Goal: Transaction & Acquisition: Purchase product/service

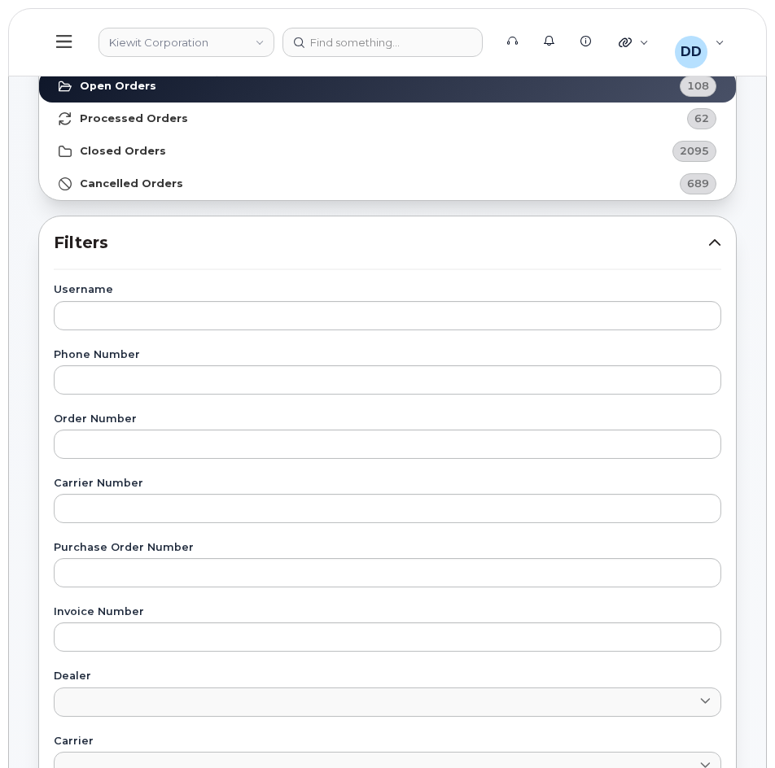
scroll to position [107, 0]
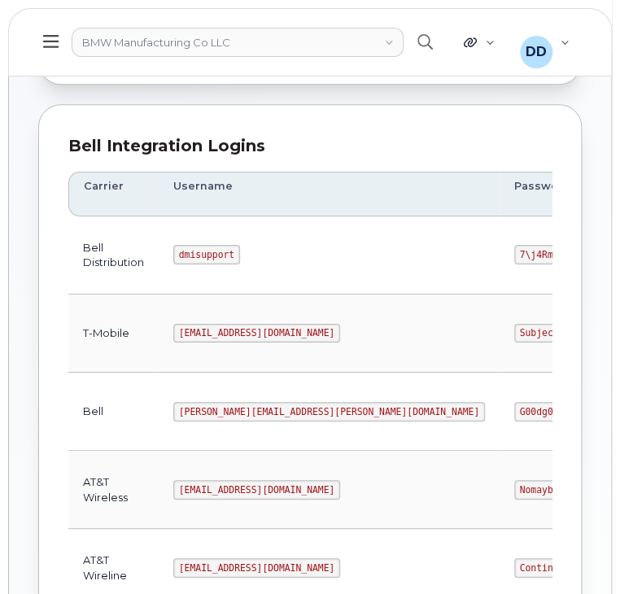
scroll to position [168, 0]
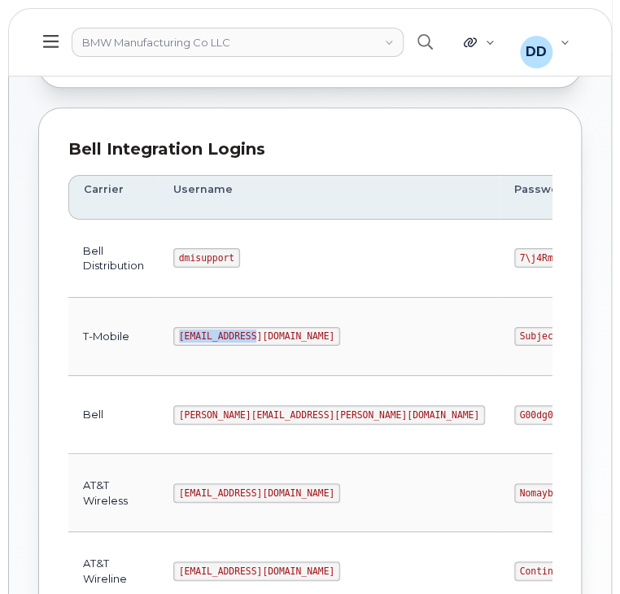
drag, startPoint x: 252, startPoint y: 335, endPoint x: 179, endPoint y: 338, distance: 73.3
click at [179, 338] on code "msem@dminc.com" at bounding box center [256, 337] width 167 height 20
copy code "msem@dminc.com"
drag, startPoint x: 398, startPoint y: 333, endPoint x: 321, endPoint y: 332, distance: 77.3
click at [500, 332] on td "SubjectTitle!1" at bounding box center [562, 337] width 124 height 78
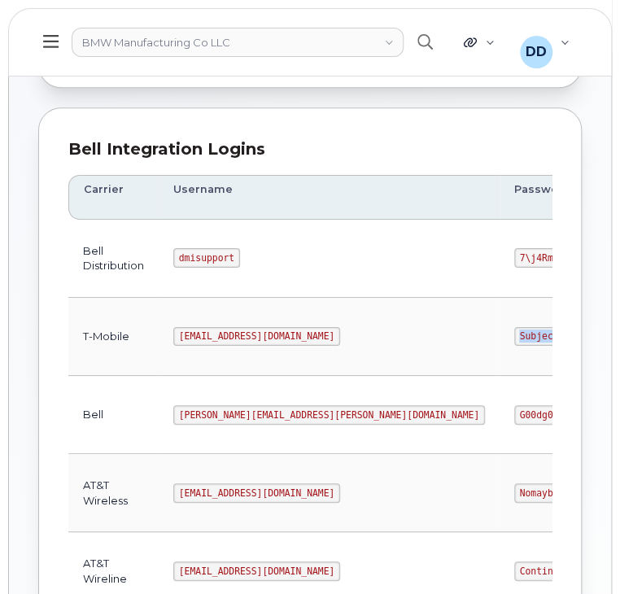
copy code "SubjectTitle!1"
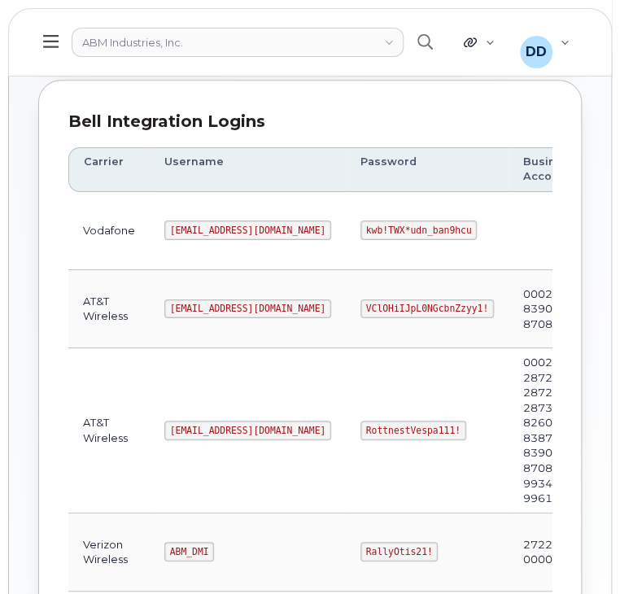
scroll to position [191, 0]
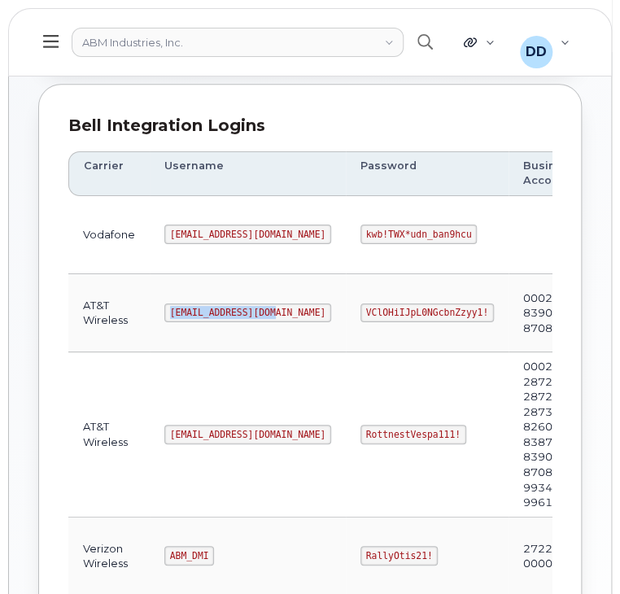
drag, startPoint x: 265, startPoint y: 310, endPoint x: 163, endPoint y: 313, distance: 102.6
click at [164, 313] on code "[EMAIL_ADDRESS][DOMAIN_NAME]" at bounding box center [247, 314] width 167 height 20
click at [272, 395] on td "[EMAIL_ADDRESS][DOMAIN_NAME]" at bounding box center [248, 434] width 196 height 165
drag, startPoint x: 234, startPoint y: 430, endPoint x: 164, endPoint y: 432, distance: 69.2
click at [164, 432] on code "[EMAIL_ADDRESS][DOMAIN_NAME]" at bounding box center [247, 435] width 167 height 20
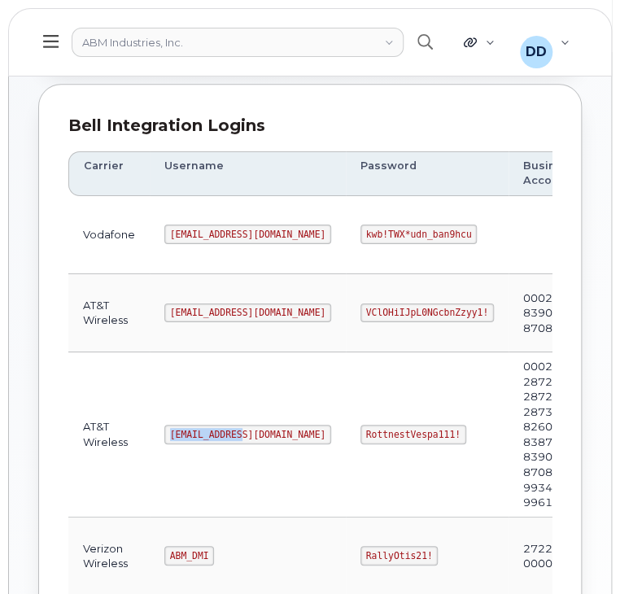
copy code "[EMAIL_ADDRESS][DOMAIN_NAME]"
click at [377, 431] on code "RottnestVespa111!" at bounding box center [414, 435] width 106 height 20
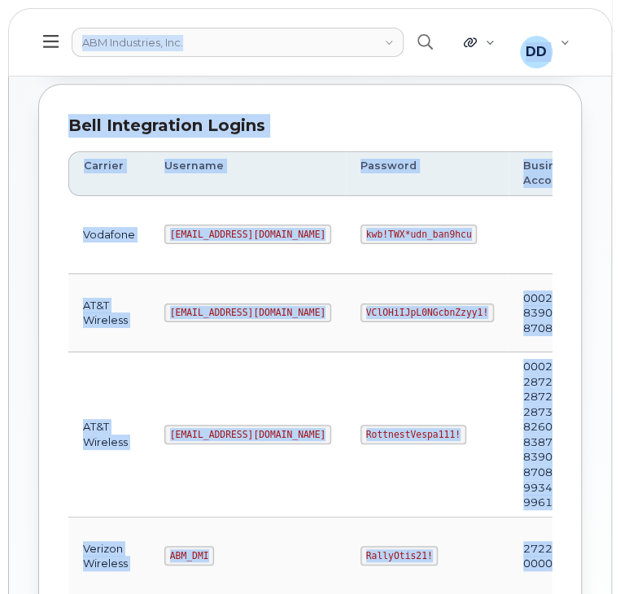
click at [362, 395] on td "RottnestVespa111!" at bounding box center [427, 434] width 163 height 165
click at [388, 388] on td "RottnestVespa111!" at bounding box center [427, 434] width 163 height 165
click at [332, 351] on tbody "Vodafone tphillips@dminc.com kwb!TWX*udn_ban9hcu Edit Delete AT&T Wireless tphi…" at bounding box center [426, 487] width 716 height 583
click at [10, 357] on div "Carrier Logins Add Carrier Login Accounts Logins Bell NAGs Bell Integration Log…" at bounding box center [310, 370] width 602 height 992
click at [361, 463] on td "RottnestVespa111!" at bounding box center [427, 434] width 163 height 165
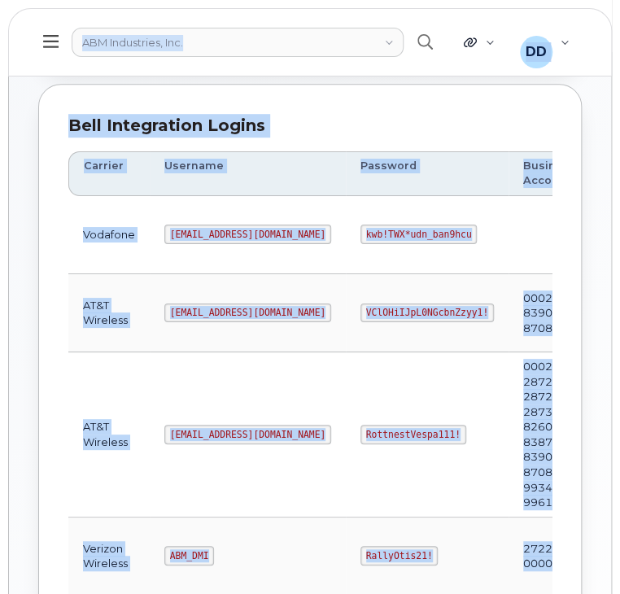
click at [433, 99] on div "Bell Integration Logins Carrier Username Password Business Accounts Login Type …" at bounding box center [310, 454] width 544 height 740
click at [583, 27] on header "ABM Industries, Inc. Support Alerts Knowledge Base Quicklinks Suspend / Cancel …" at bounding box center [310, 42] width 604 height 68
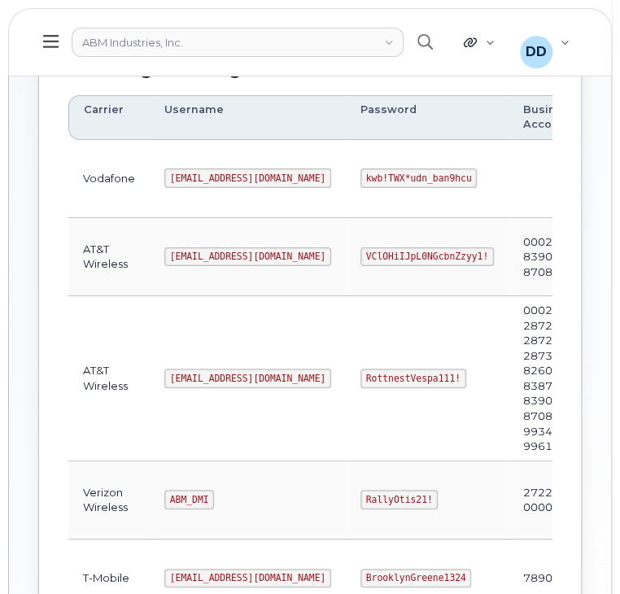
scroll to position [247, 0]
drag, startPoint x: 394, startPoint y: 374, endPoint x: 291, endPoint y: 372, distance: 103.4
click at [346, 372] on td "RottnestVespa111!" at bounding box center [427, 378] width 163 height 165
copy code "RottnestVespa111!"
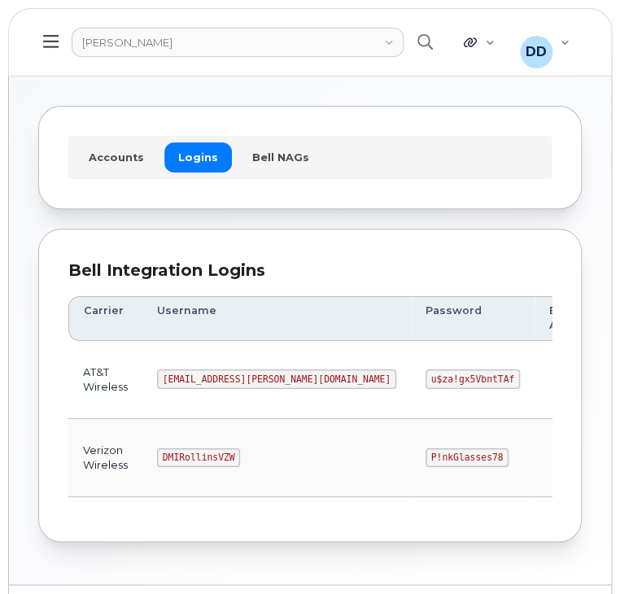
scroll to position [90, 0]
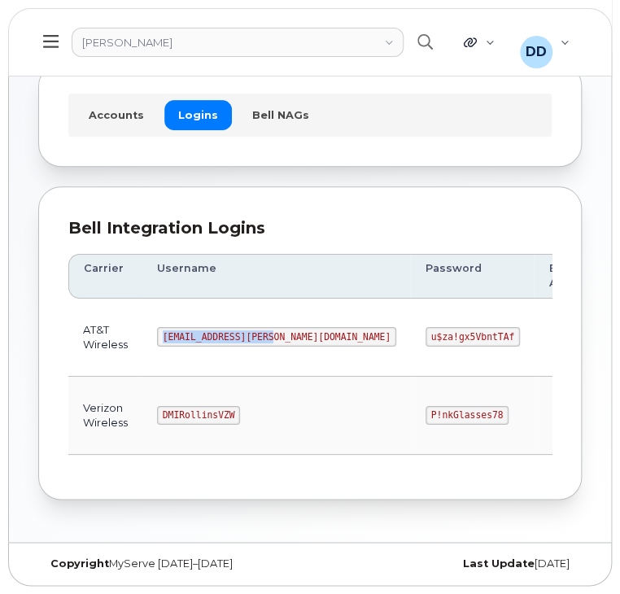
drag, startPoint x: 264, startPoint y: 334, endPoint x: 160, endPoint y: 335, distance: 104.2
click at [160, 335] on code "MS-Rollins@dminc.com" at bounding box center [276, 337] width 239 height 20
copy code "MS-Rollins@dminc.com"
drag, startPoint x: 382, startPoint y: 330, endPoint x: 304, endPoint y: 332, distance: 78.2
click at [426, 332] on code "u$za!gx5VbntTAf" at bounding box center [473, 337] width 94 height 20
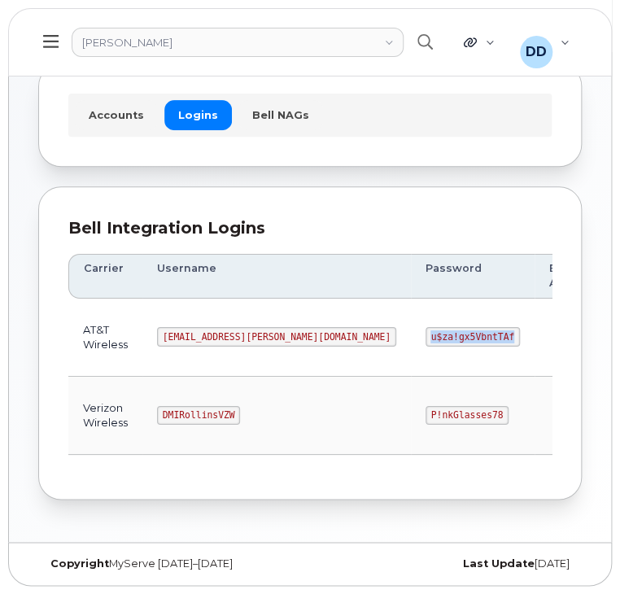
copy code "u$za!gx5VbntTAf"
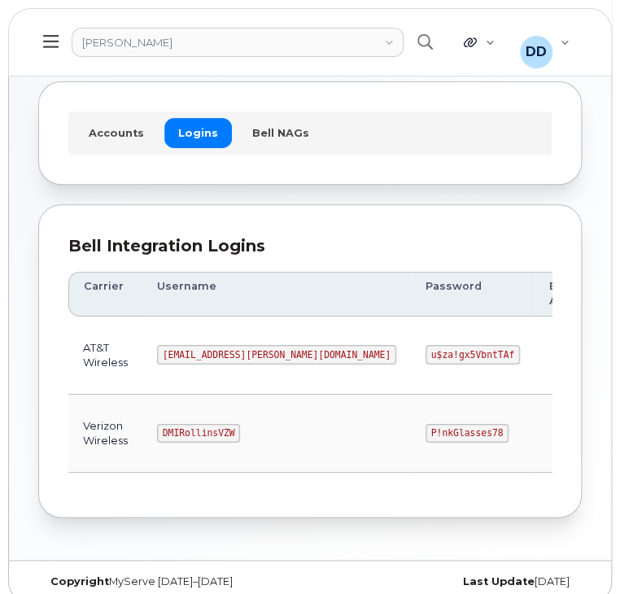
scroll to position [90, 0]
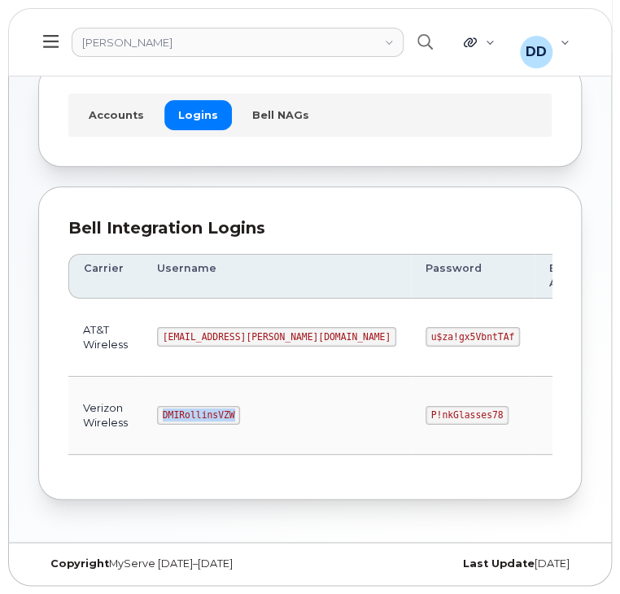
drag, startPoint x: 230, startPoint y: 410, endPoint x: 161, endPoint y: 411, distance: 69.2
click at [161, 412] on code "DMIRollinsVZW" at bounding box center [198, 416] width 83 height 20
copy code "DMIRollinsVZW"
drag, startPoint x: 374, startPoint y: 407, endPoint x: 300, endPoint y: 411, distance: 75.0
click at [426, 411] on code "P!nkGlasses78" at bounding box center [467, 416] width 83 height 20
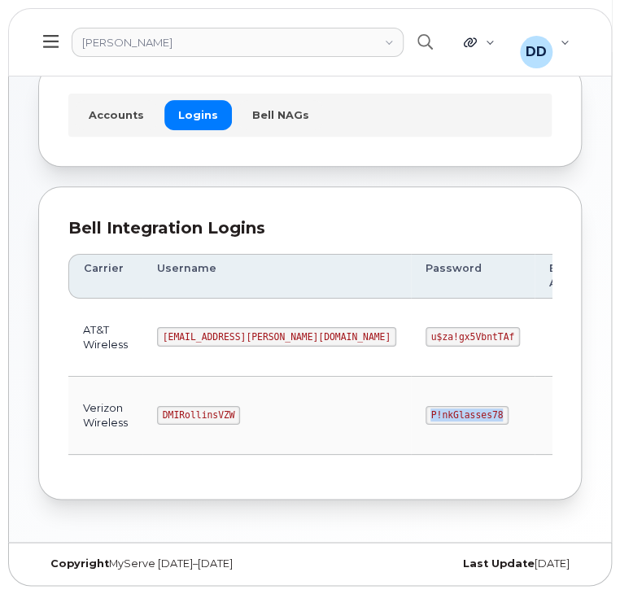
copy code "P!nkGlasses78"
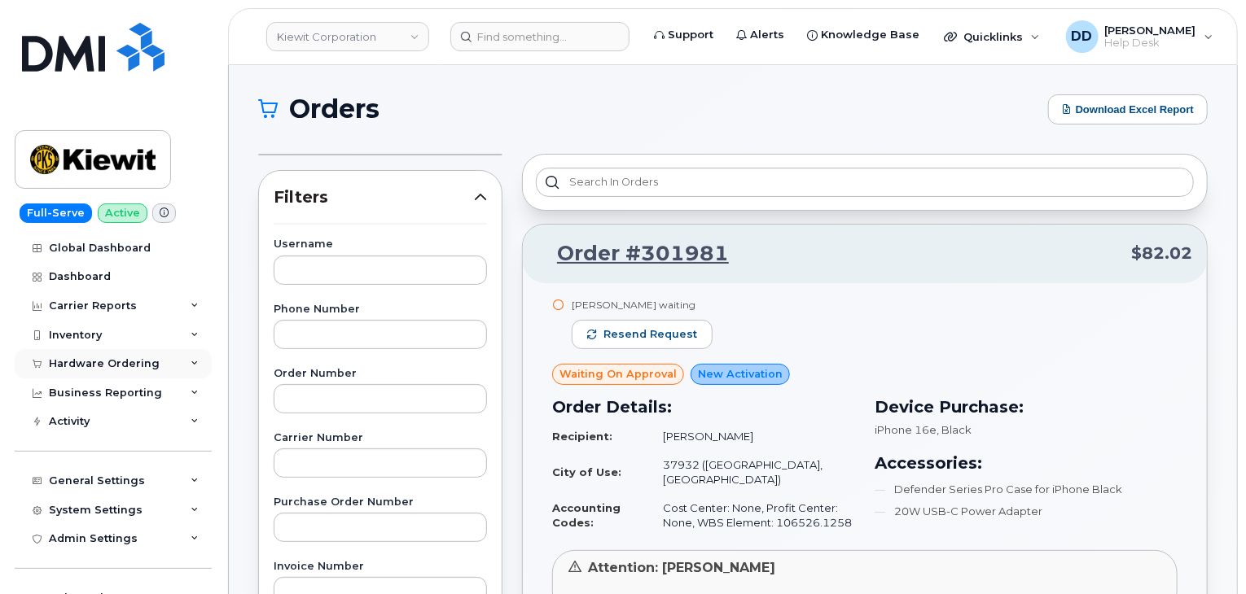
click at [107, 359] on div "Hardware Ordering" at bounding box center [104, 363] width 111 height 13
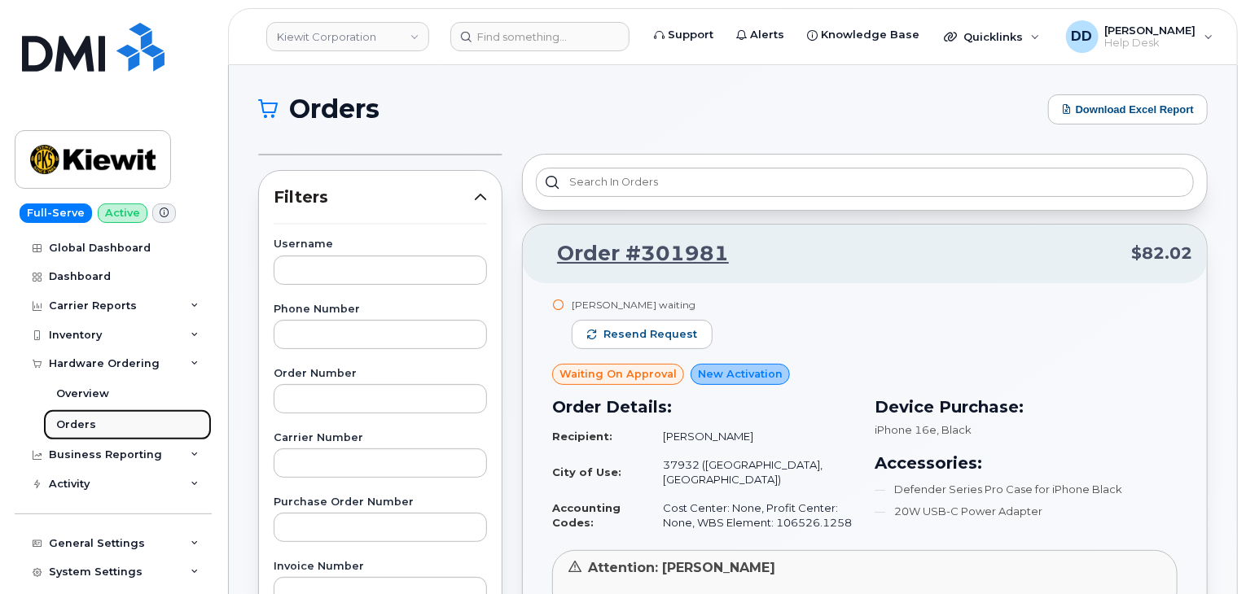
click at [96, 424] on link "Orders" at bounding box center [127, 424] width 169 height 31
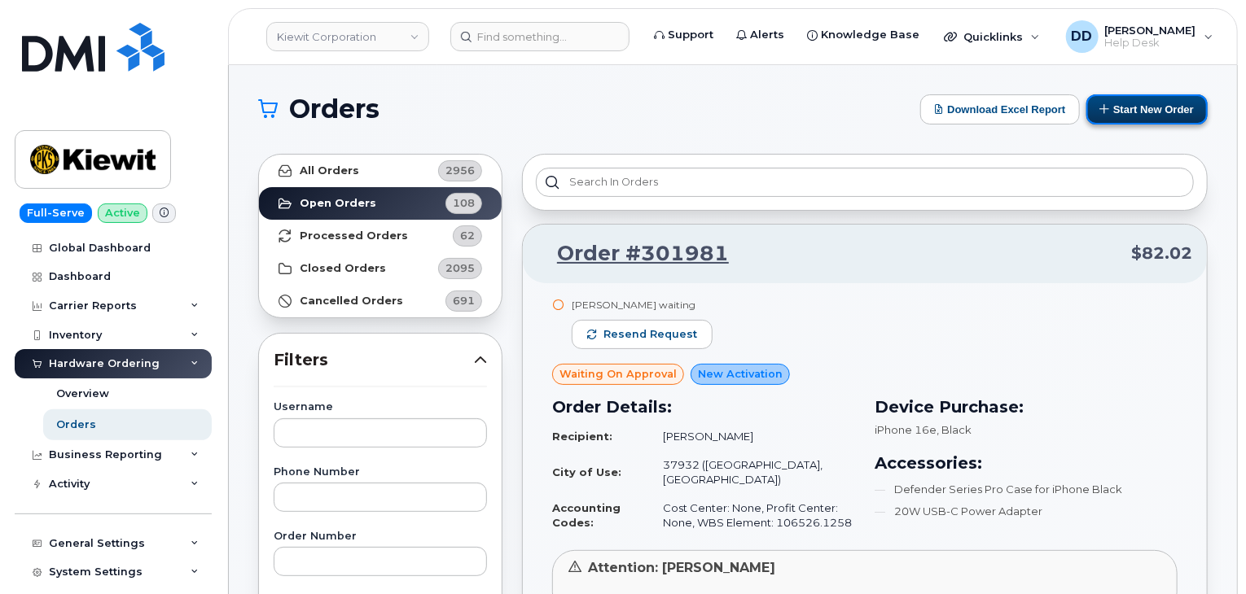
click at [1123, 110] on button "Start New Order" at bounding box center [1146, 109] width 121 height 30
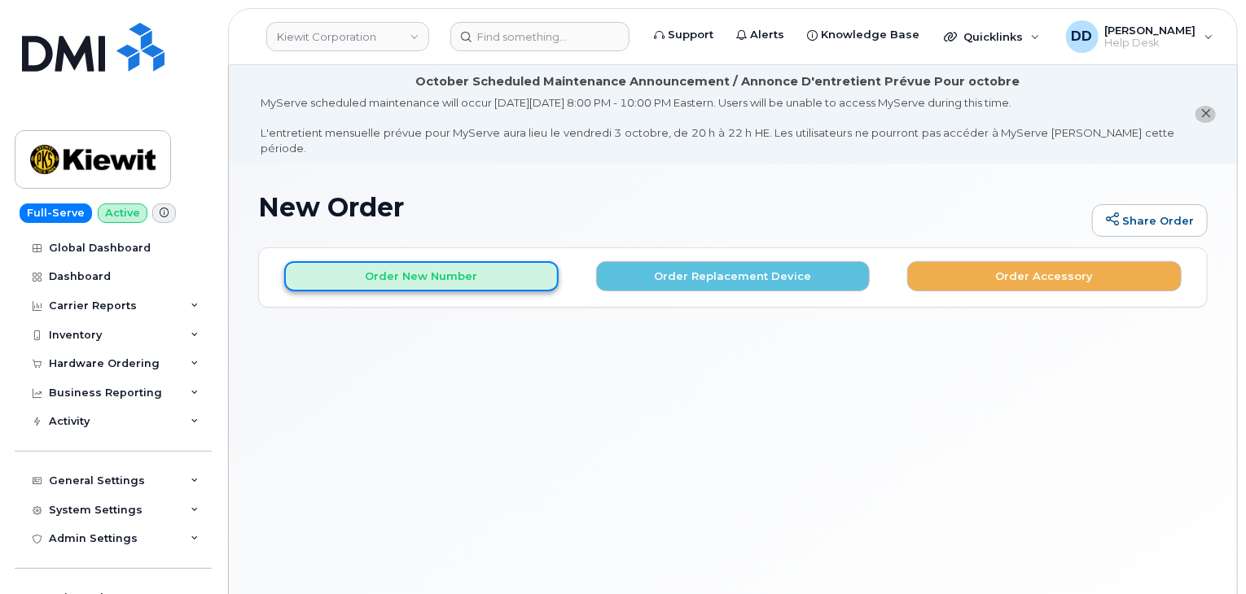
click at [443, 264] on button "Order New Number" at bounding box center [421, 276] width 274 height 30
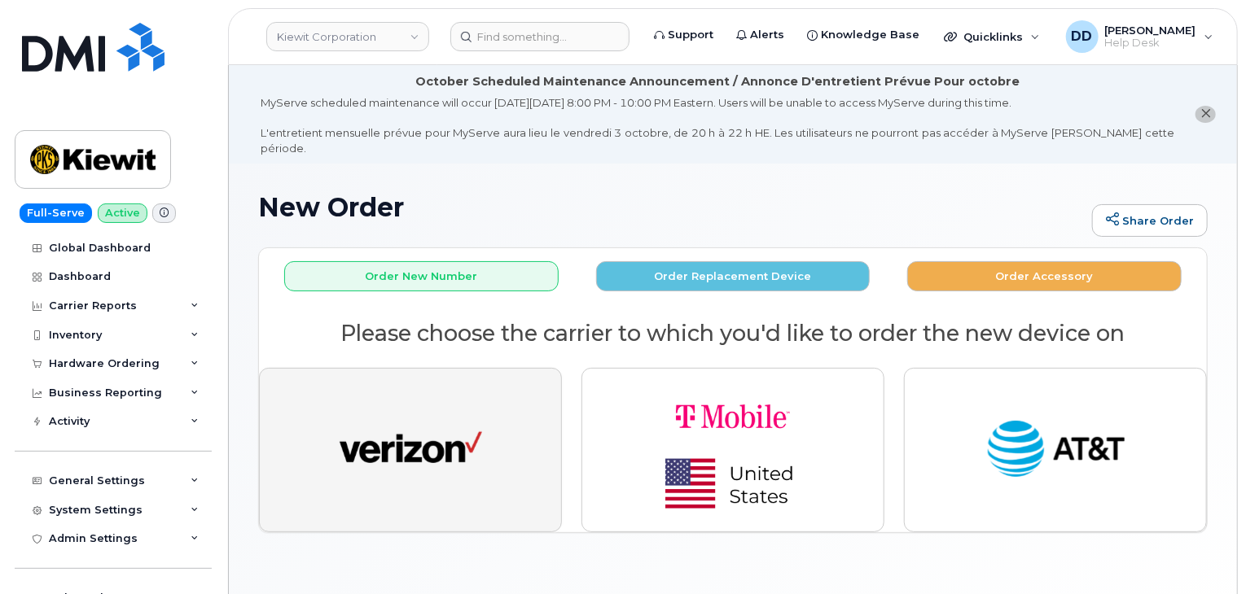
click at [432, 420] on img "button" at bounding box center [410, 450] width 142 height 73
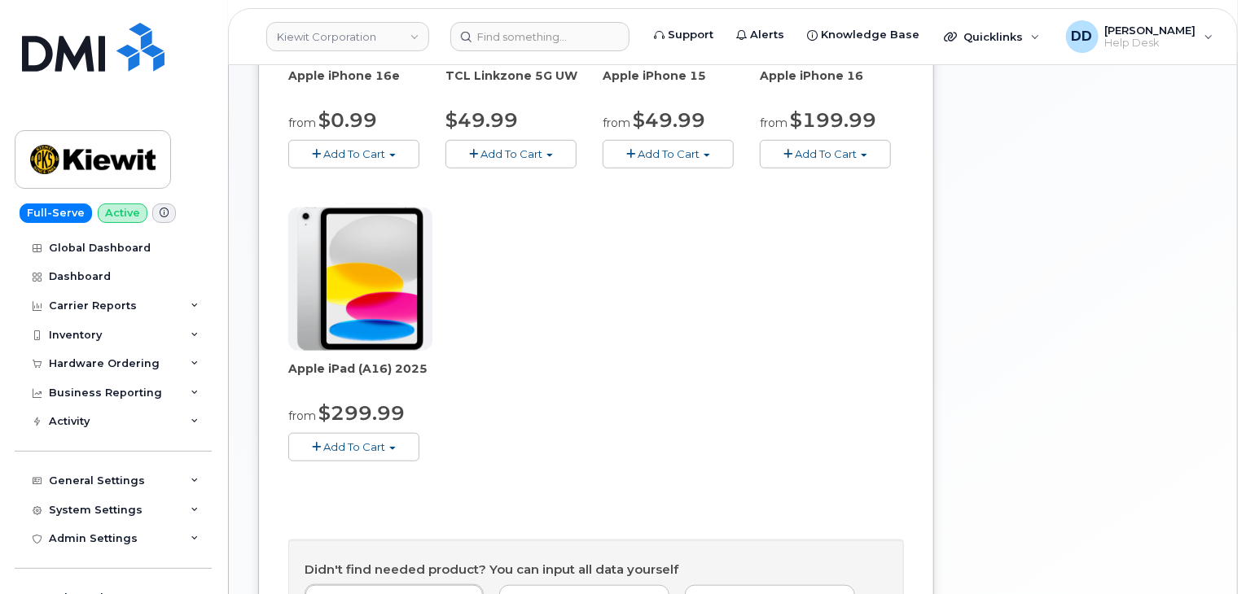
scroll to position [523, 0]
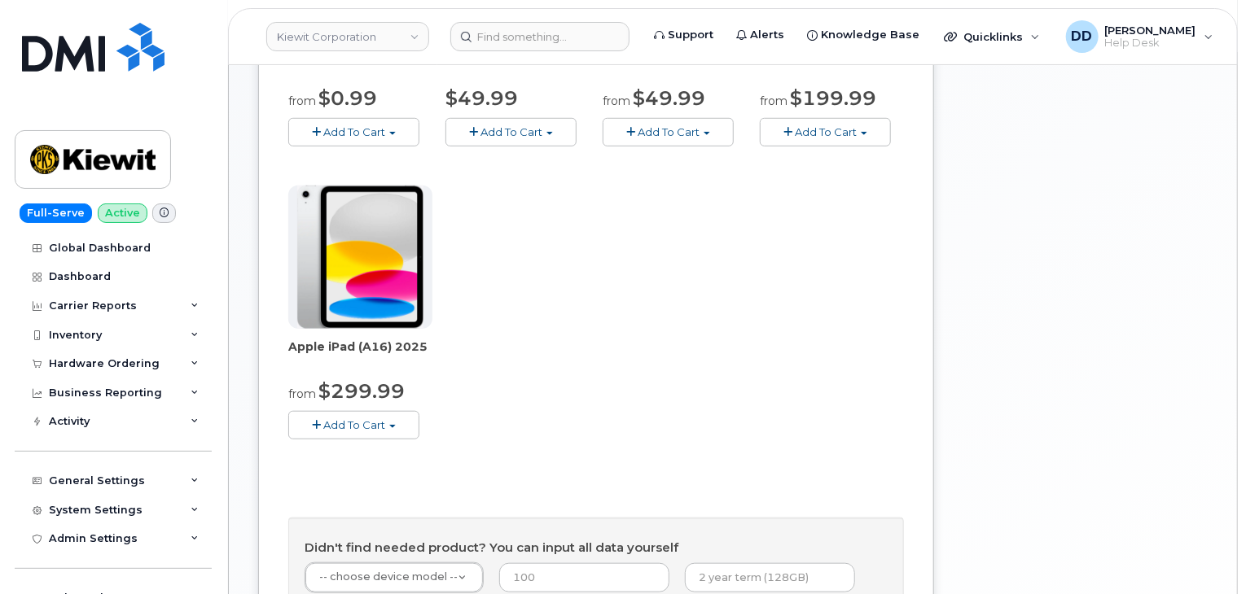
click at [374, 418] on span "Add To Cart" at bounding box center [354, 424] width 62 height 13
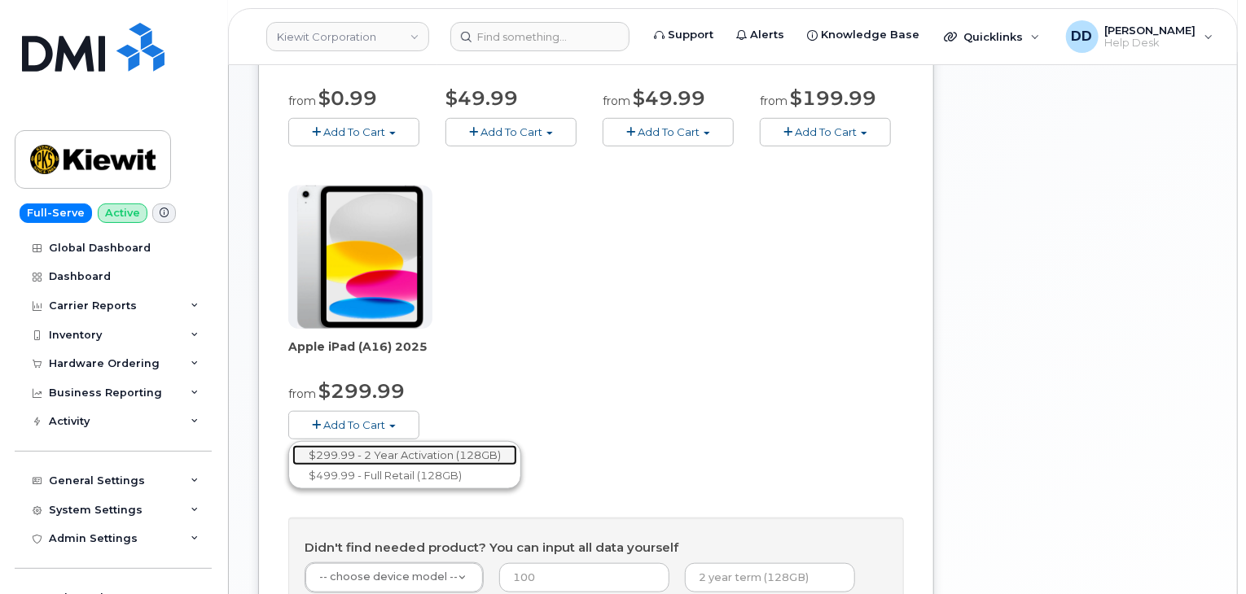
click at [404, 445] on link "$299.99 - 2 Year Activation (128GB)" at bounding box center [404, 455] width 225 height 20
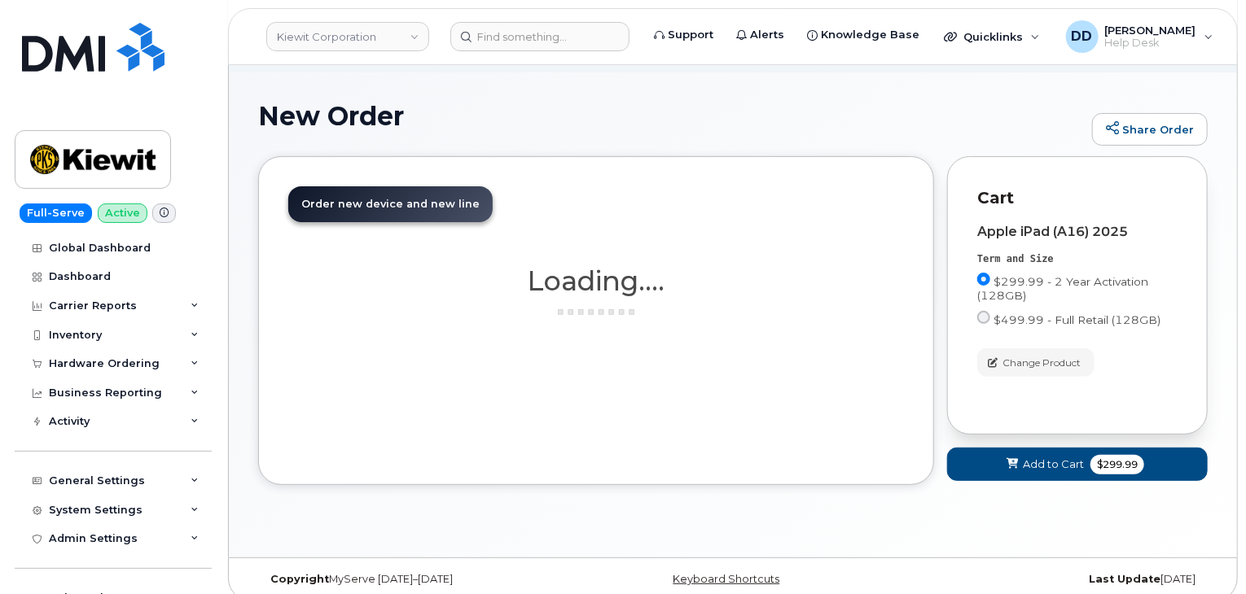
scroll to position [365, 0]
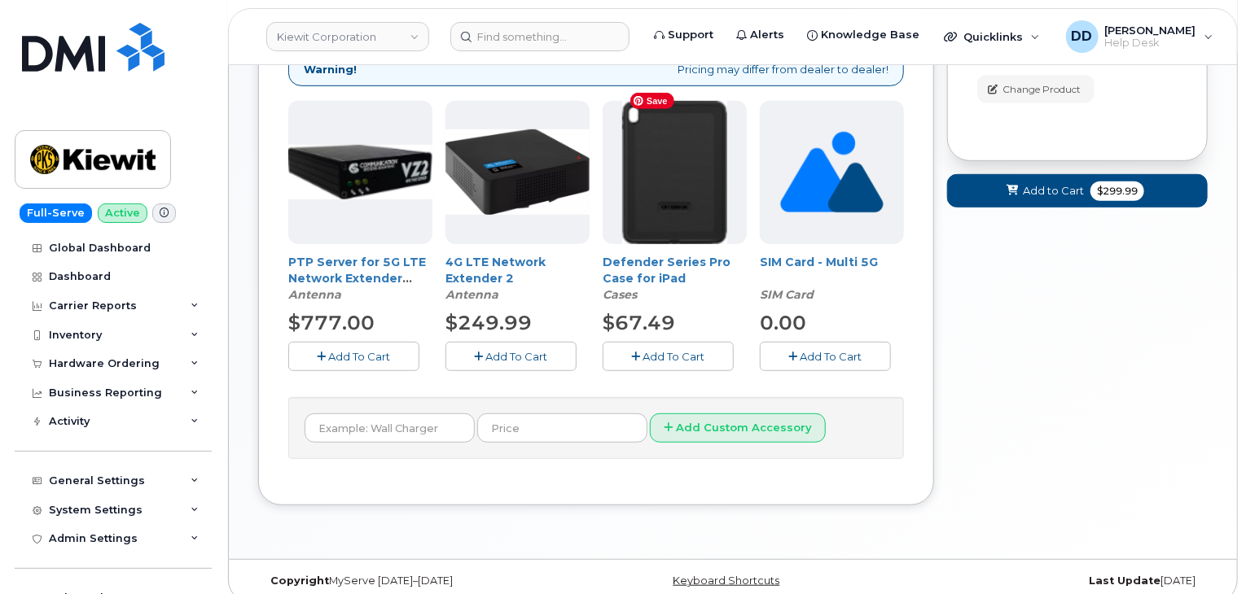
click at [684, 178] on img at bounding box center [674, 172] width 105 height 143
click at [681, 350] on span "Add To Cart" at bounding box center [674, 356] width 62 height 13
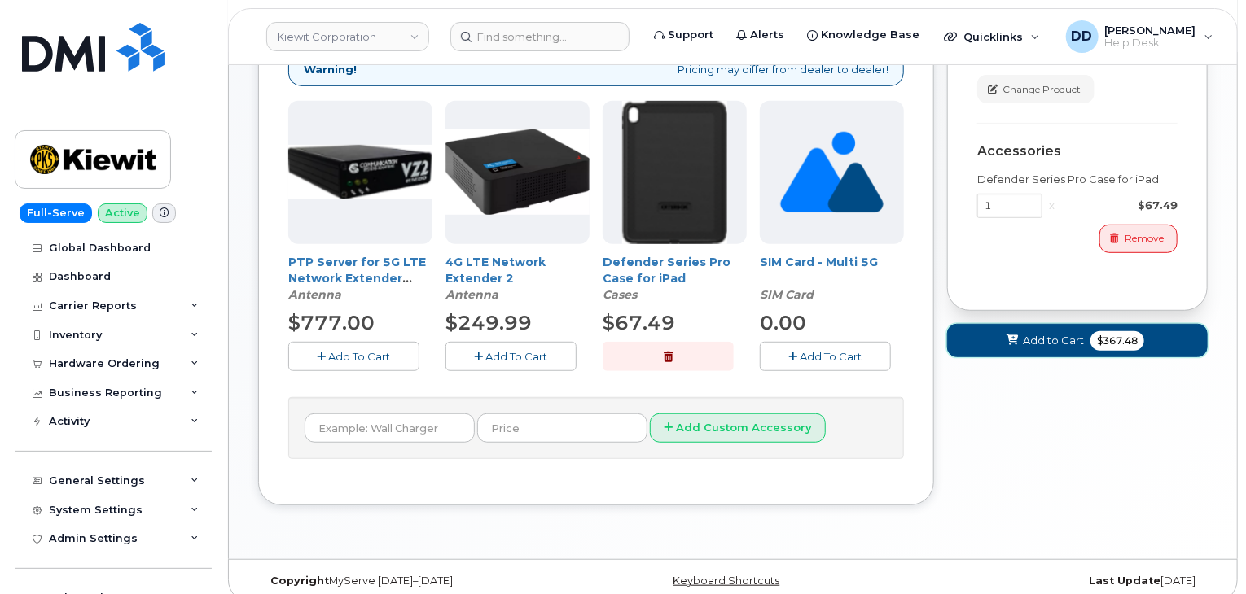
click at [1036, 333] on span "Add to Cart" at bounding box center [1052, 340] width 61 height 15
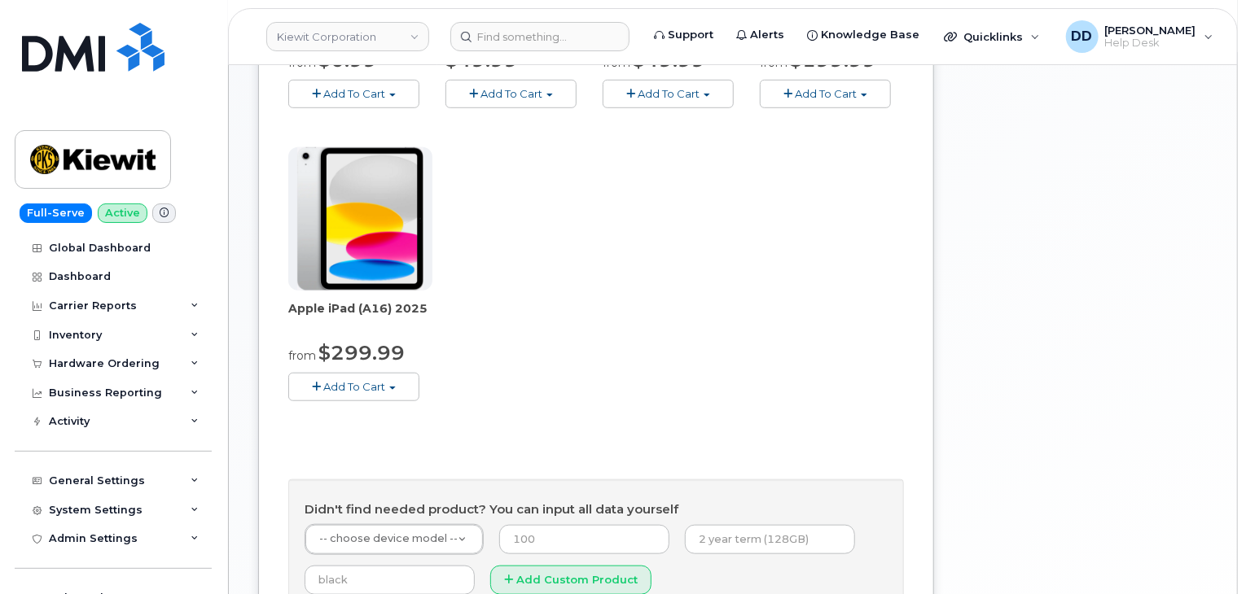
scroll to position [566, 0]
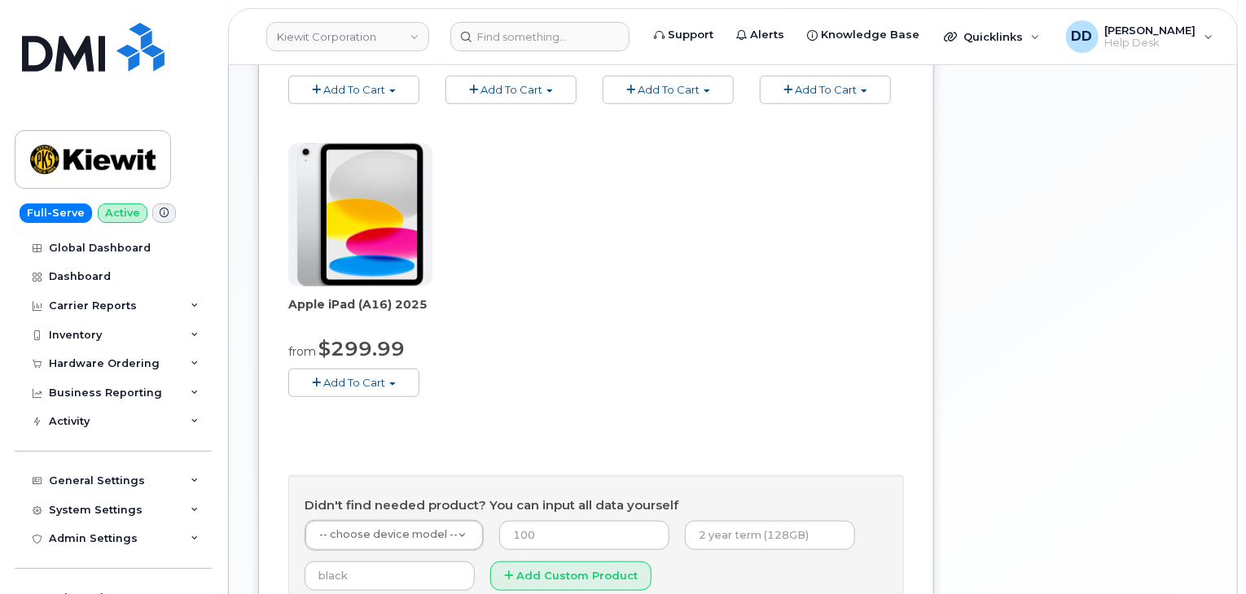
click at [368, 376] on span "Add To Cart" at bounding box center [354, 382] width 62 height 13
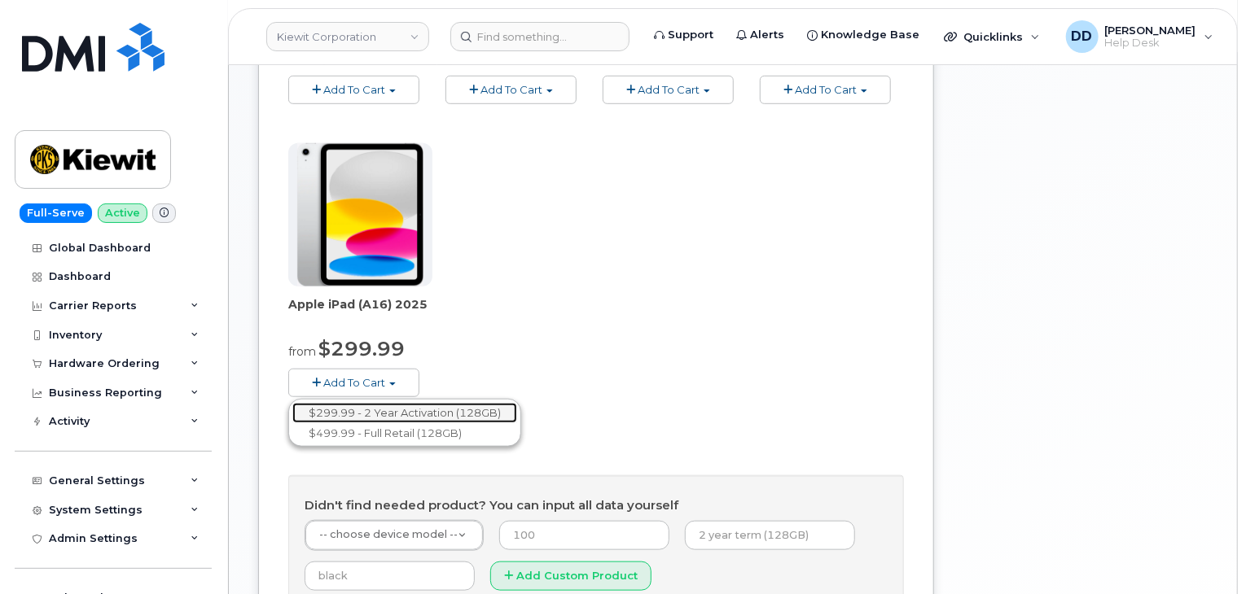
click at [404, 403] on link "$299.99 - 2 Year Activation (128GB)" at bounding box center [404, 413] width 225 height 20
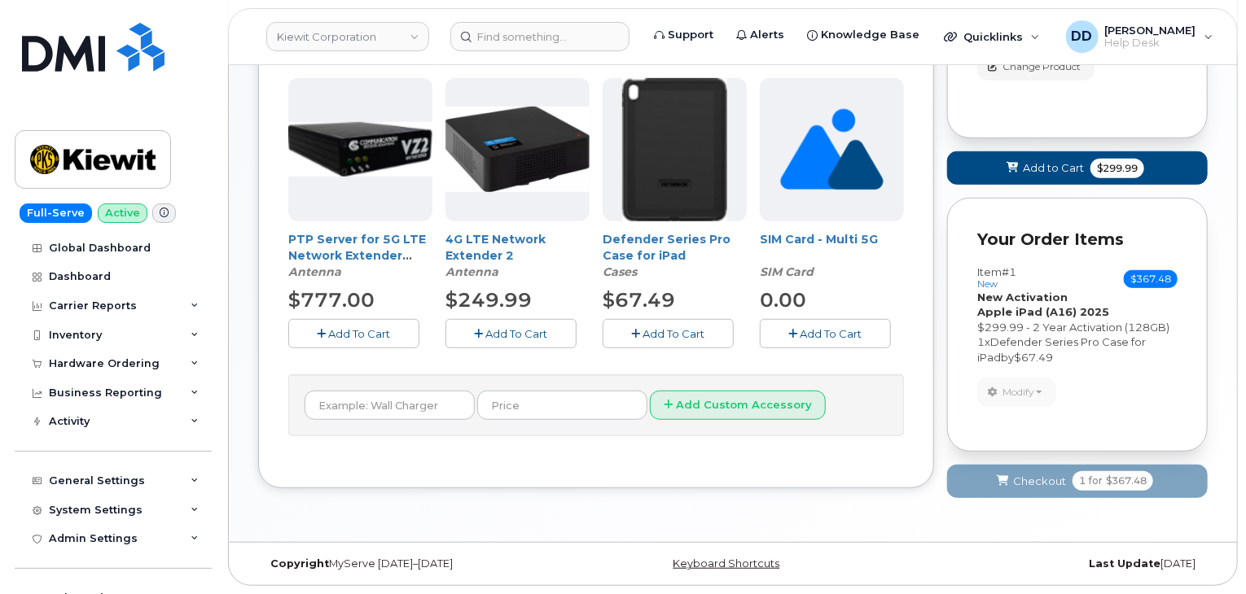
scroll to position [371, 0]
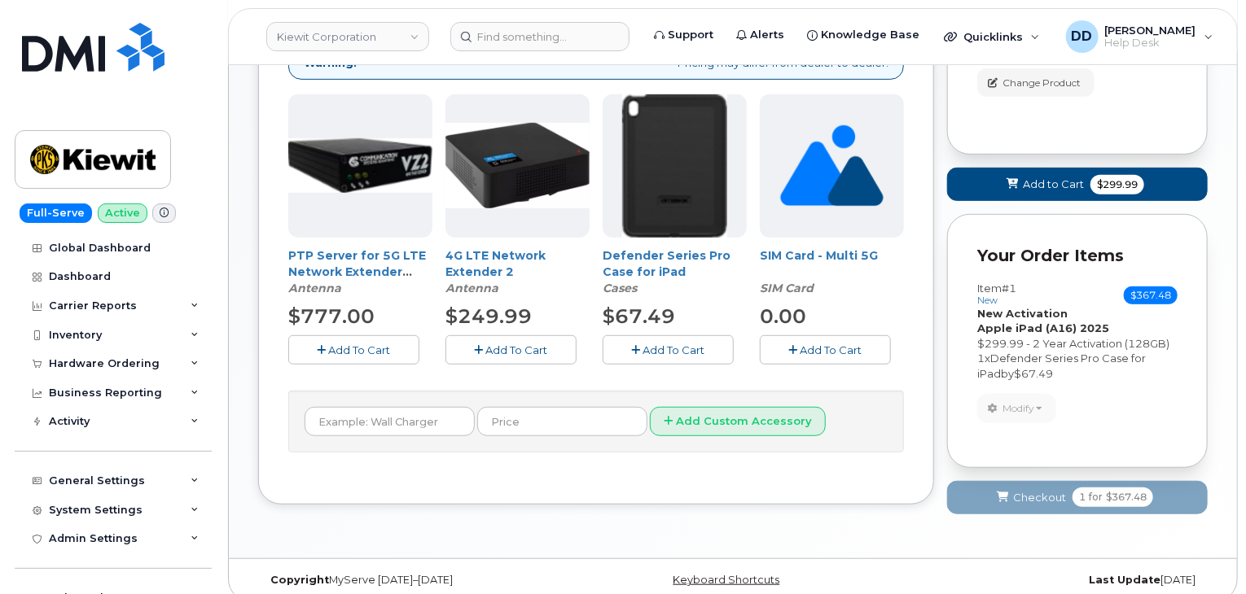
click at [688, 344] on span "Add To Cart" at bounding box center [674, 350] width 62 height 13
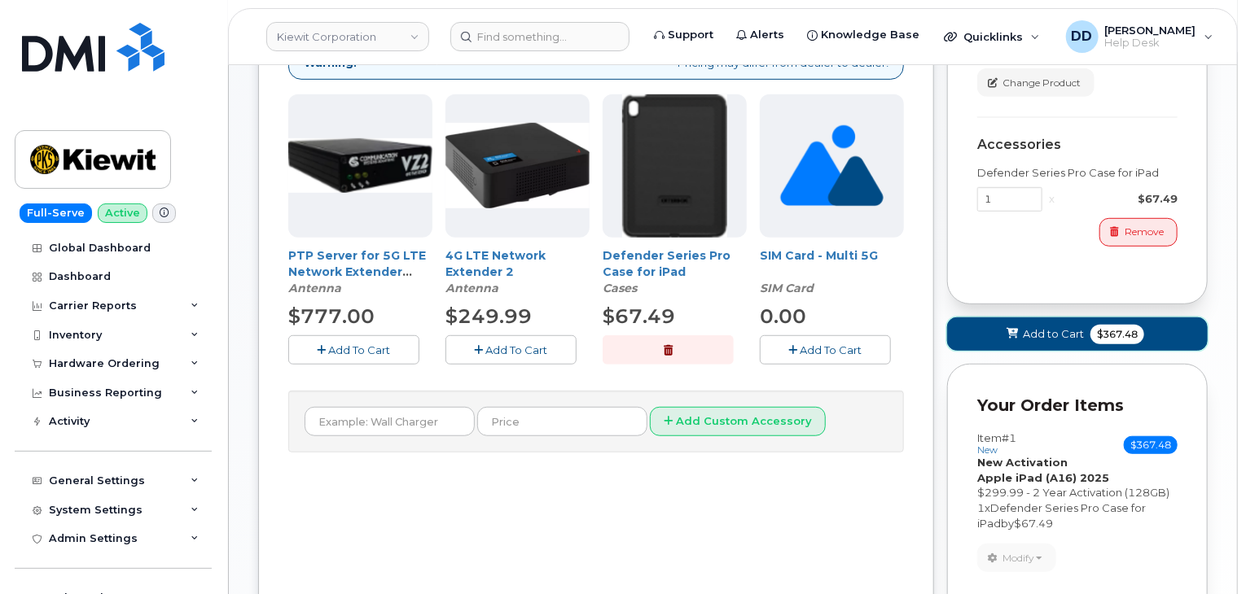
click at [1031, 326] on span "Add to Cart" at bounding box center [1052, 333] width 61 height 15
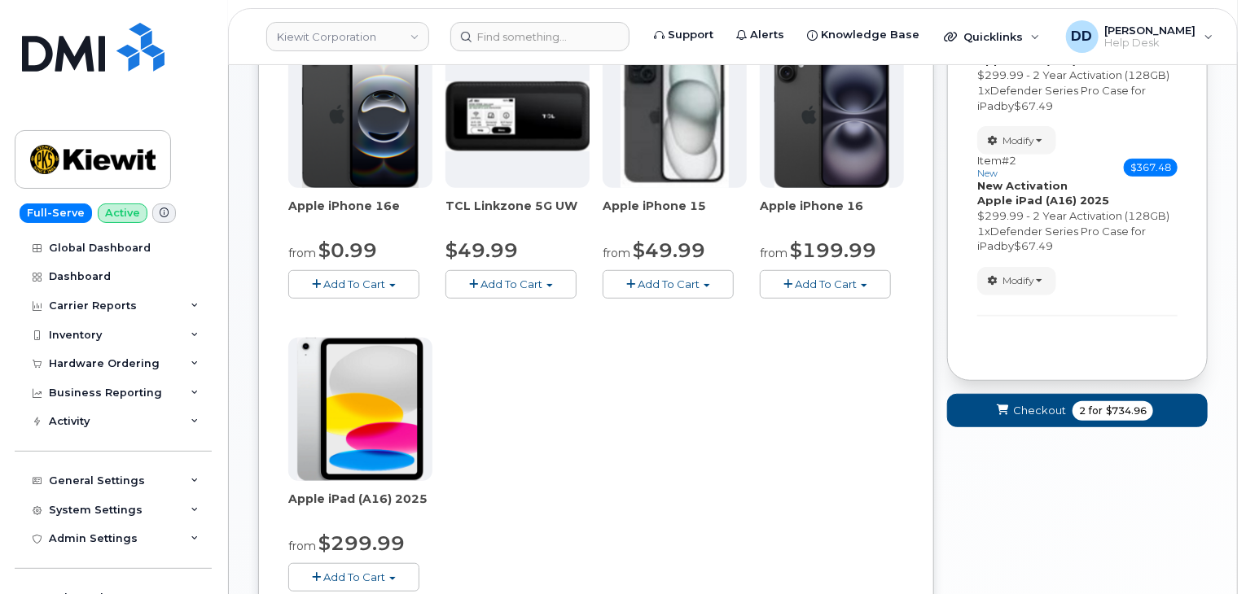
scroll to position [724, 0]
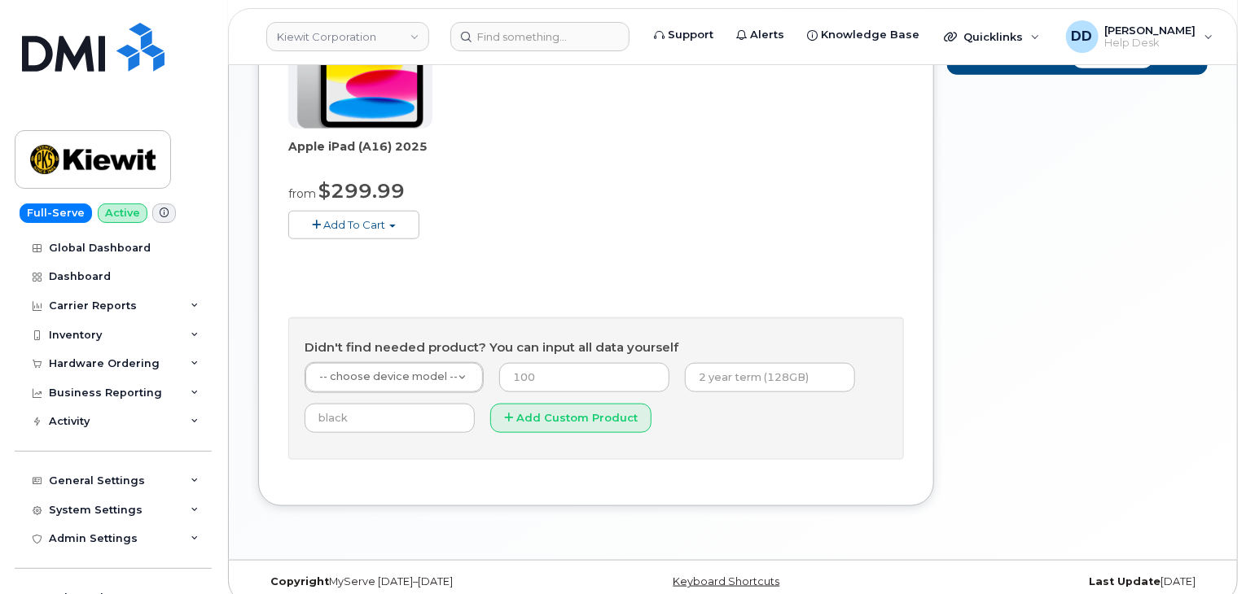
click at [358, 218] on span "Add To Cart" at bounding box center [354, 224] width 62 height 13
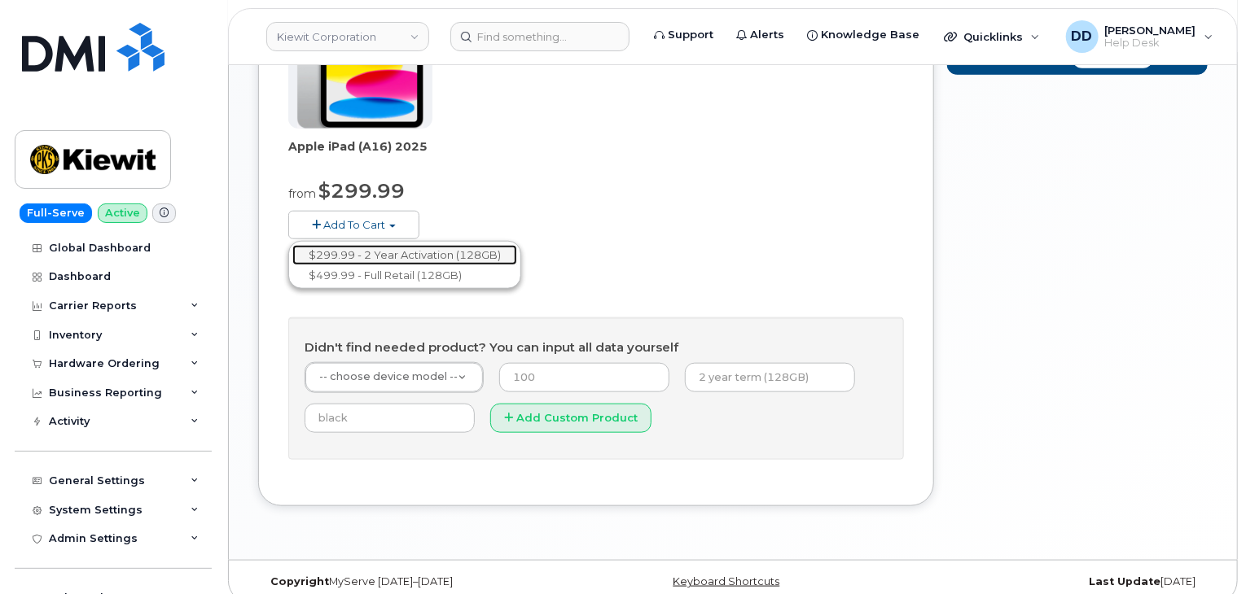
click at [414, 245] on link "$299.99 - 2 Year Activation (128GB)" at bounding box center [404, 255] width 225 height 20
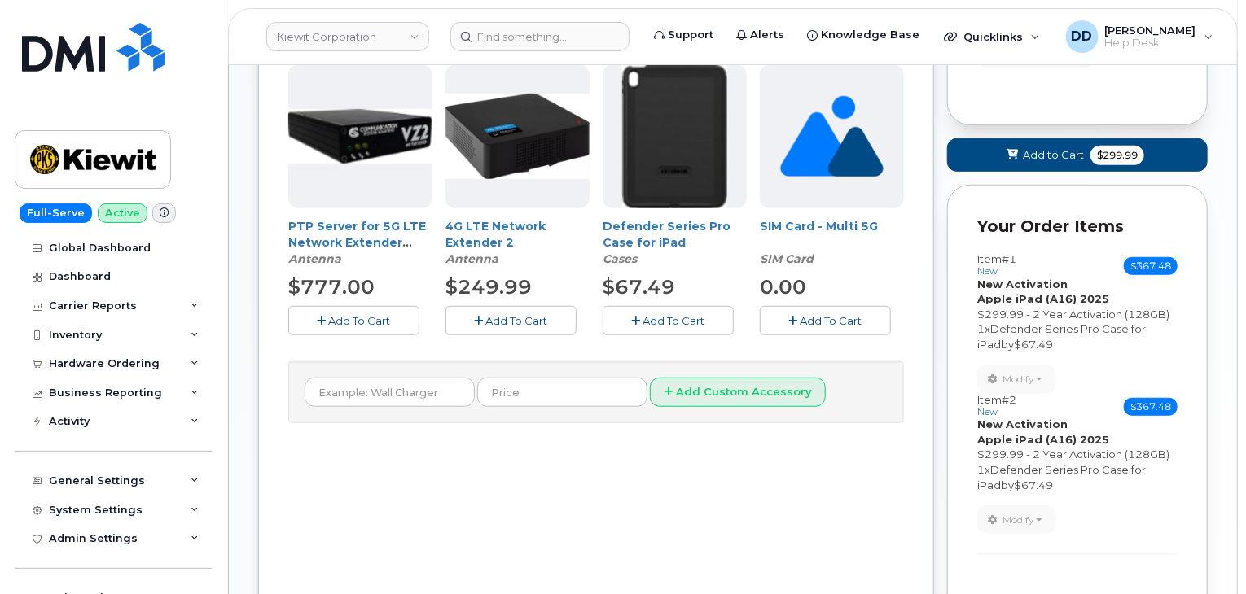
scroll to position [393, 0]
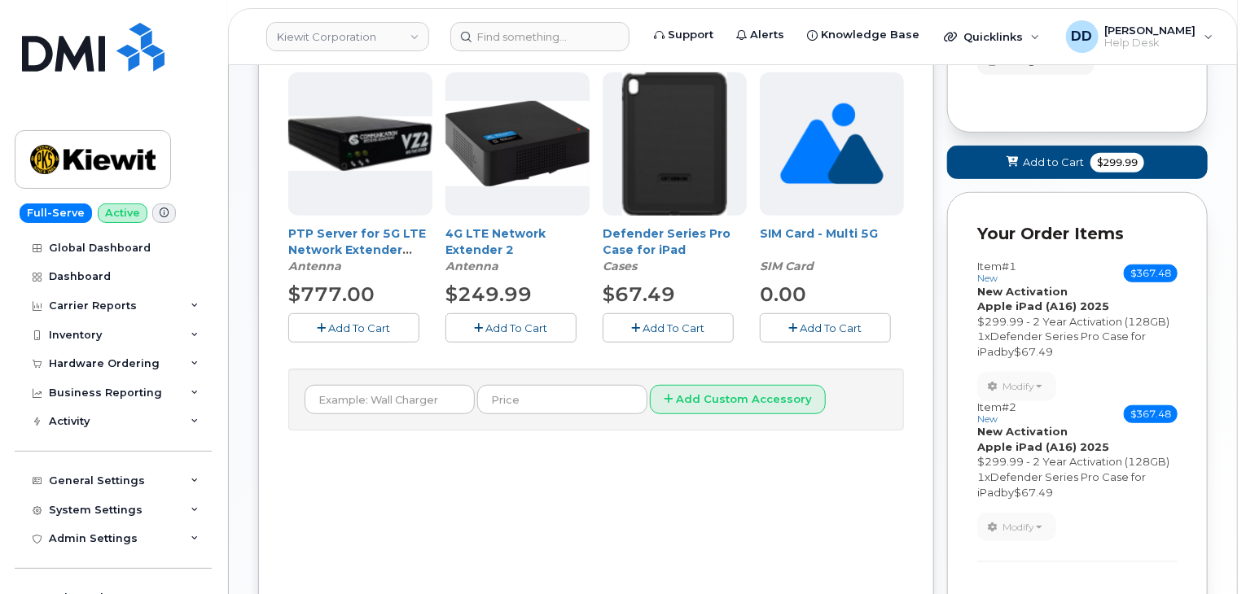
click at [685, 322] on span "Add To Cart" at bounding box center [674, 328] width 62 height 13
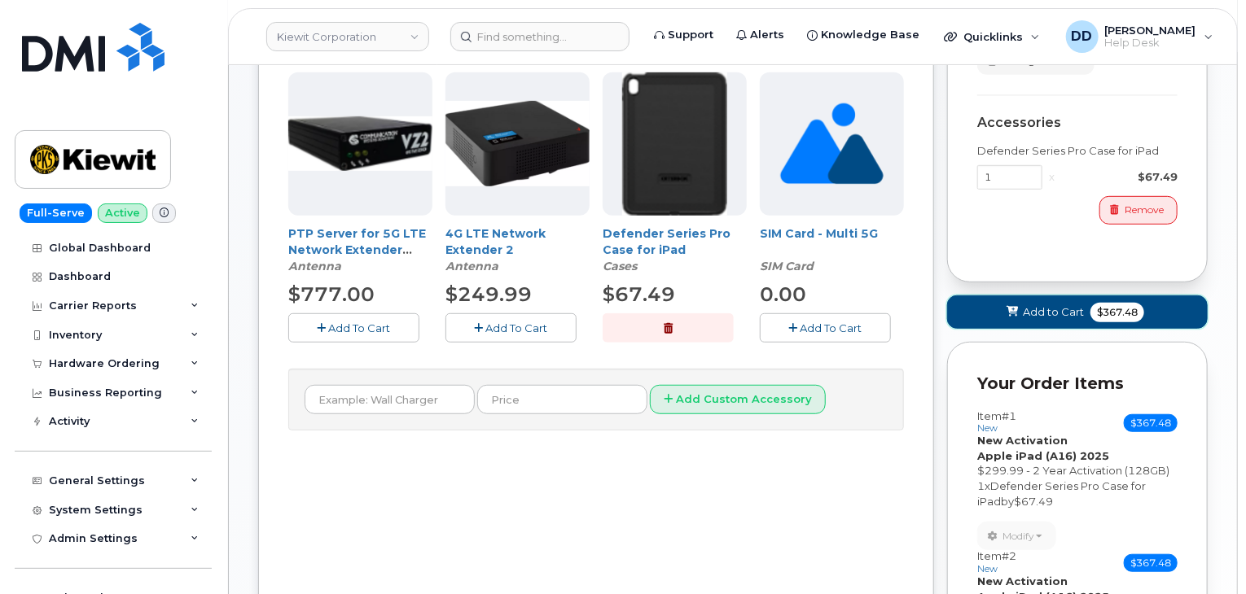
click at [1017, 307] on icon at bounding box center [1011, 312] width 11 height 11
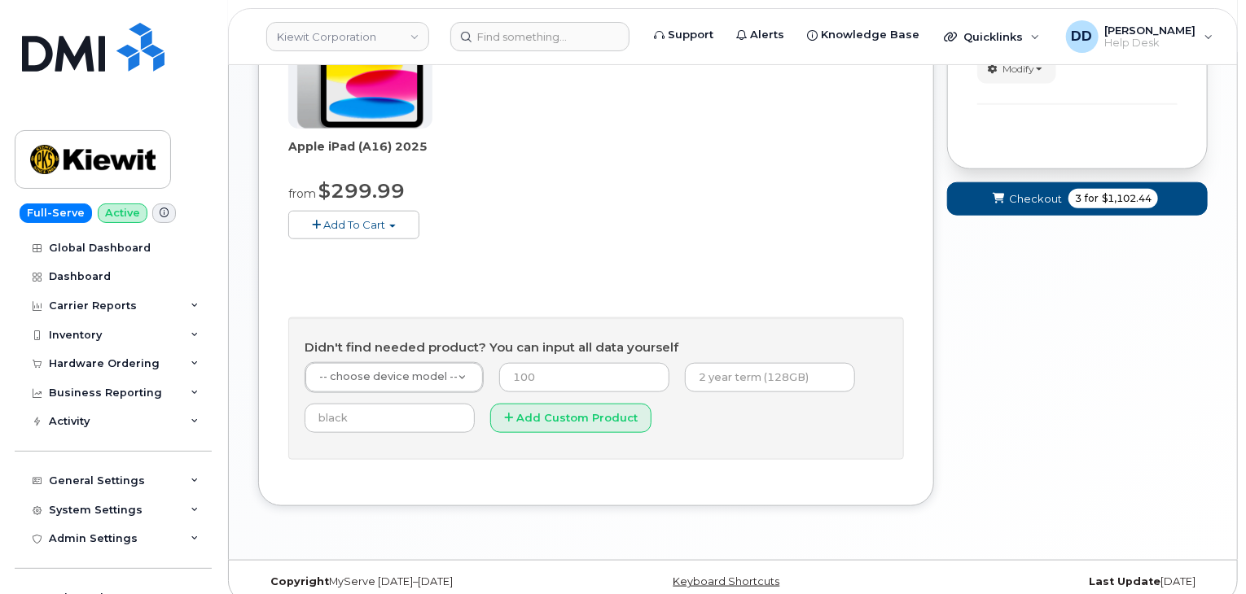
click at [378, 218] on span "Add To Cart" at bounding box center [354, 224] width 62 height 13
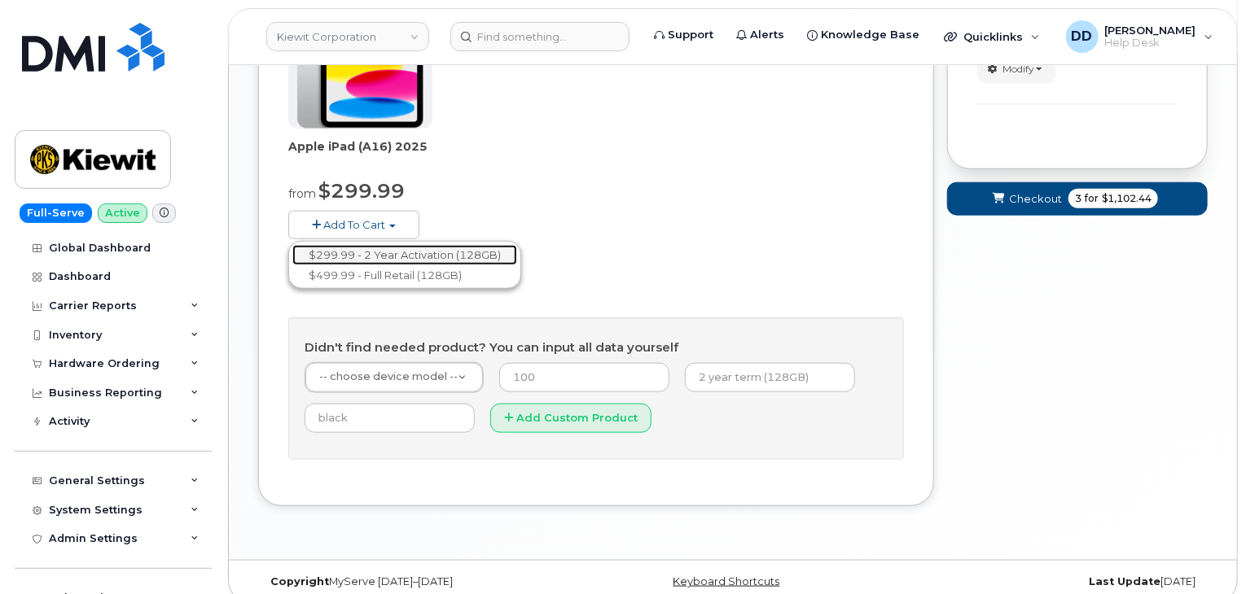
click at [440, 245] on link "$299.99 - 2 Year Activation (128GB)" at bounding box center [404, 255] width 225 height 20
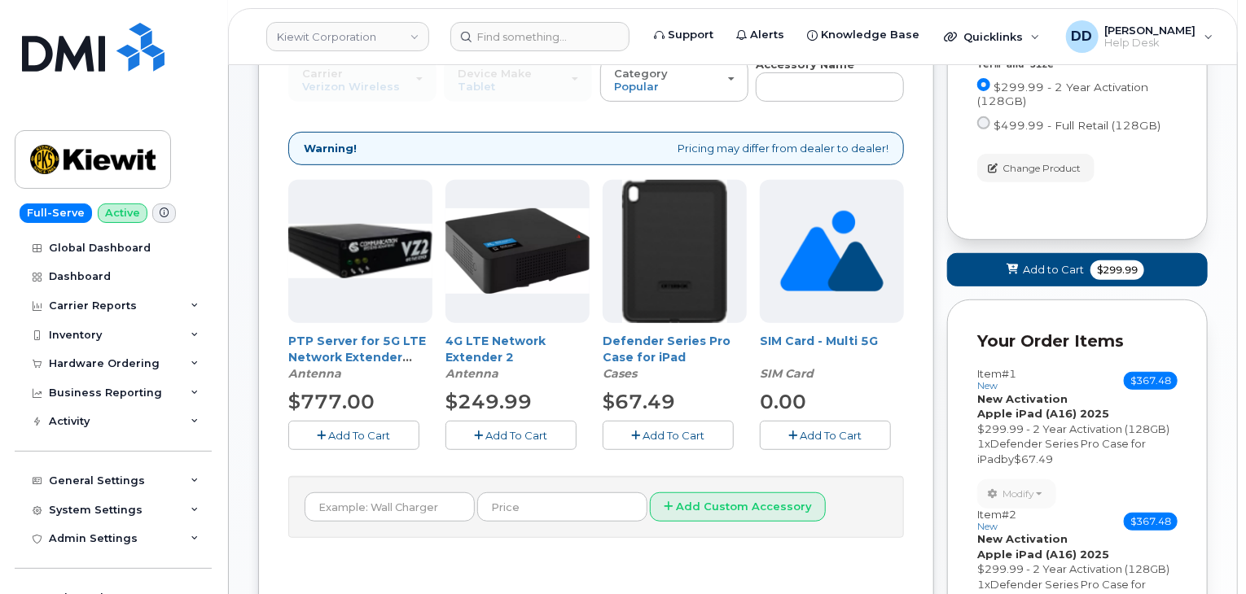
scroll to position [282, 0]
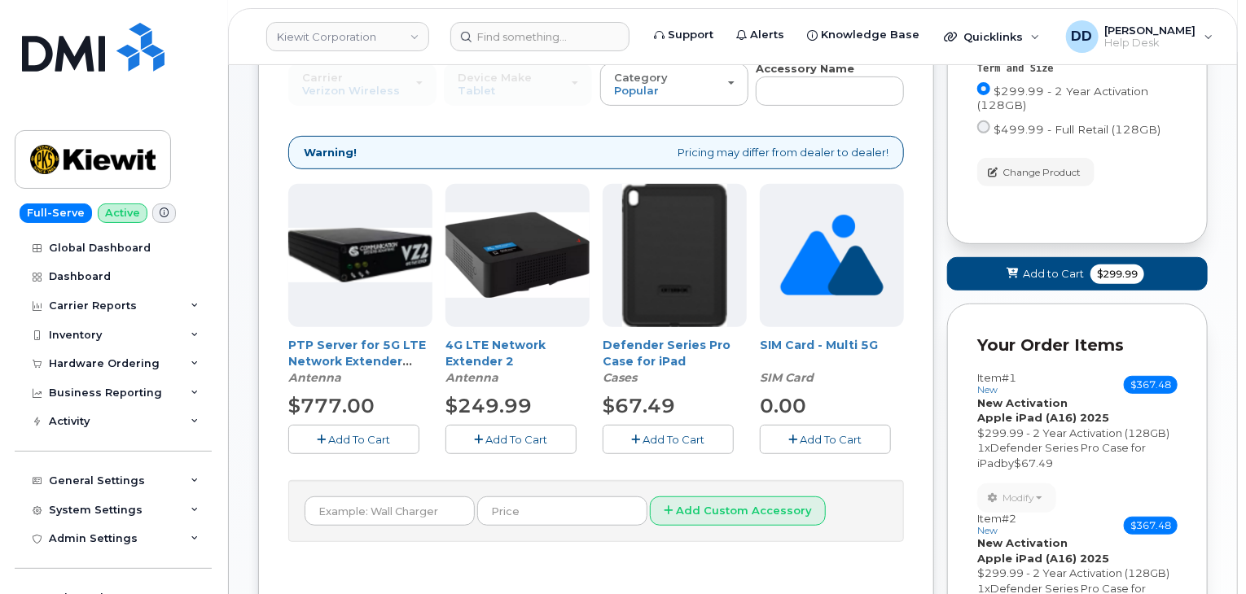
click at [696, 433] on span "Add To Cart" at bounding box center [674, 439] width 62 height 13
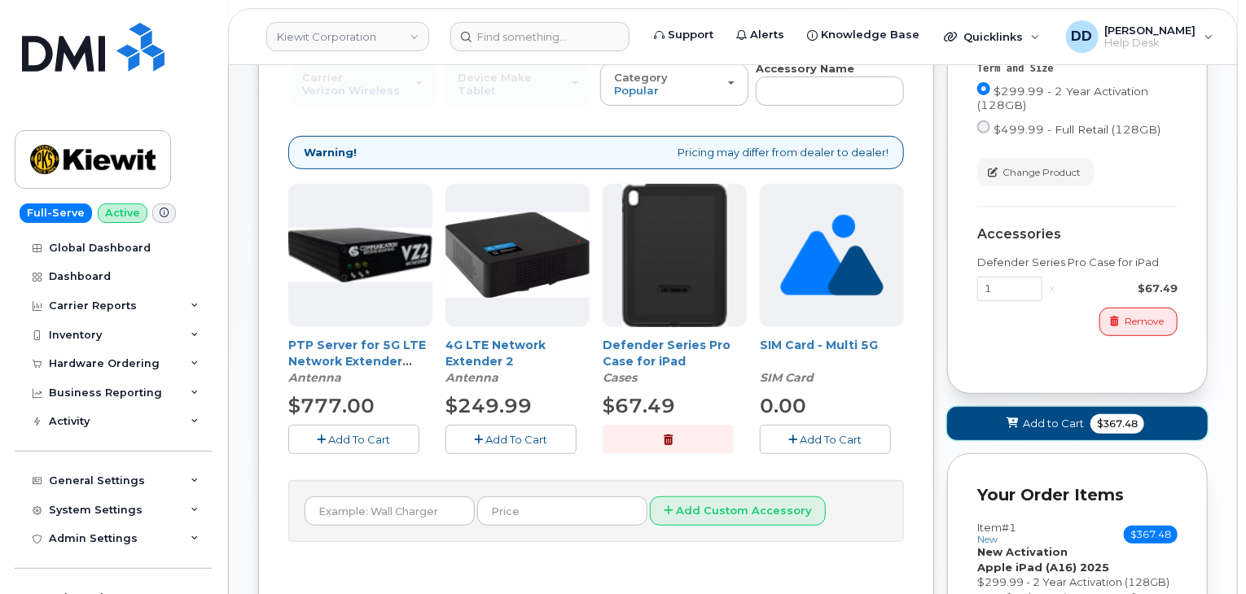
click at [1025, 416] on span "Add to Cart" at bounding box center [1052, 423] width 61 height 15
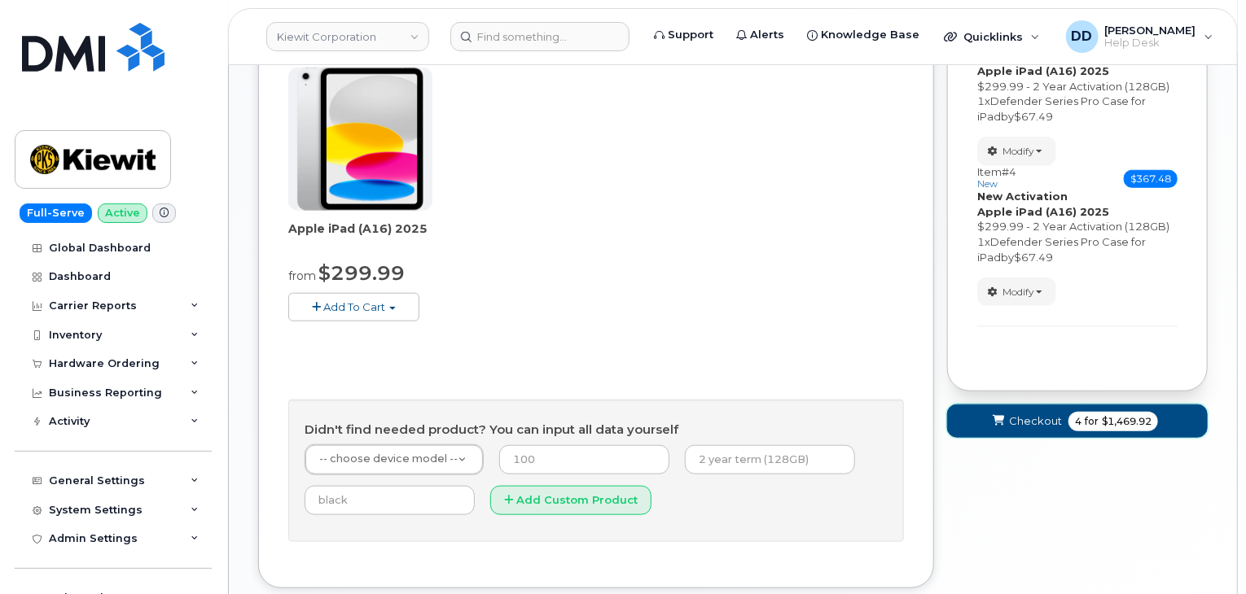
click at [1022, 414] on span "Checkout" at bounding box center [1035, 421] width 53 height 15
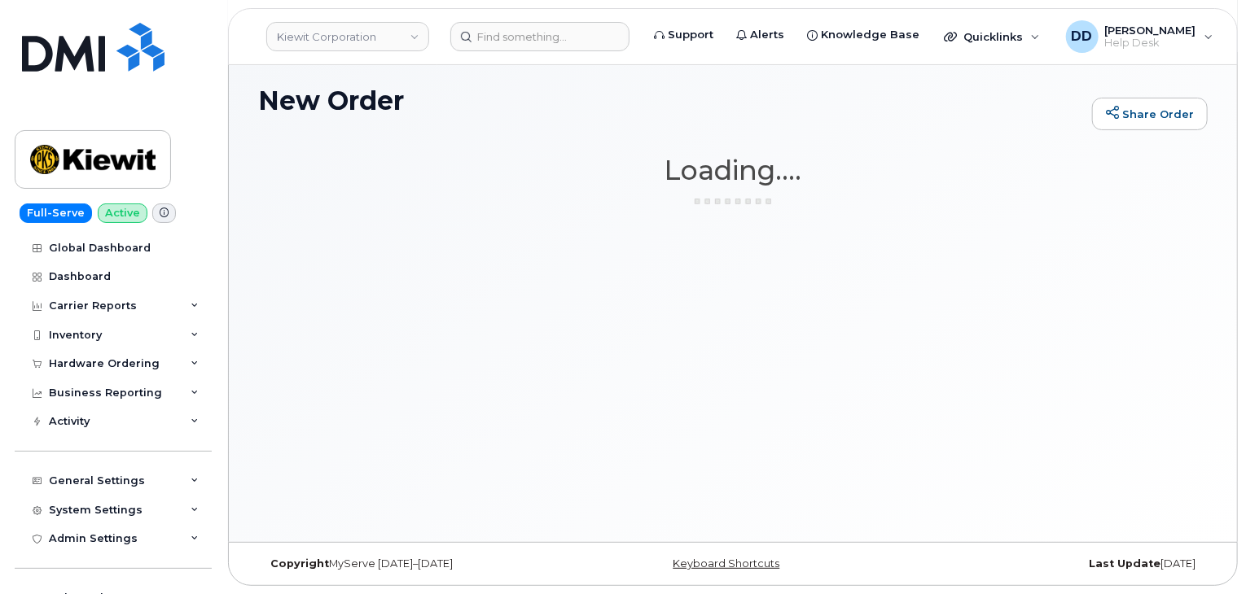
scroll to position [91, 0]
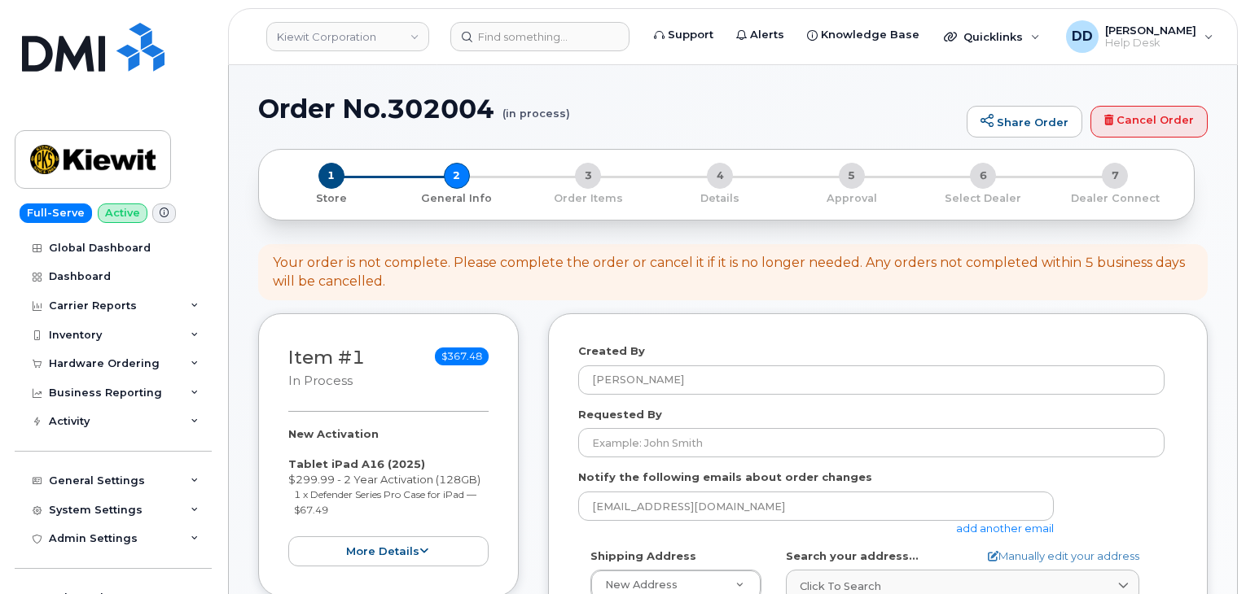
select select
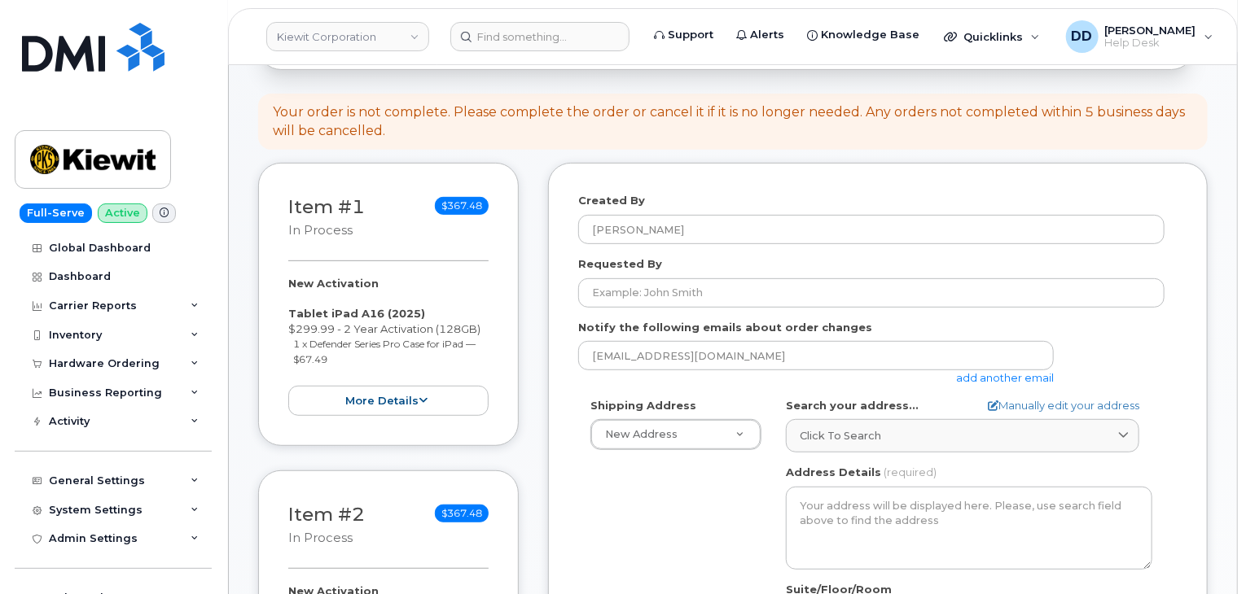
scroll to position [250, 0]
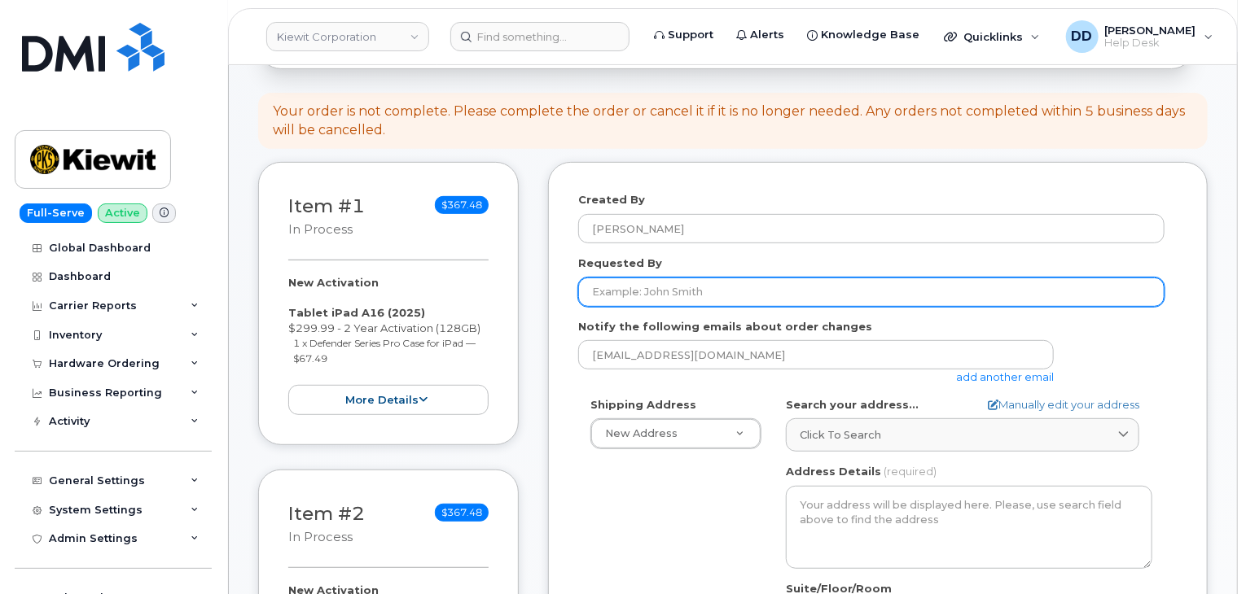
click at [657, 278] on input "Requested By" at bounding box center [871, 292] width 586 height 29
paste input "Read Areingdale"
type input "Read Areingdale"
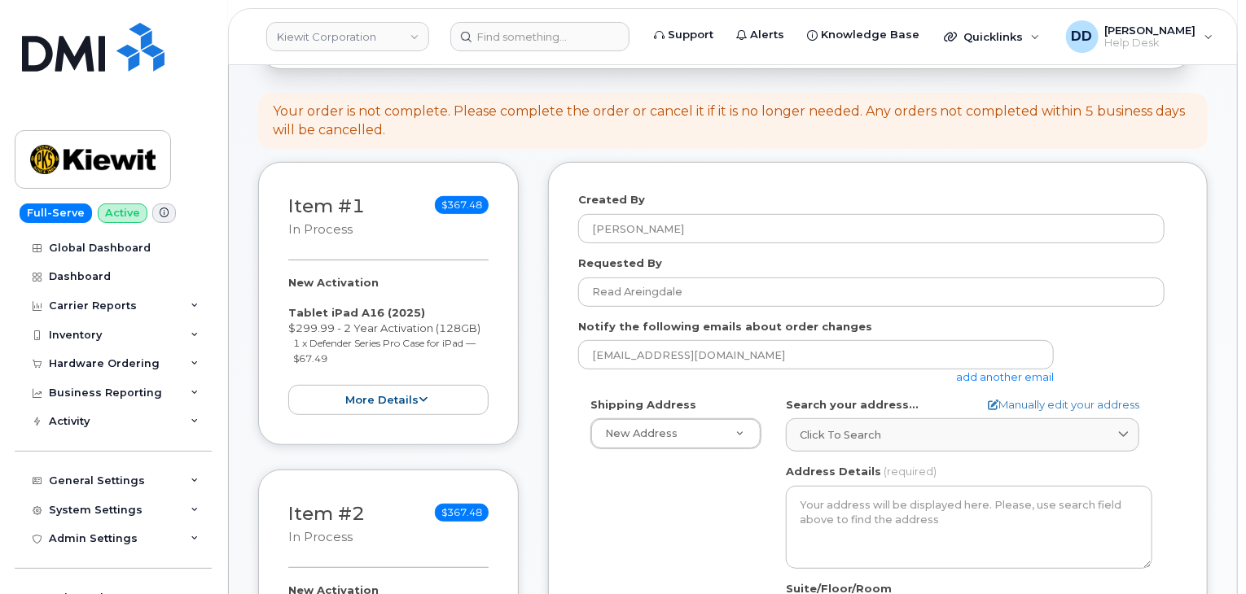
click at [694, 503] on div "Shipping Address New Address New Address [STREET_ADDRESS][PERSON_NAME][PERSON_N…" at bounding box center [871, 584] width 586 height 374
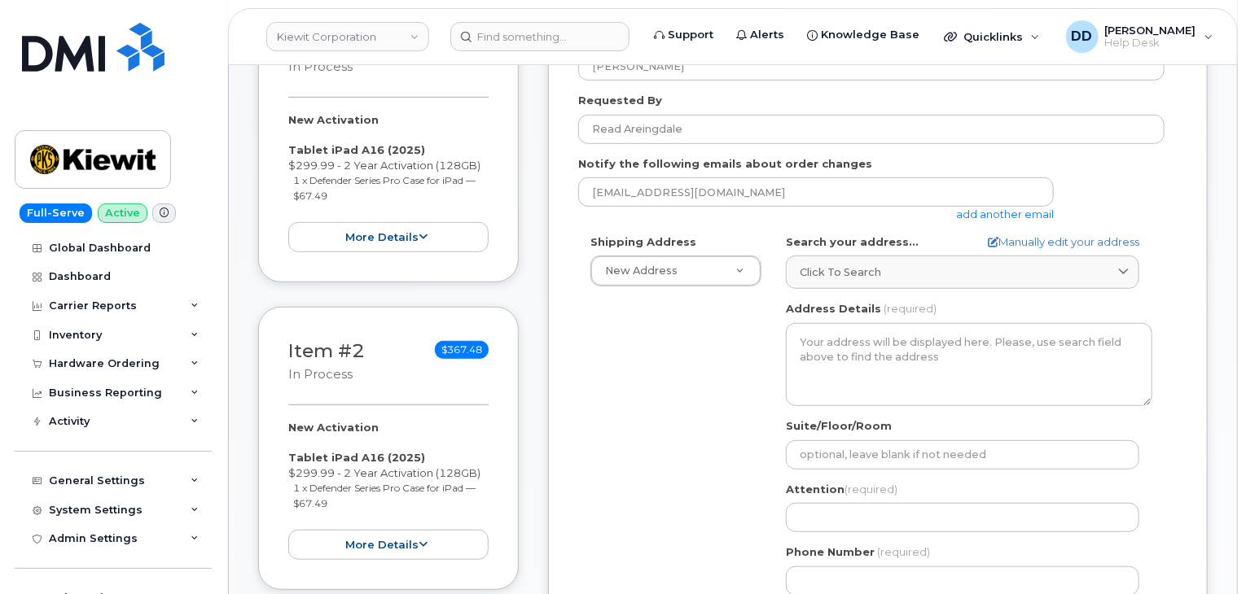
scroll to position [414, 0]
click at [874, 264] on span "Click to search" at bounding box center [839, 271] width 81 height 15
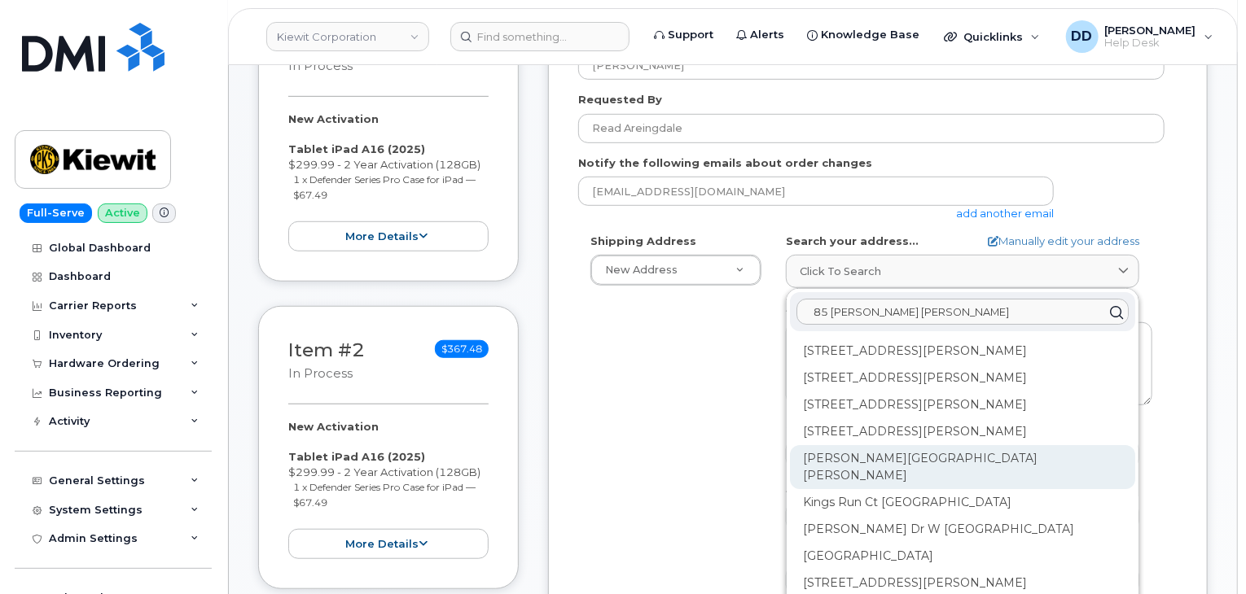
type input "85 [PERSON_NAME] [PERSON_NAME]"
click at [875, 445] on div "[PERSON_NAME][GEOGRAPHIC_DATA][PERSON_NAME]" at bounding box center [962, 467] width 345 height 44
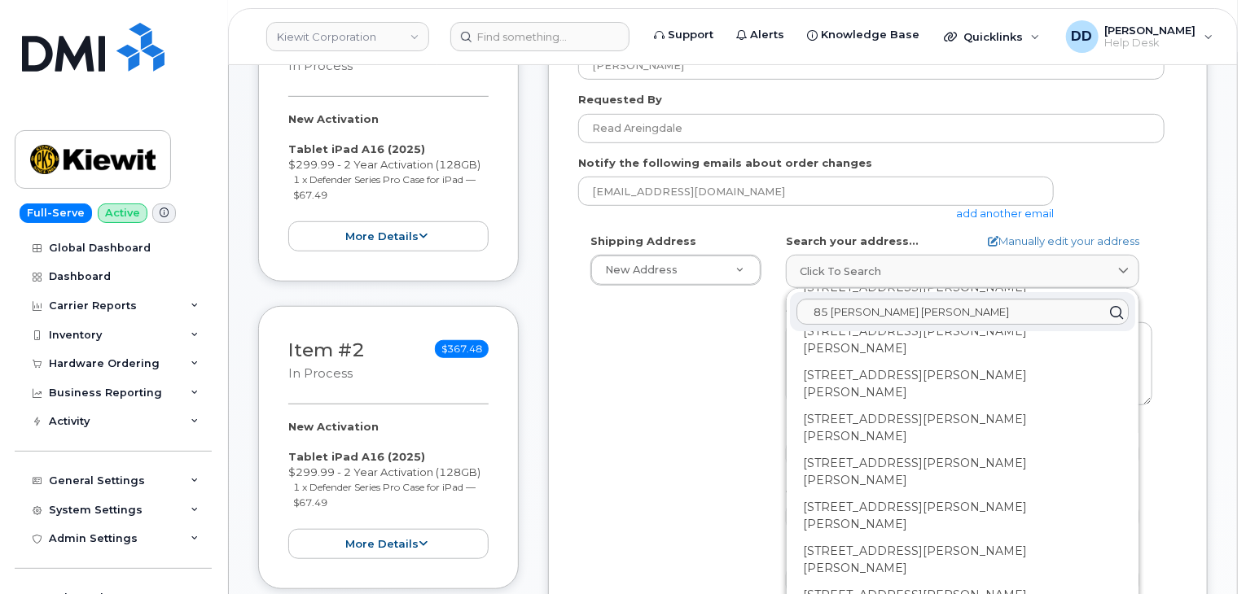
scroll to position [0, 0]
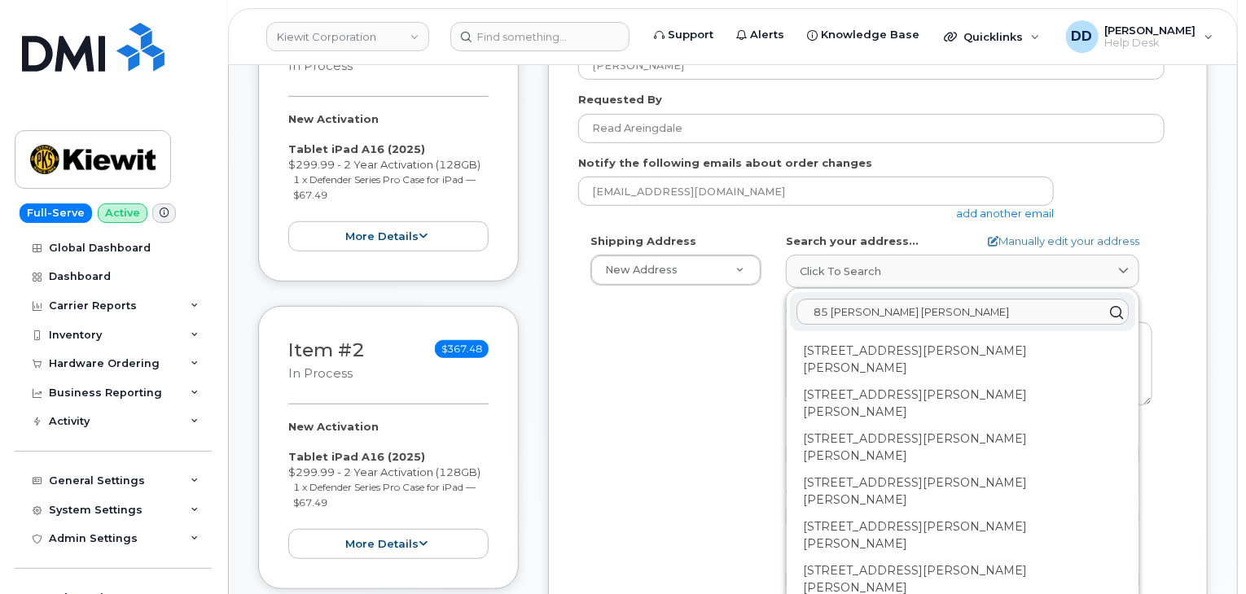
click at [681, 325] on div "Shipping Address New Address New Address [STREET_ADDRESS][PERSON_NAME][PERSON_N…" at bounding box center [871, 421] width 586 height 374
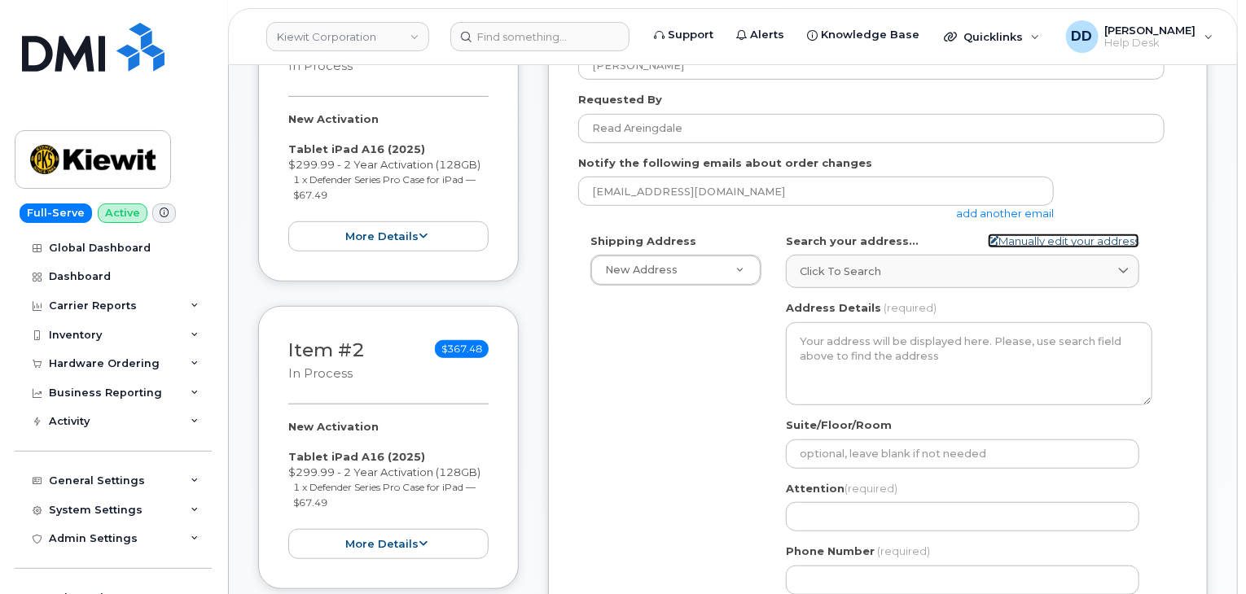
click at [1075, 234] on link "Manually edit your address" at bounding box center [1062, 241] width 151 height 15
select select
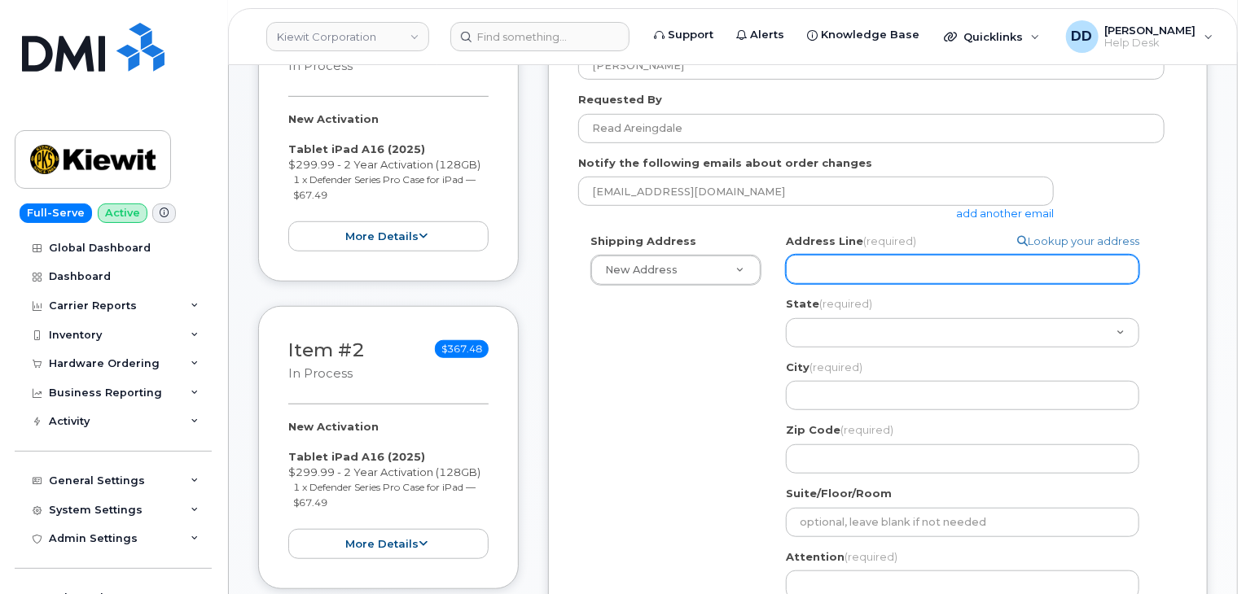
click at [861, 255] on input "Address Line (required)" at bounding box center [962, 269] width 353 height 29
select select
type input "8"
select select
type input "85"
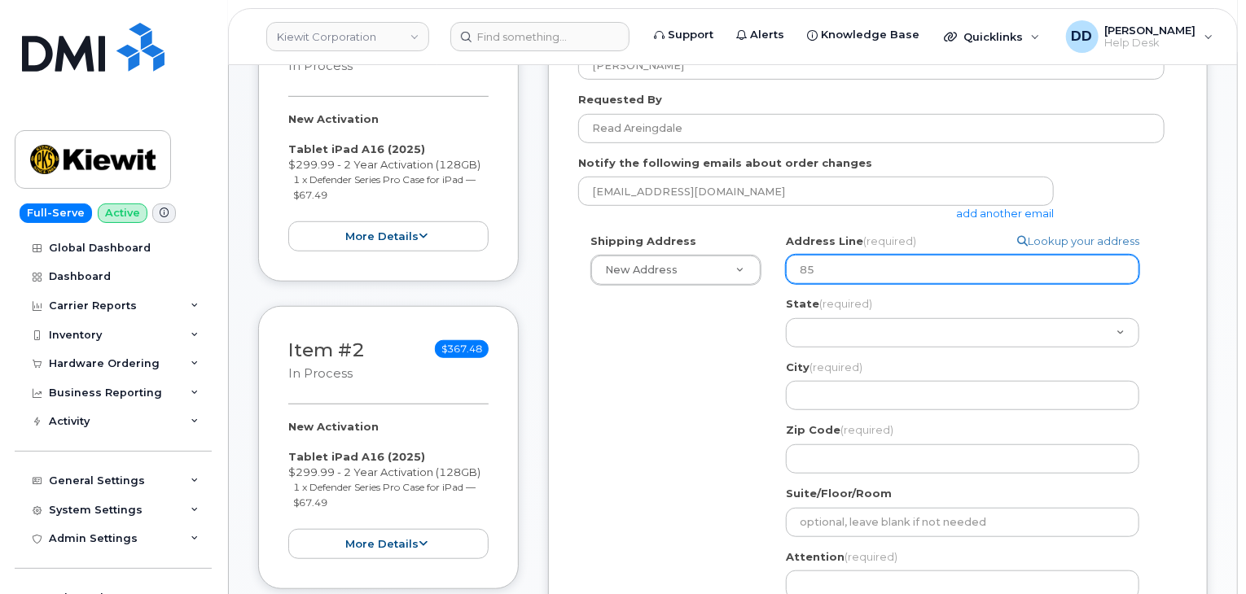
select select
type input "85 S"
select select
type input "85 St"
select select
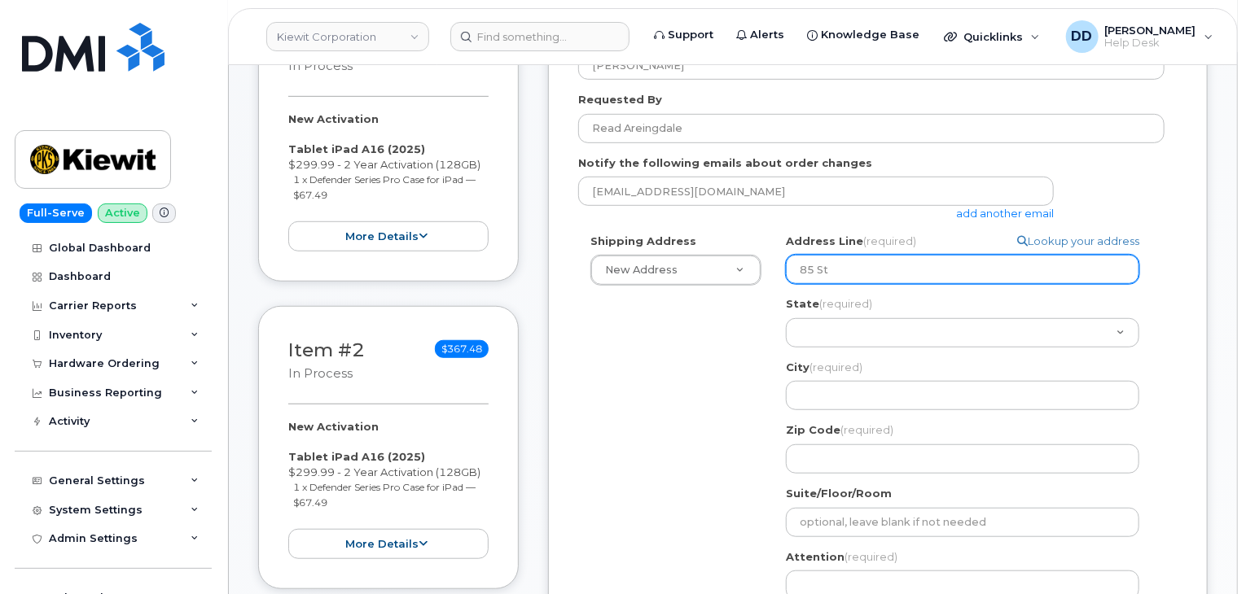
type input "85 Sto"
select select
type input "85 Stok"
select select
type input "85 Stoke"
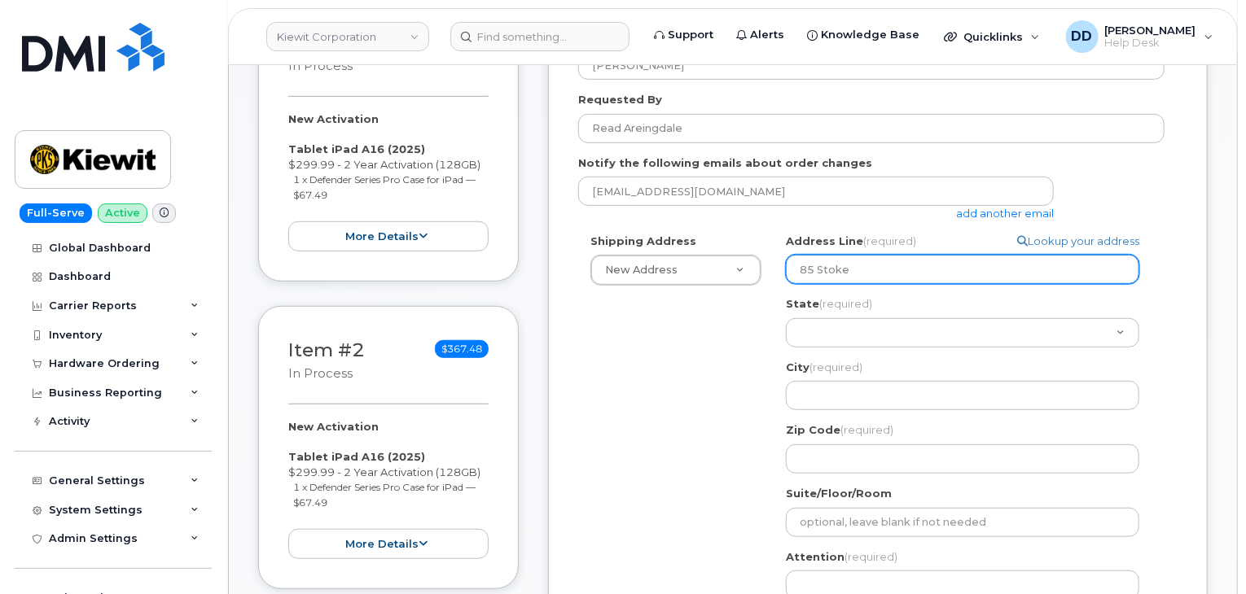
select select
type input "85 [PERSON_NAME]"
select select
type input "85 [PERSON_NAME] K"
select select
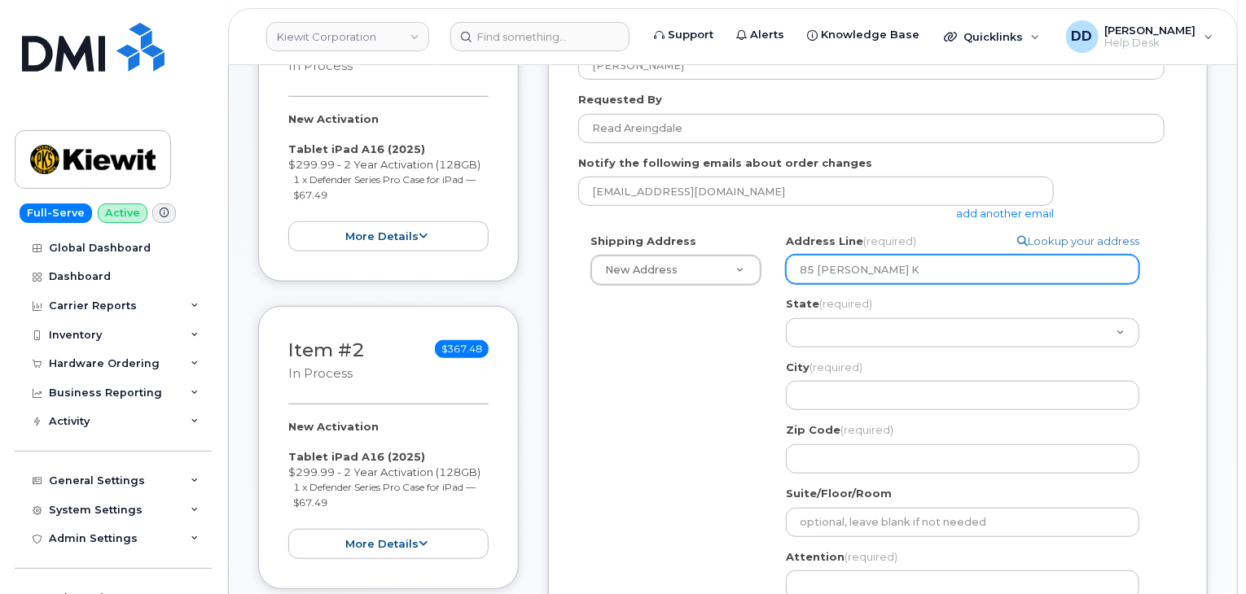
type input "85 [PERSON_NAME] Ki"
select select
type input "85 Stokes Kin"
select select
type input "85 Stokes King"
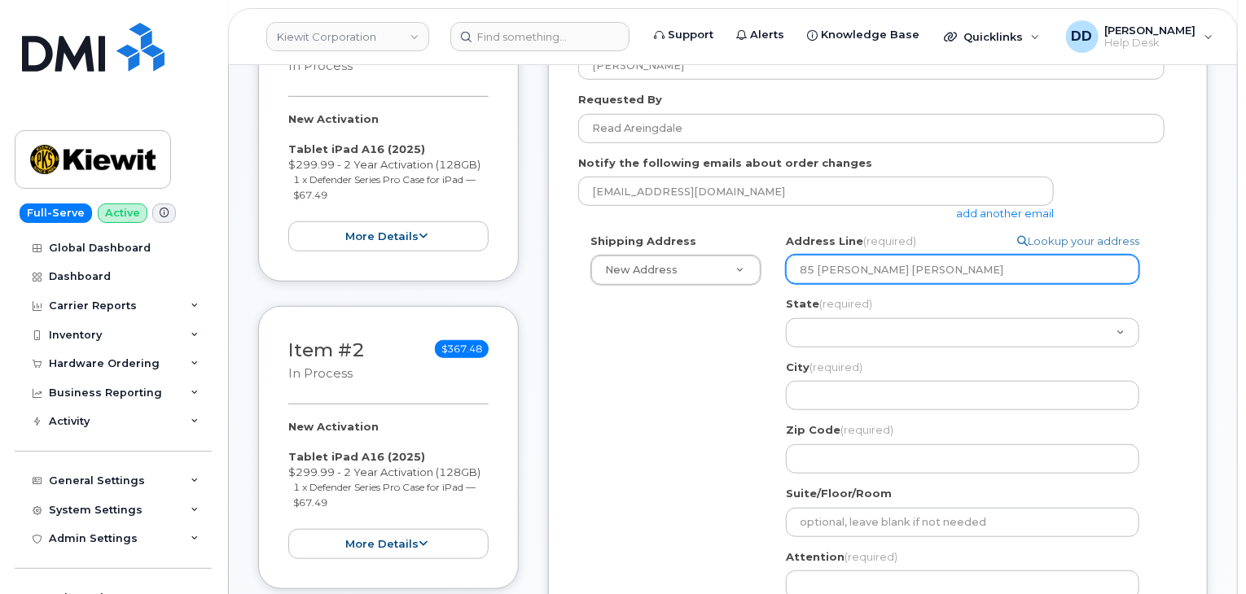
select select
type input "85 Stokes King R"
select select
type input "85 Stokes King Rd"
select select
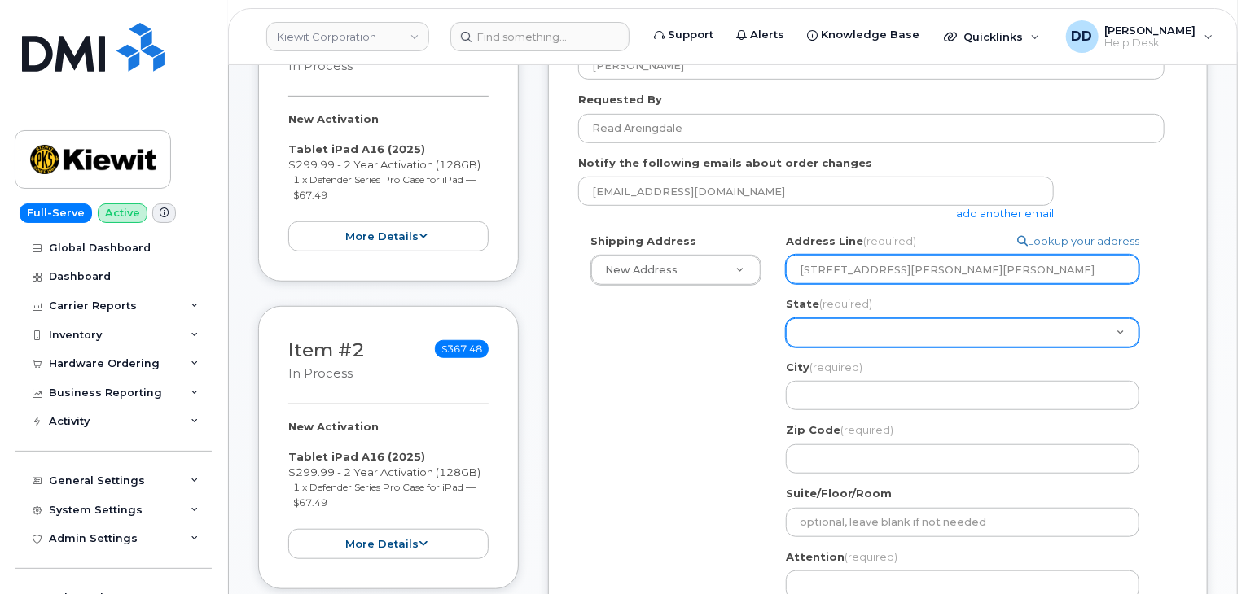
type input "85 Stokes King Rd."
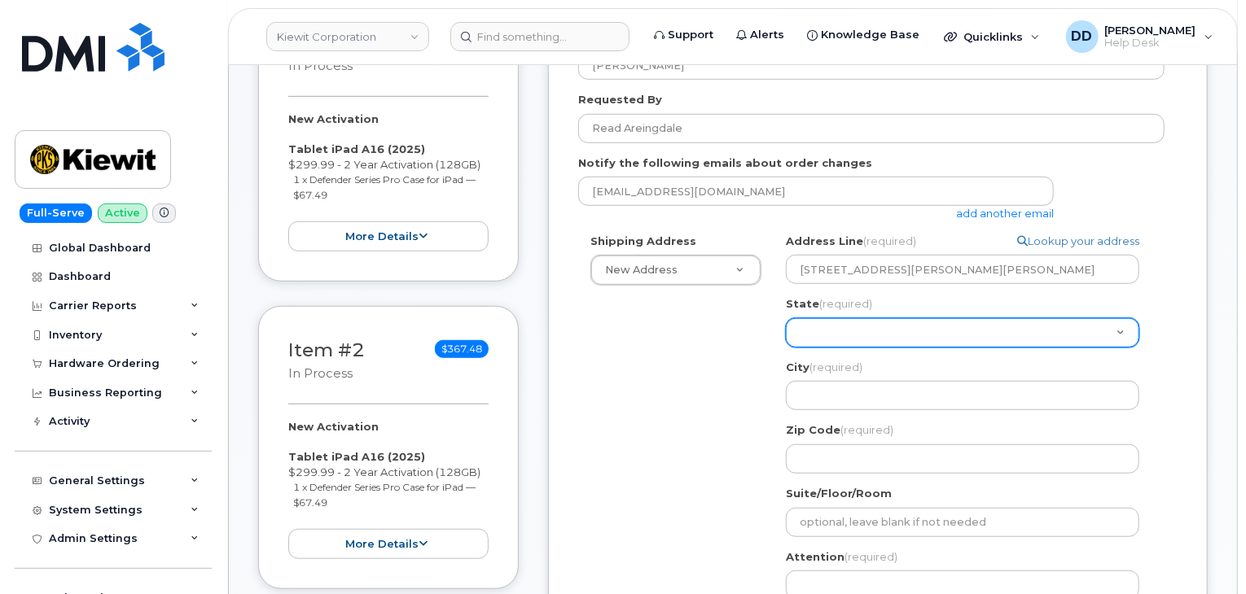
click at [818, 318] on select "Alabama Alaska American Samoa Arizona Arkansas California Colorado Connecticut …" at bounding box center [962, 332] width 353 height 29
select select "MS"
click at [786, 318] on select "Alabama Alaska American Samoa Arizona Arkansas California Colorado Connecticut …" at bounding box center [962, 332] width 353 height 29
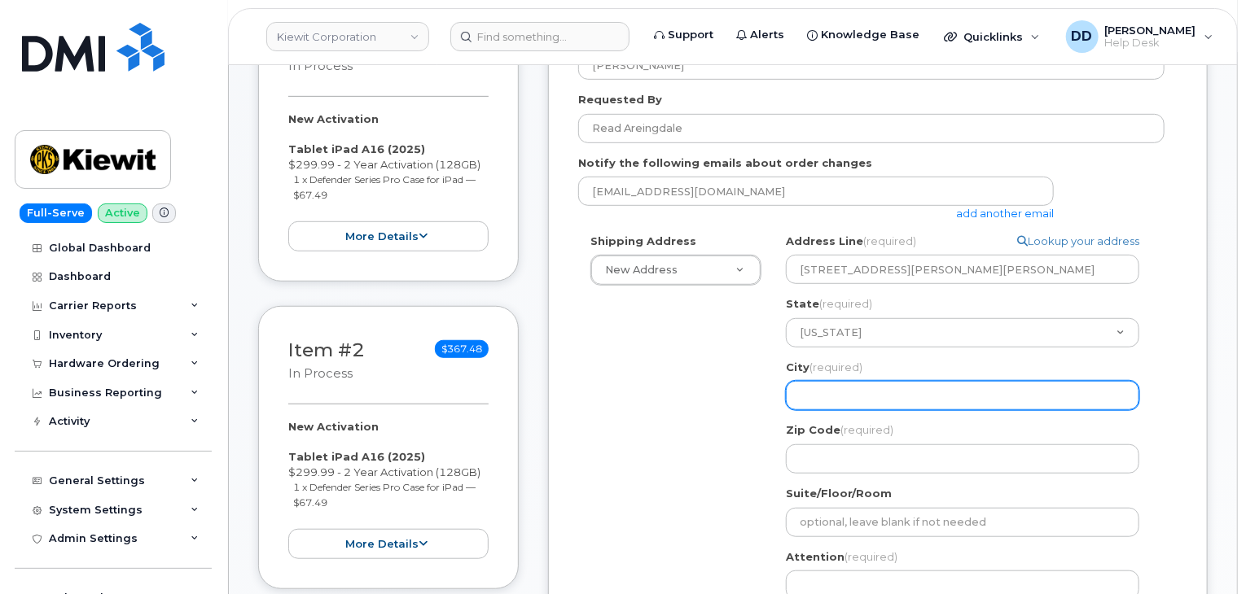
click at [839, 382] on input "City (required)" at bounding box center [962, 395] width 353 height 29
select select
type input "G"
select select
type input "Gr"
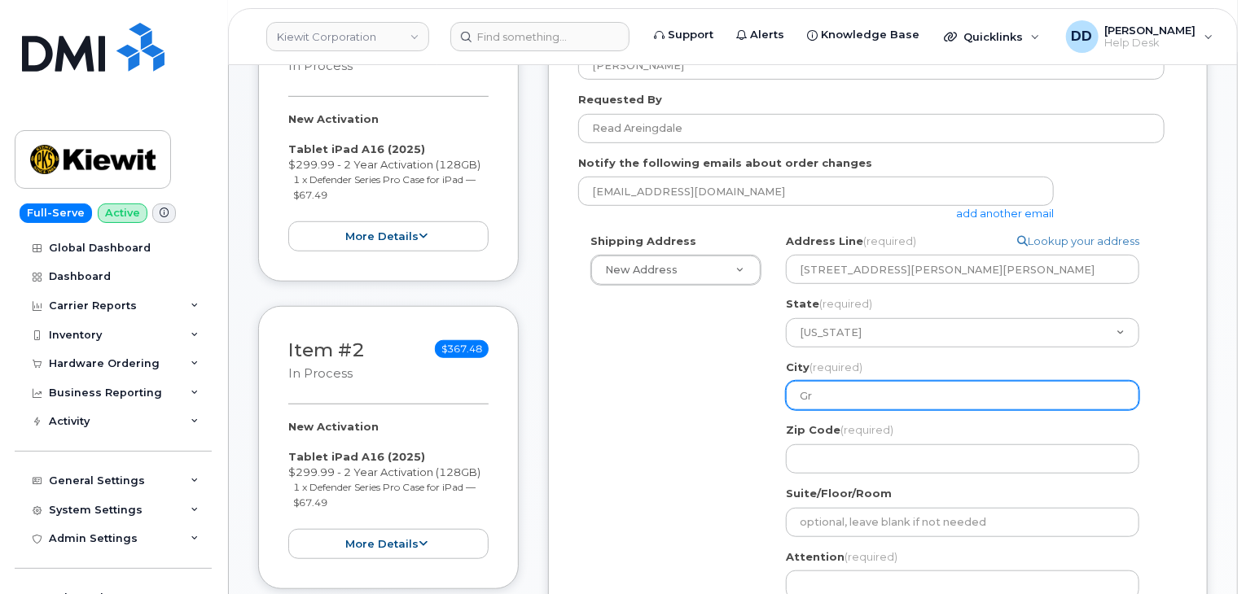
select select
type input "Gre"
select select
type input "Gree"
select select
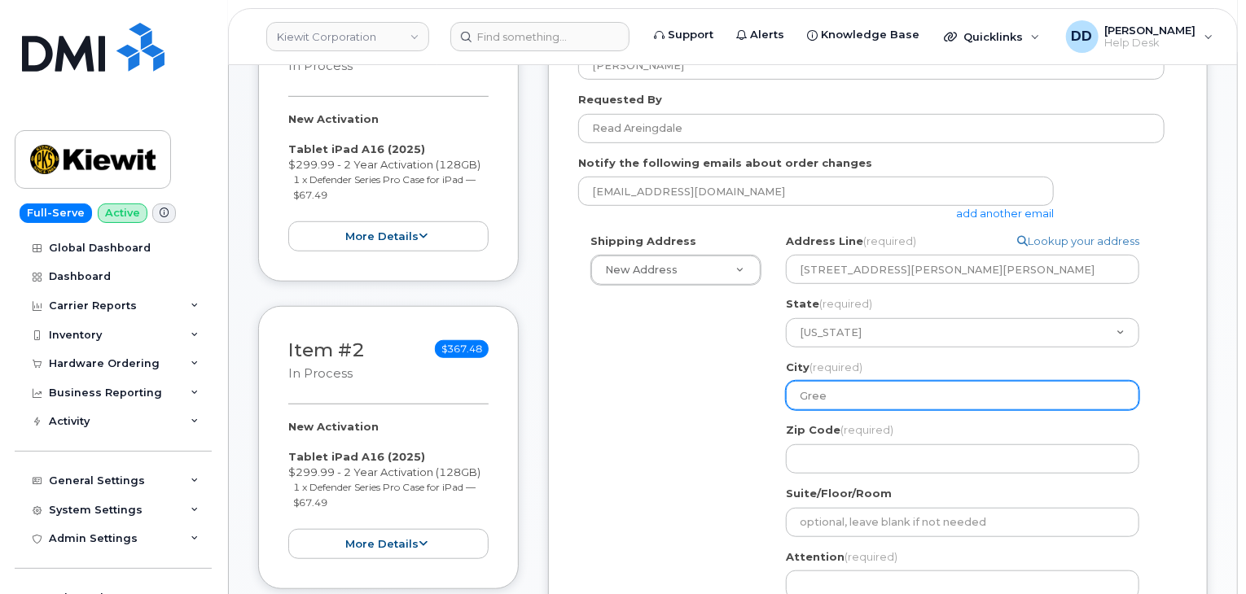
type input "Green"
select select
type input "Greenv"
select select
type input "Greenvi"
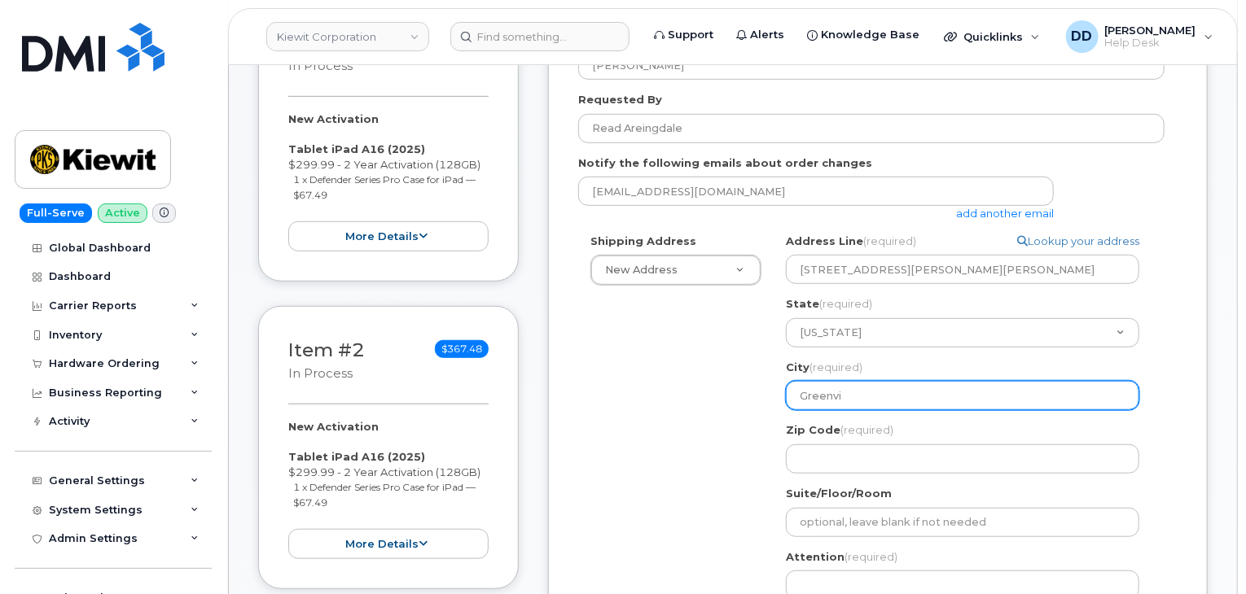
select select
type input "Greenvil"
select select
type input "Greenvill"
select select
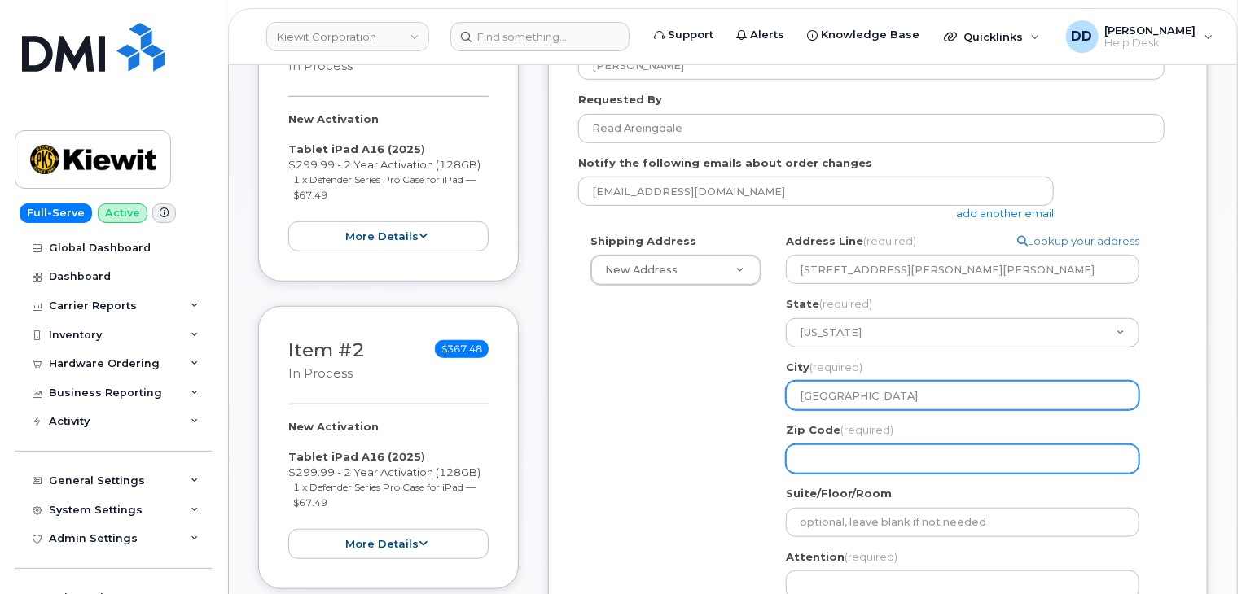
type input "Greenville"
click at [840, 446] on input "Zip Code (required)" at bounding box center [962, 458] width 353 height 29
select select
type input "3"
select select
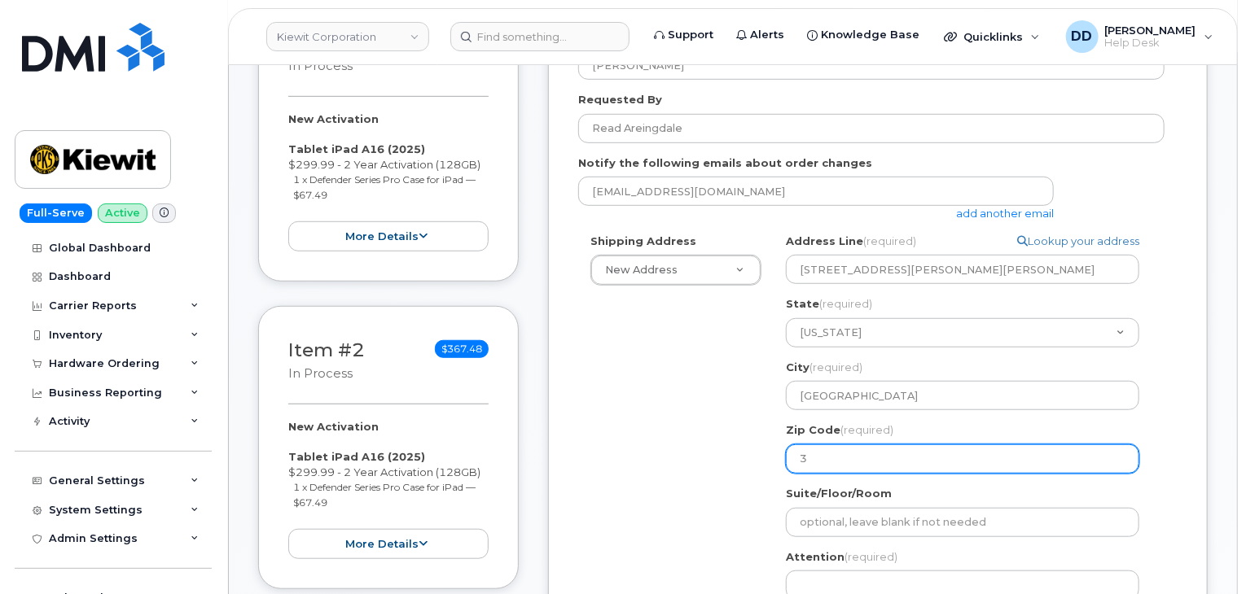
type input "38"
select select
type input "387"
select select
type input "3870"
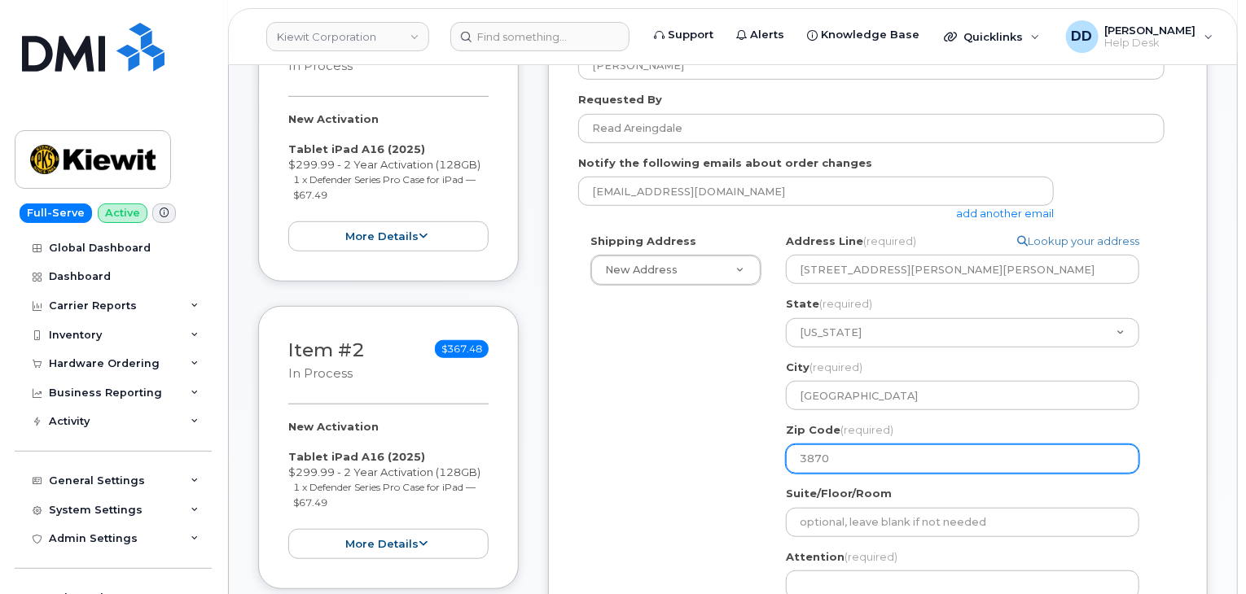
select select
type input "38701"
click at [642, 462] on div "Shipping Address New Address New Address 6725 FM503 770 Kemp Bottom Rd Kiwit 23…" at bounding box center [871, 455] width 586 height 442
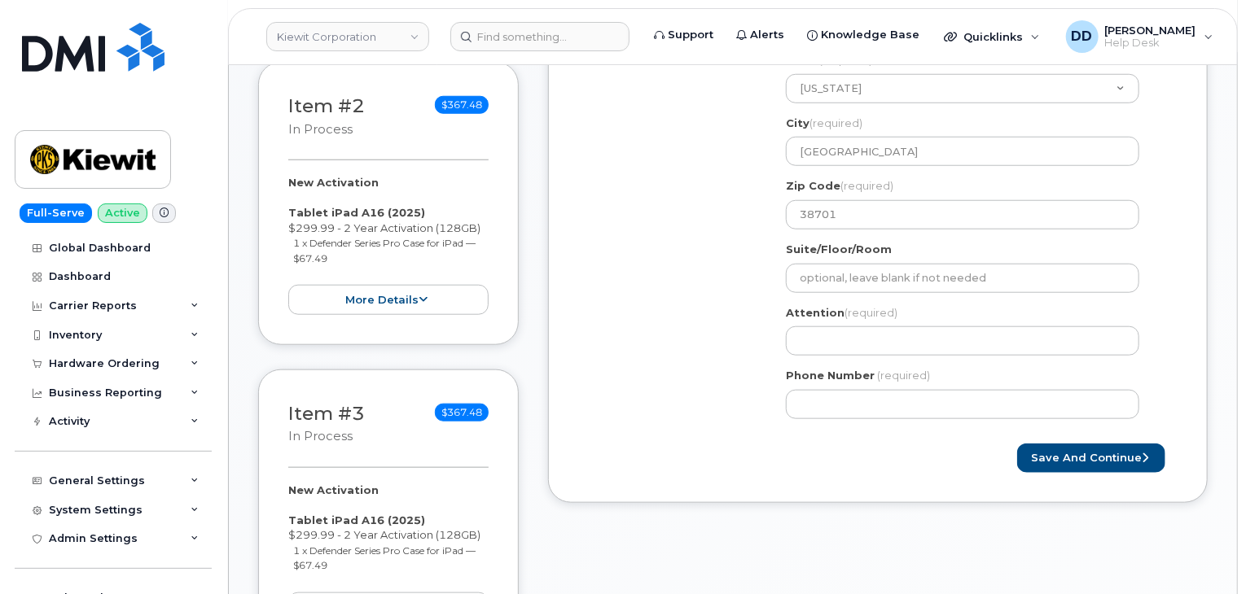
scroll to position [663, 0]
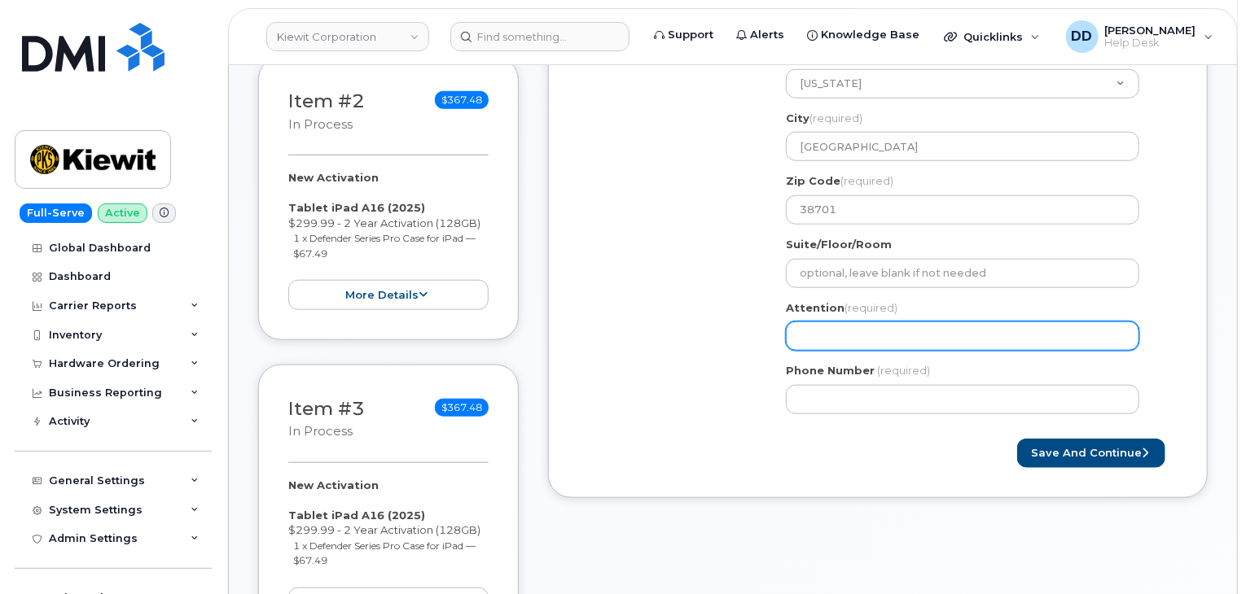
click at [877, 324] on input "Attention (required)" at bounding box center [962, 336] width 353 height 29
paste input "Read Areingdale"
select select
type input "Read Areingdale"
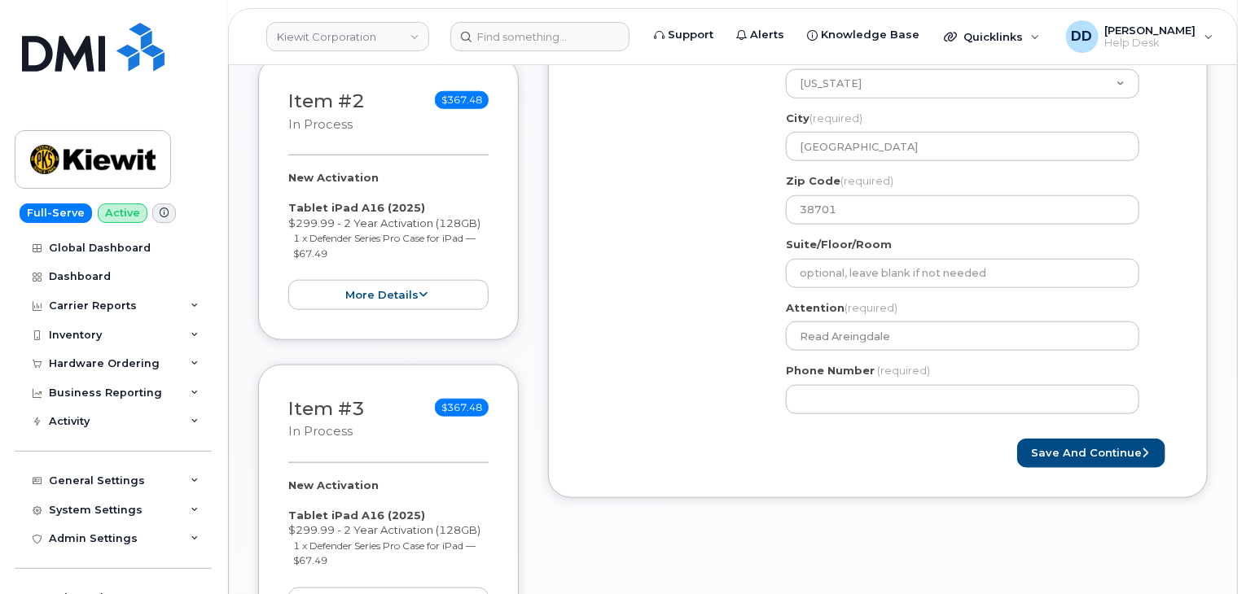
click at [793, 439] on div at bounding box center [728, 439] width 300 height 1
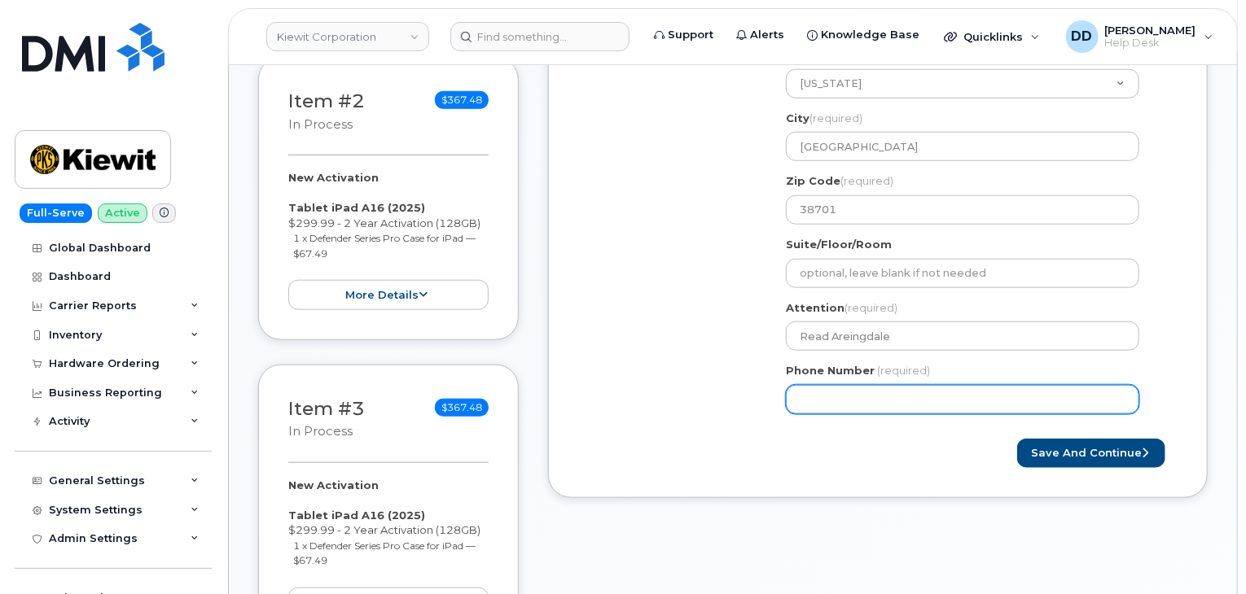
click at [857, 386] on input "Phone Number" at bounding box center [962, 399] width 353 height 29
paste input "6232370548"
select select
type input "6232370548"
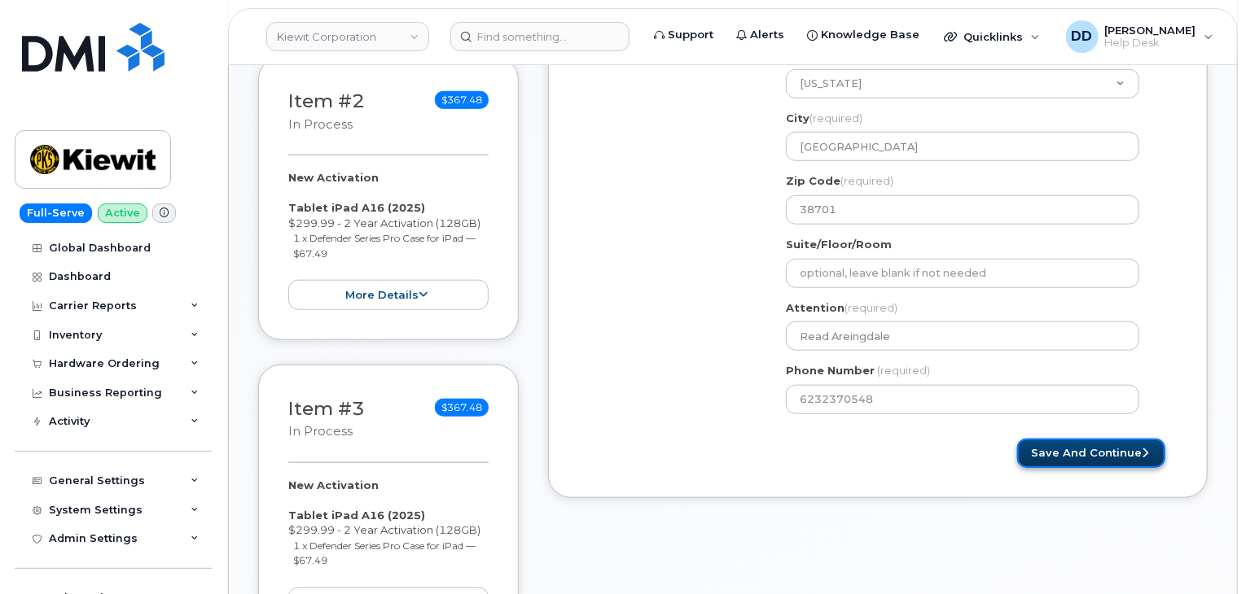
click at [1123, 440] on button "Save and Continue" at bounding box center [1091, 454] width 148 height 30
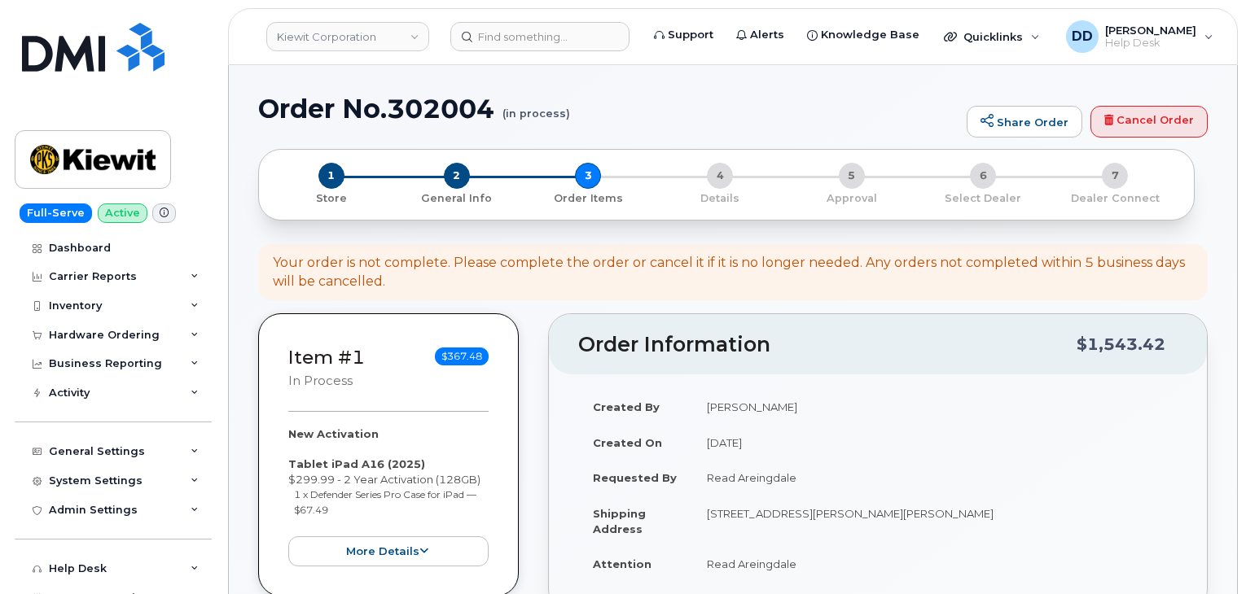
select select
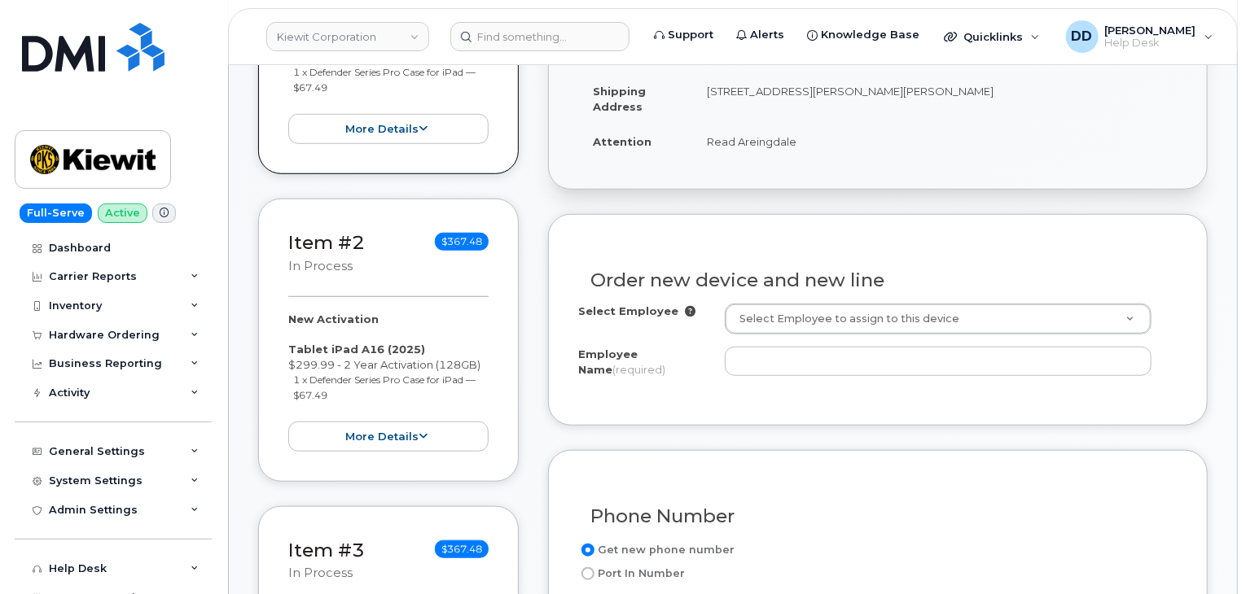
scroll to position [522, 0]
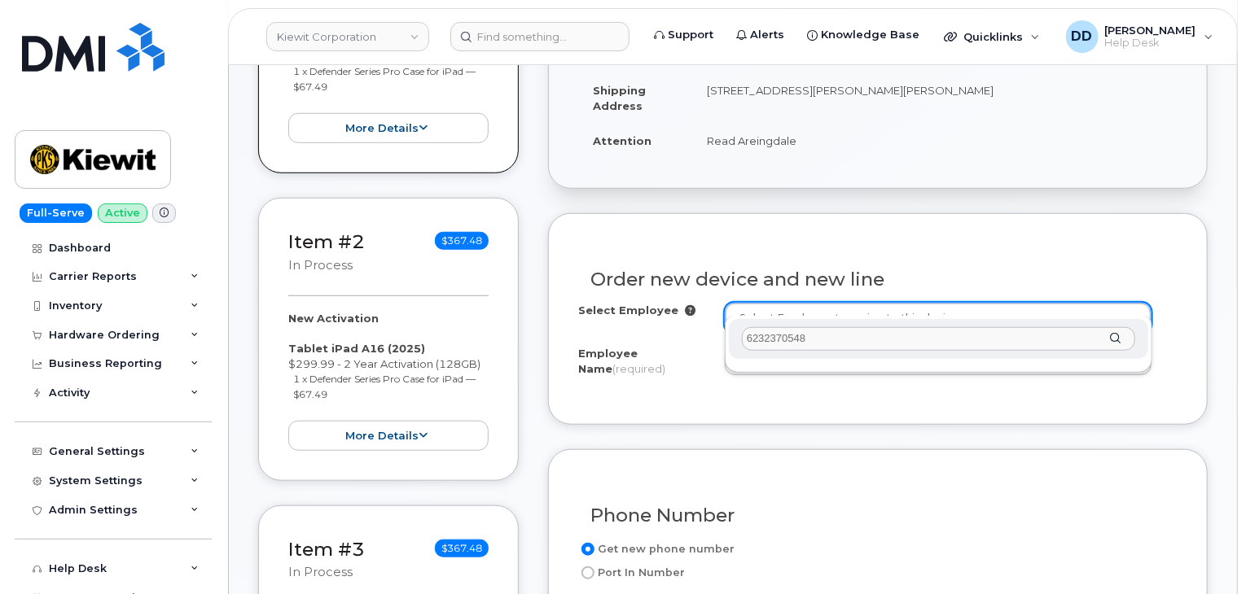
drag, startPoint x: 860, startPoint y: 339, endPoint x: 700, endPoint y: 347, distance: 159.7
paste input "Read Areingdale"
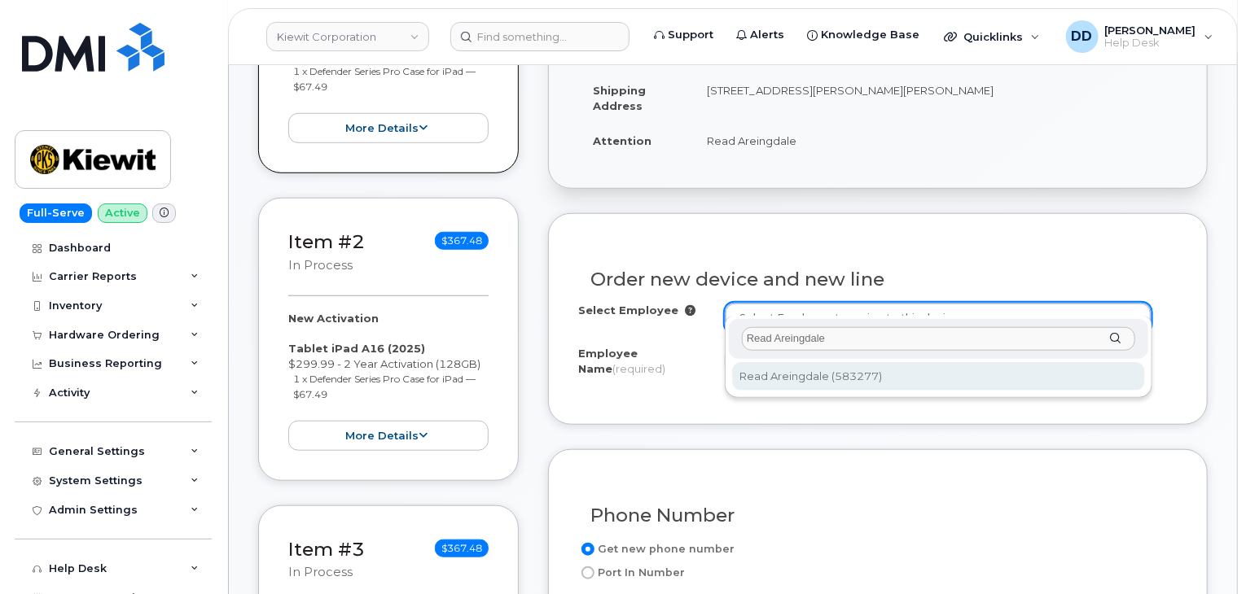
type input "Read Areingdale"
type input "2993661"
type input "Read Areingdale"
type input "221 Stokes King Road"
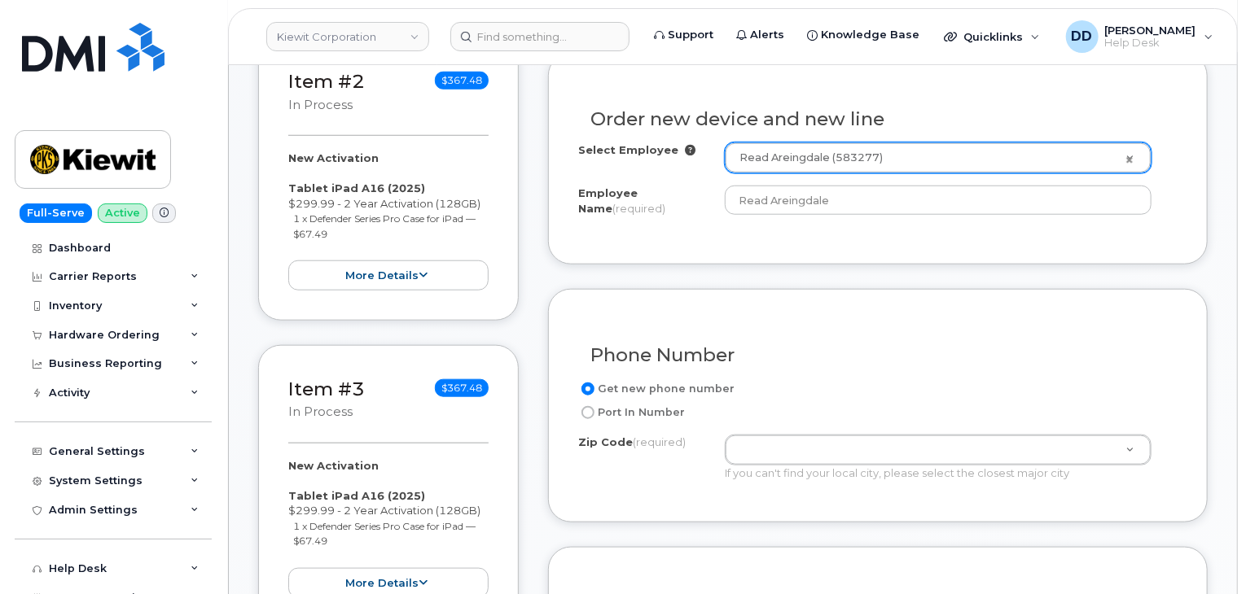
scroll to position [687, 0]
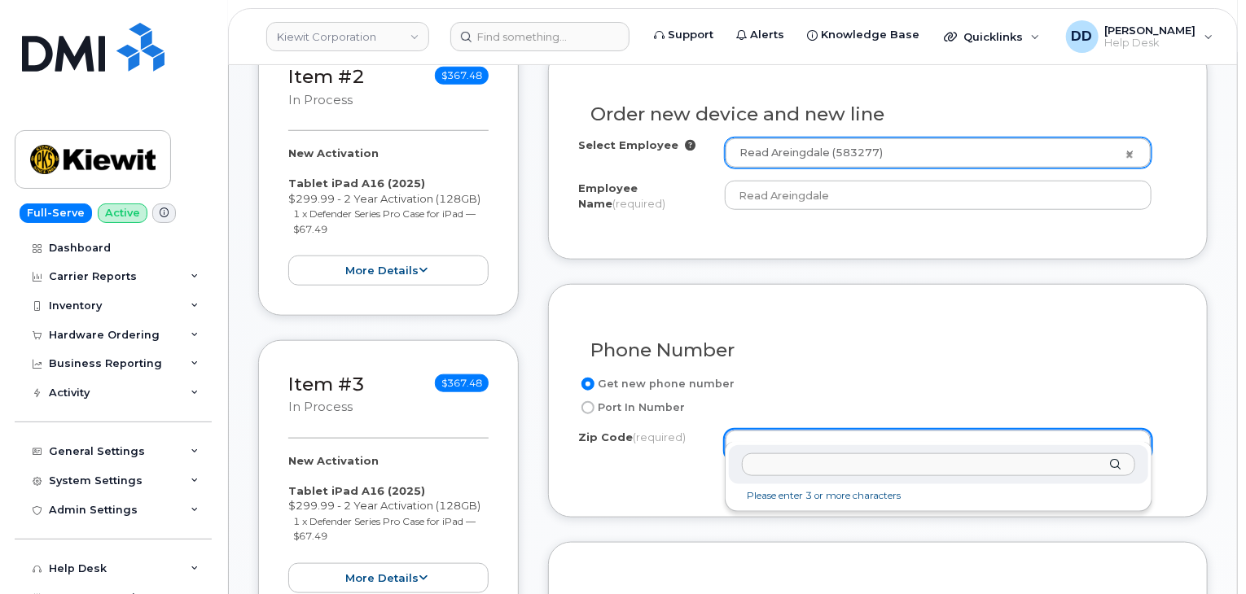
paste input "38701"
type input "38701"
type input "38701 ([GEOGRAPHIC_DATA], [GEOGRAPHIC_DATA])"
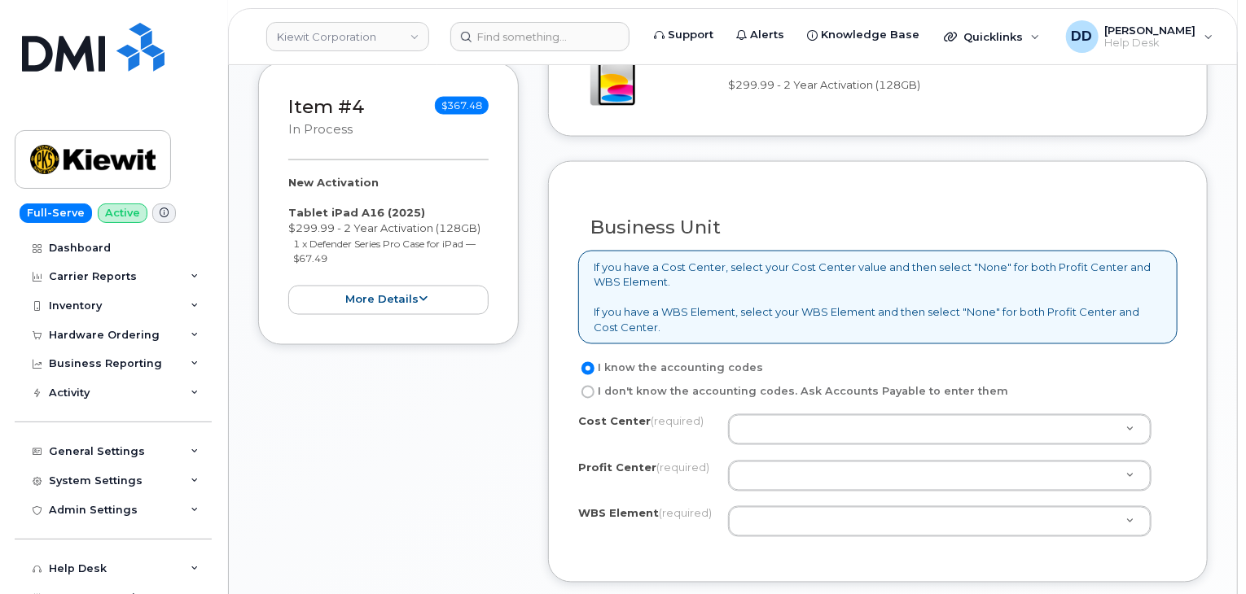
scroll to position [1283, 0]
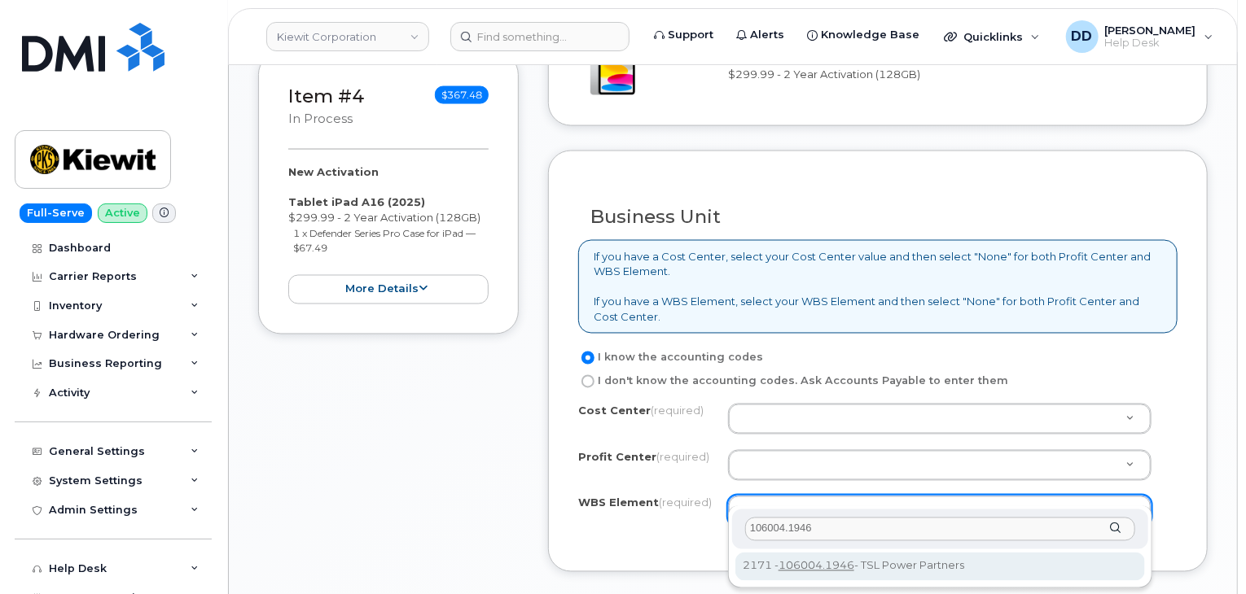
type input "106004.1946"
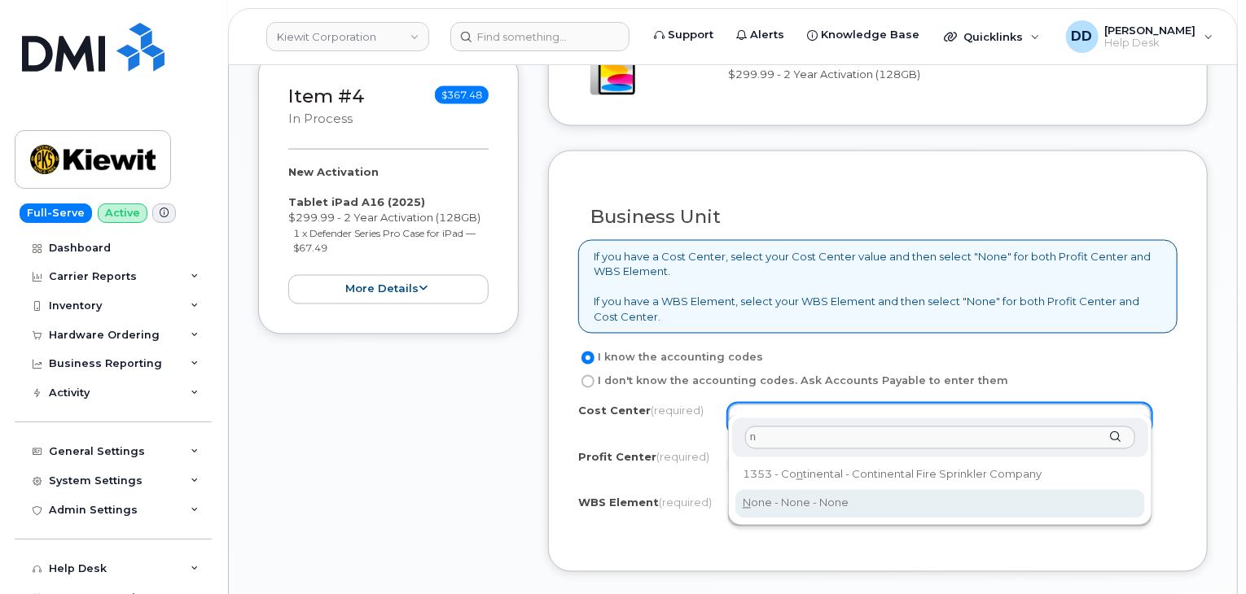
type input "n"
type input "None"
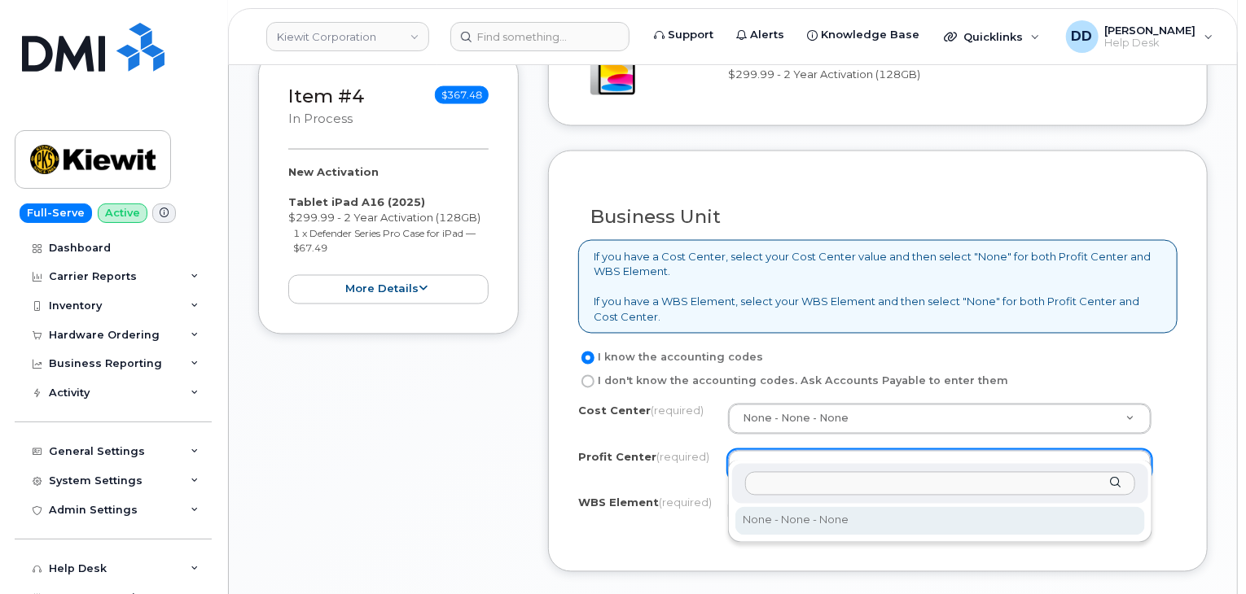
select select "None"
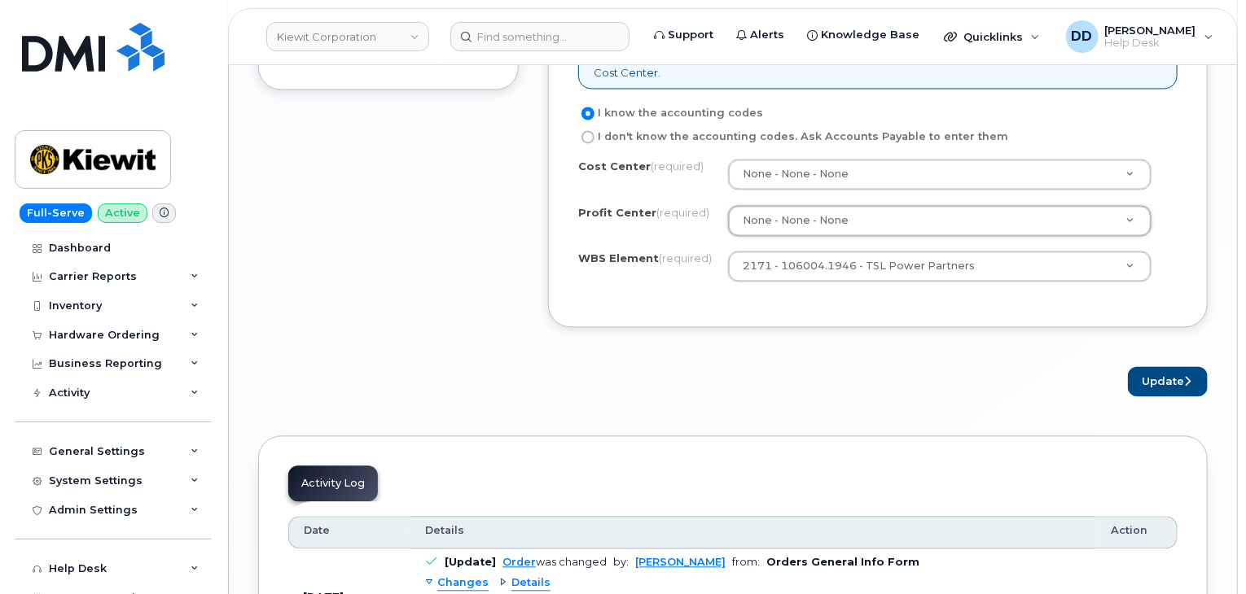
scroll to position [1530, 0]
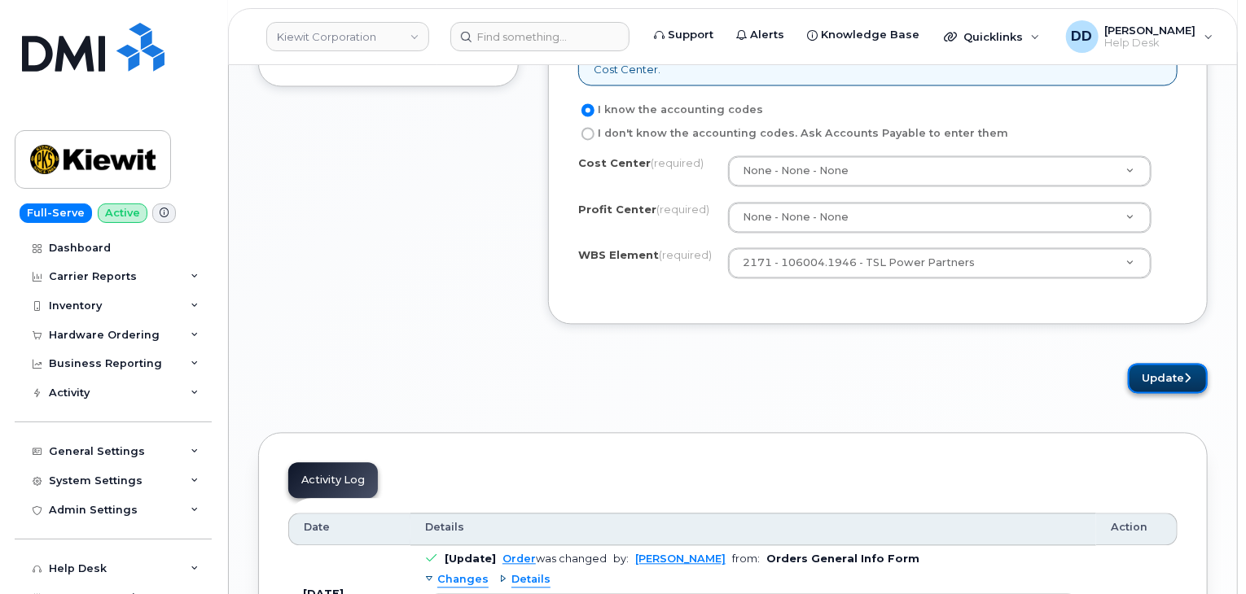
click at [1176, 364] on button "Update" at bounding box center [1168, 379] width 80 height 30
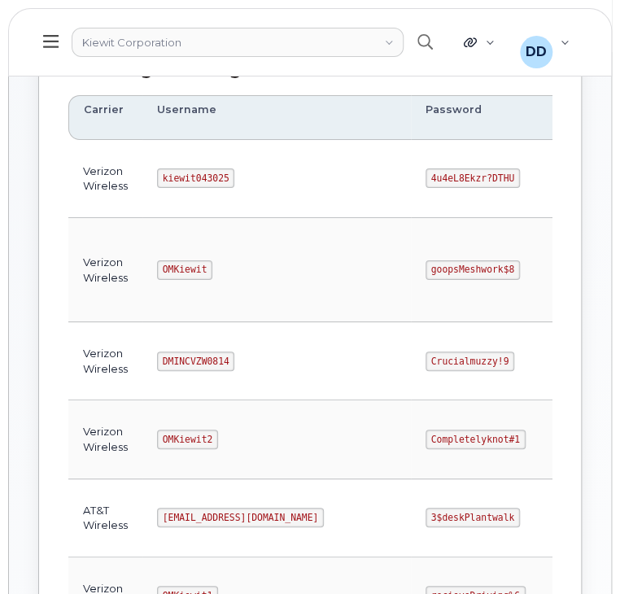
scroll to position [248, 0]
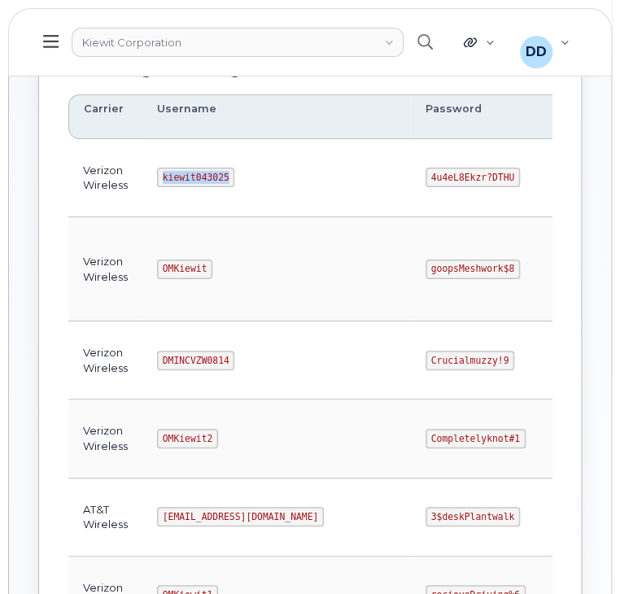
drag, startPoint x: 226, startPoint y: 175, endPoint x: 150, endPoint y: 172, distance: 76.6
click at [150, 172] on td "kiewit043025" at bounding box center [276, 178] width 269 height 78
copy code "kiewit043025"
drag, startPoint x: 435, startPoint y: 176, endPoint x: 353, endPoint y: 174, distance: 81.4
click at [426, 174] on code "4u4eL8Ekzr?DTHU" at bounding box center [473, 178] width 94 height 20
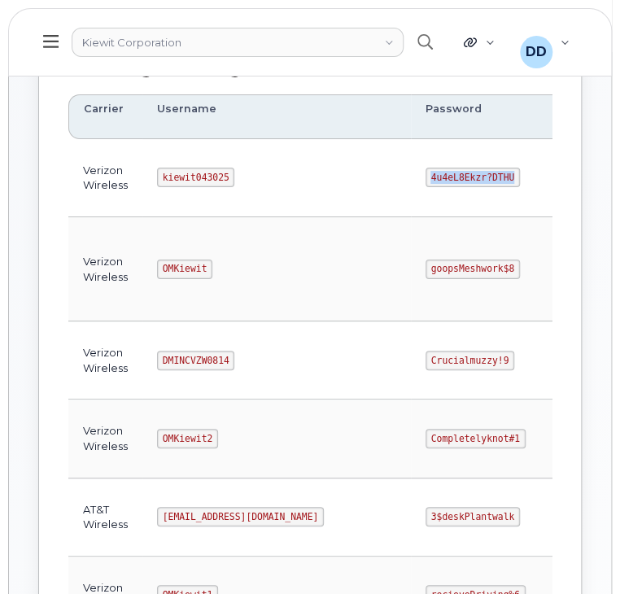
copy code "4u4eL8Ekzr?DTHU"
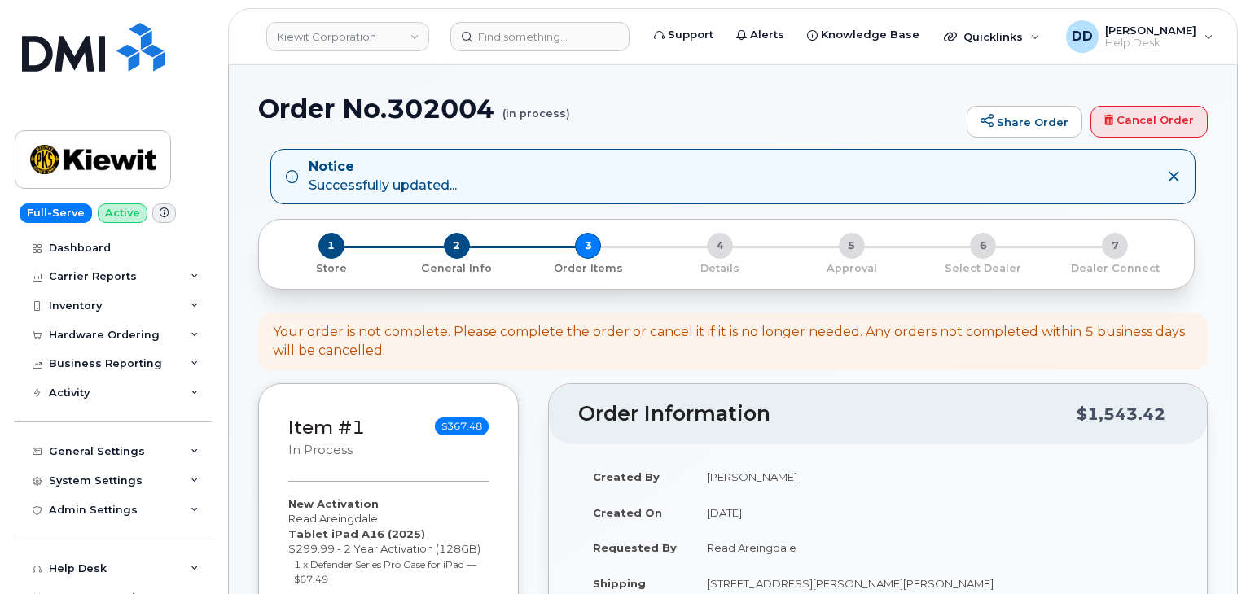
select select
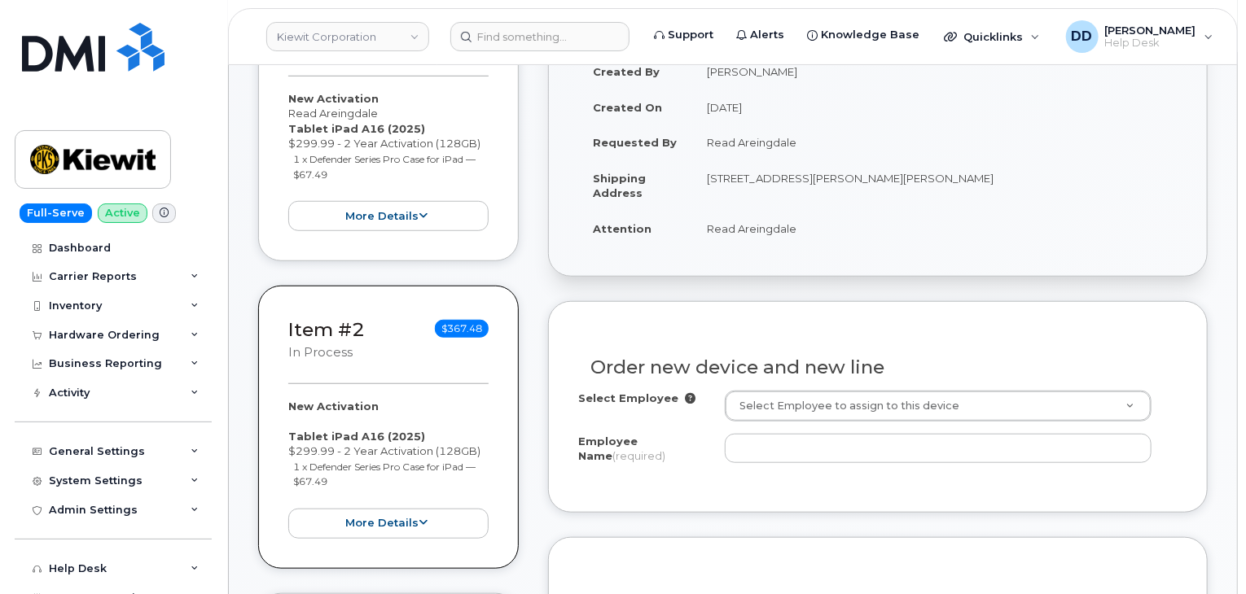
scroll to position [514, 0]
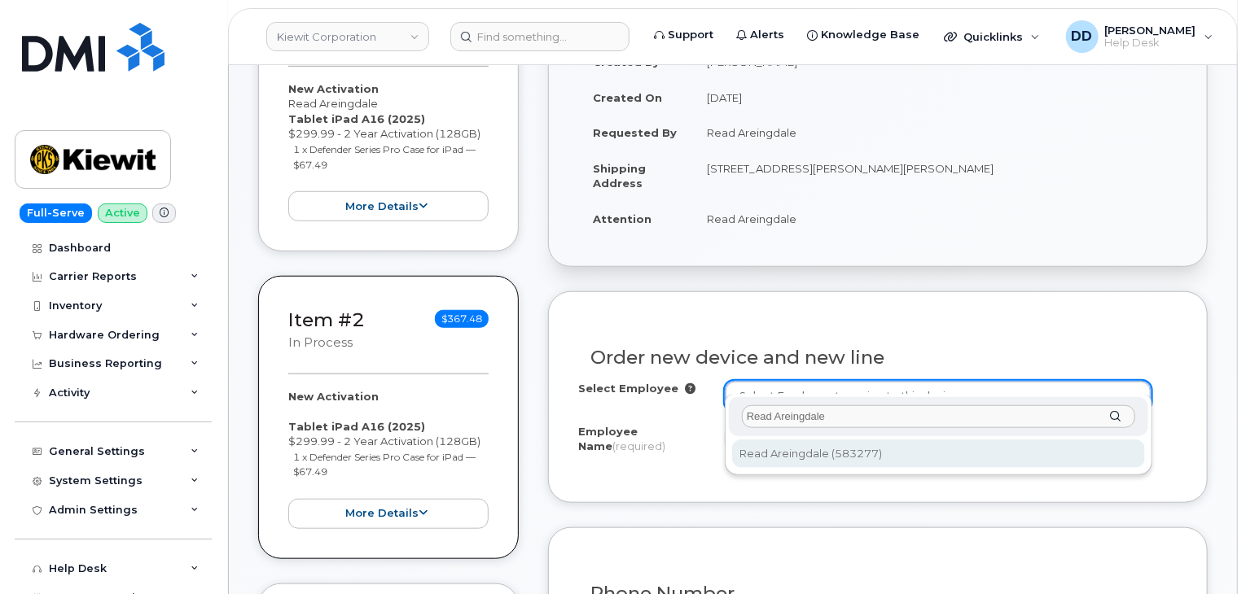
type input "Read Areingdale"
type input "2993661"
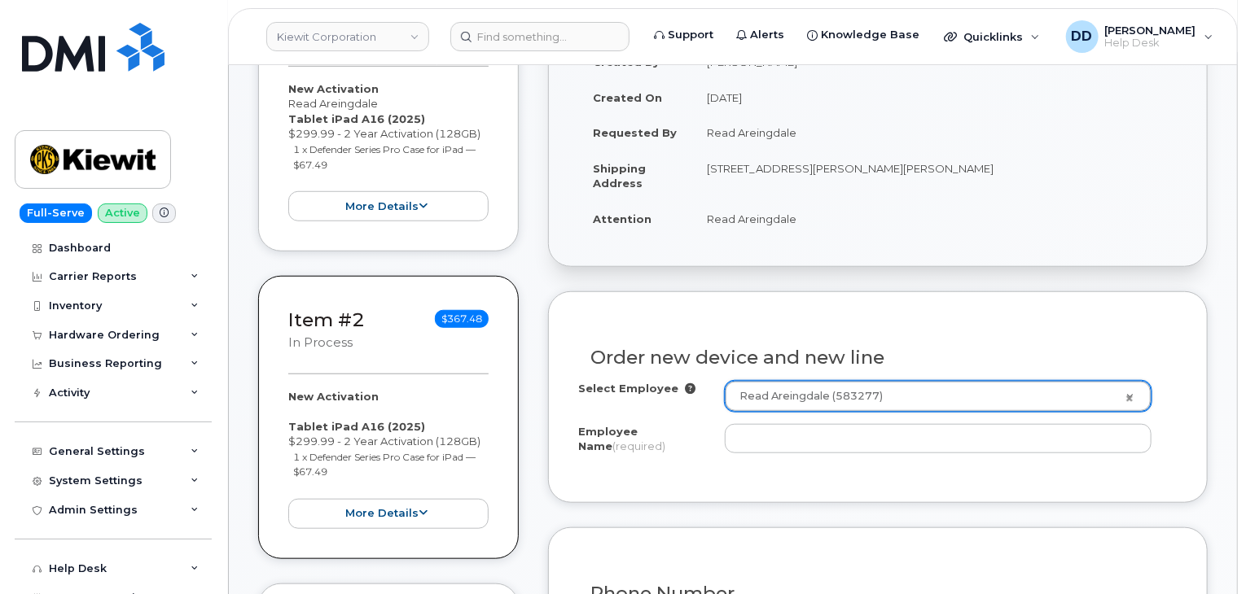
type input "Read Areingdale"
type input "[STREET_ADDRESS][PERSON_NAME][PERSON_NAME]"
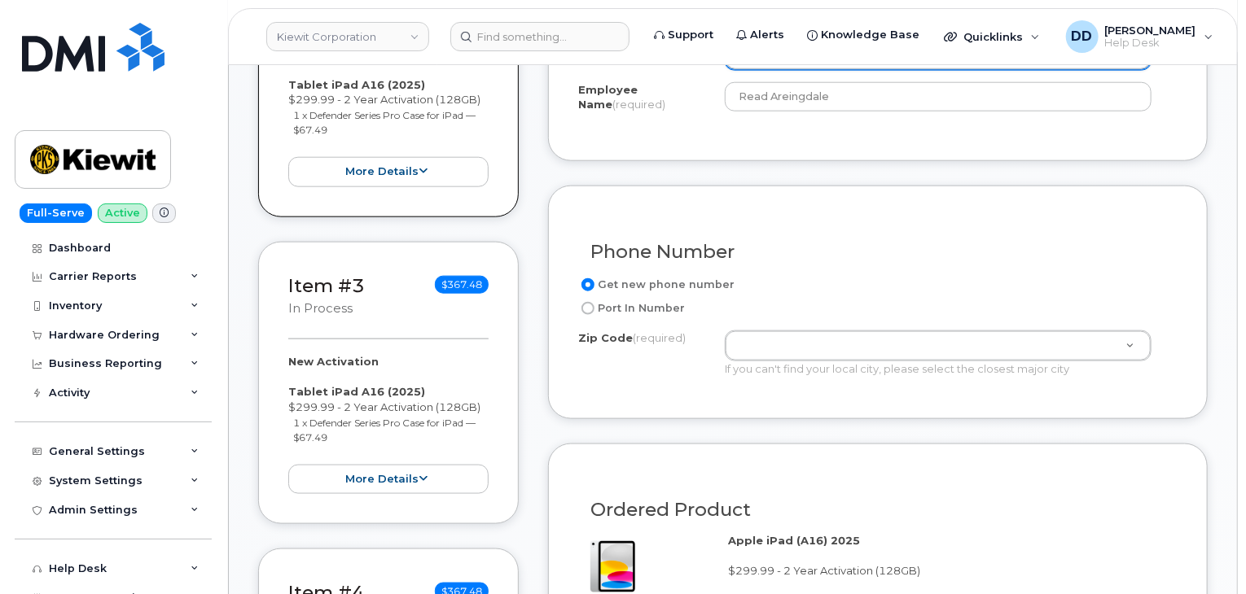
scroll to position [864, 0]
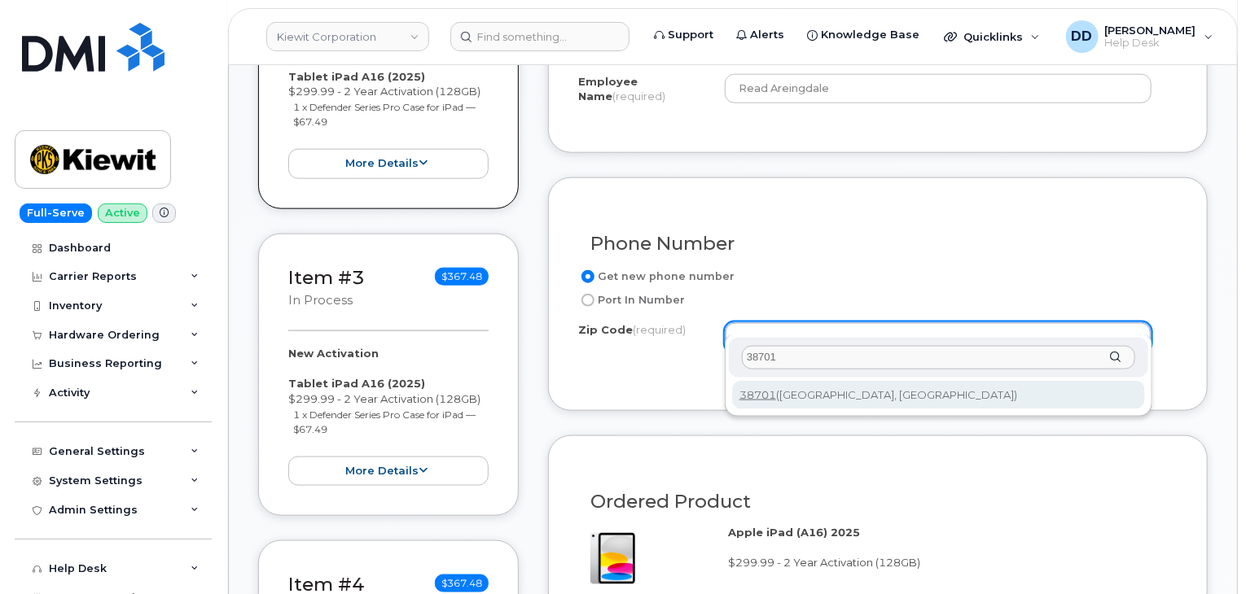
type input "38701"
type input "38701 ([GEOGRAPHIC_DATA], [GEOGRAPHIC_DATA])"
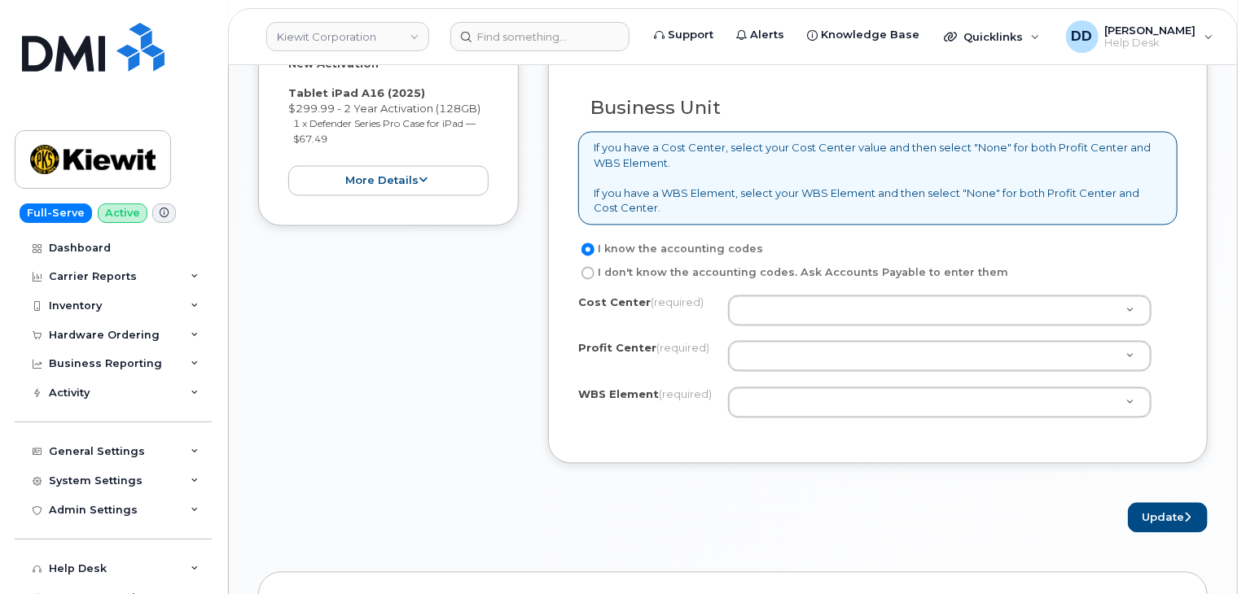
scroll to position [1462, 0]
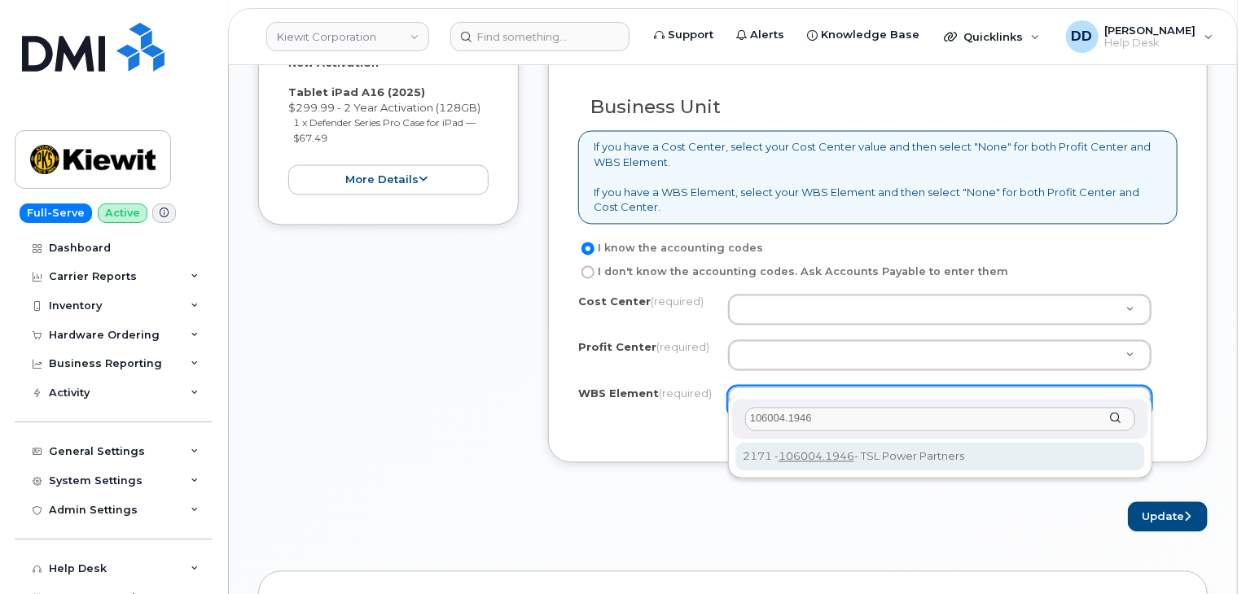
type input "106004.1946"
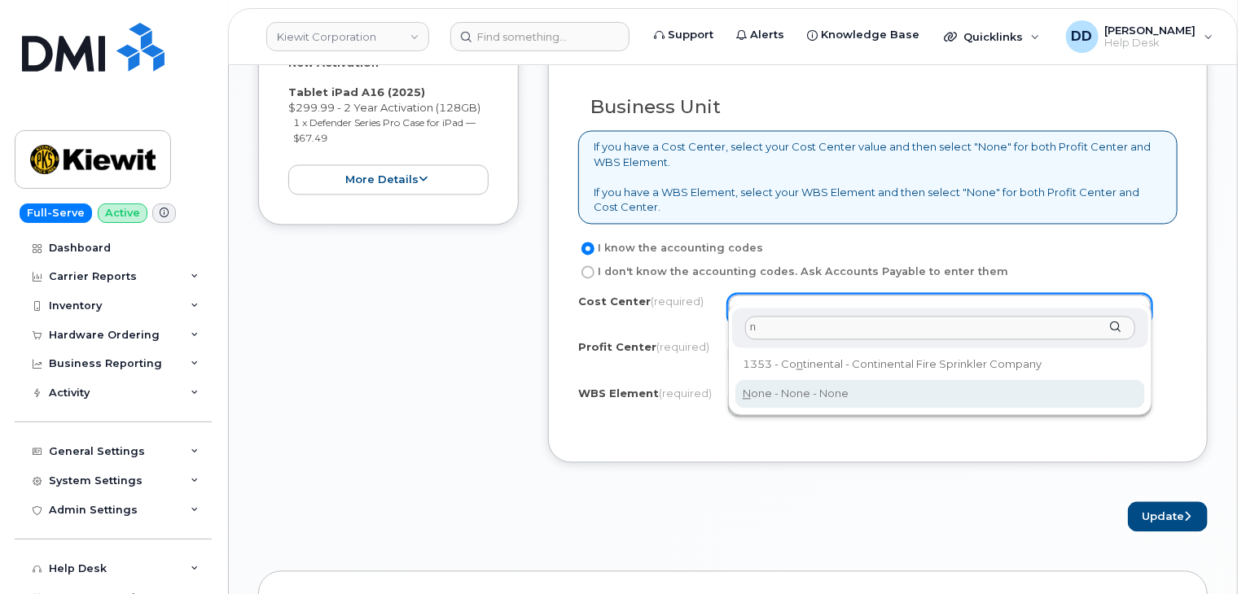
type input "n"
type input "None"
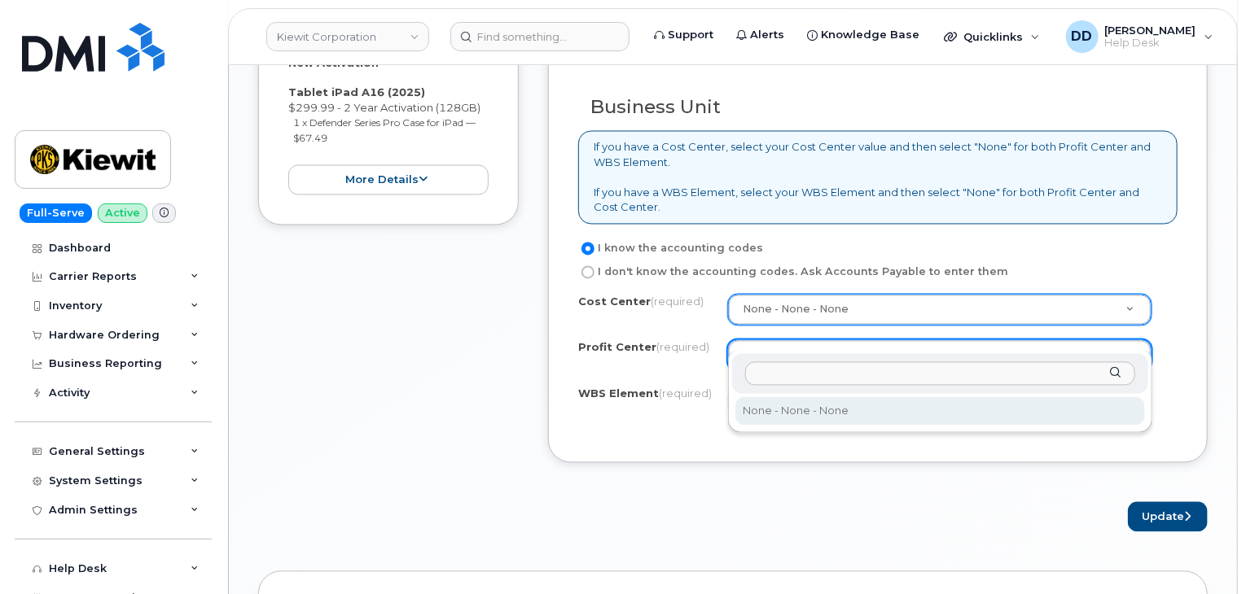
select select "None"
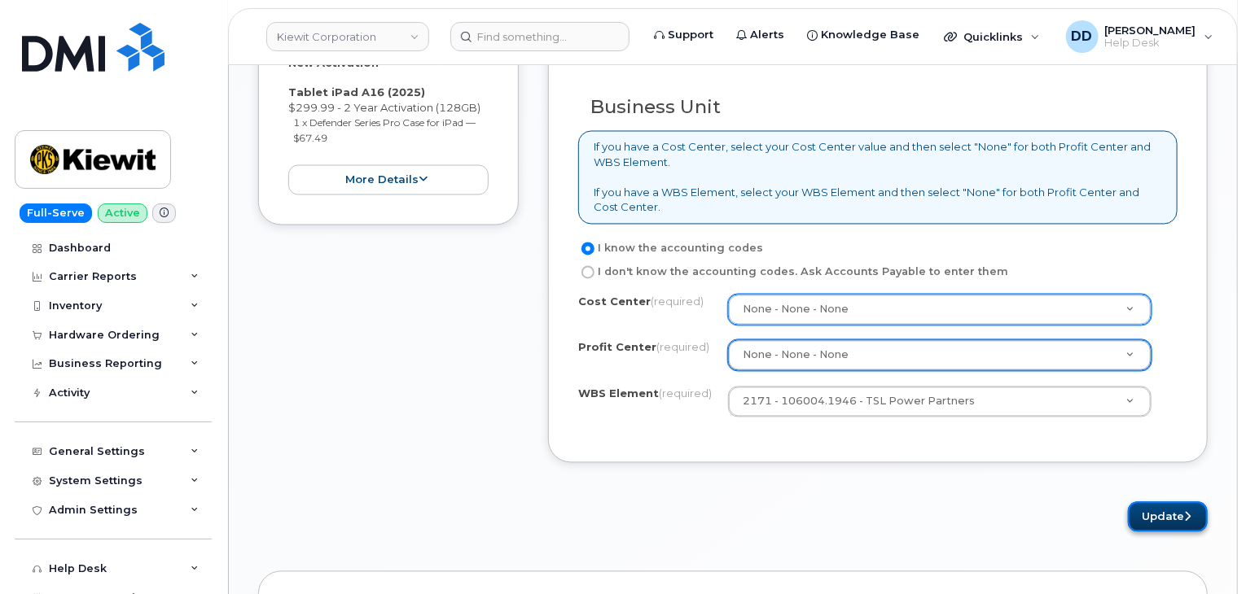
click at [1171, 502] on button "Update" at bounding box center [1168, 517] width 80 height 30
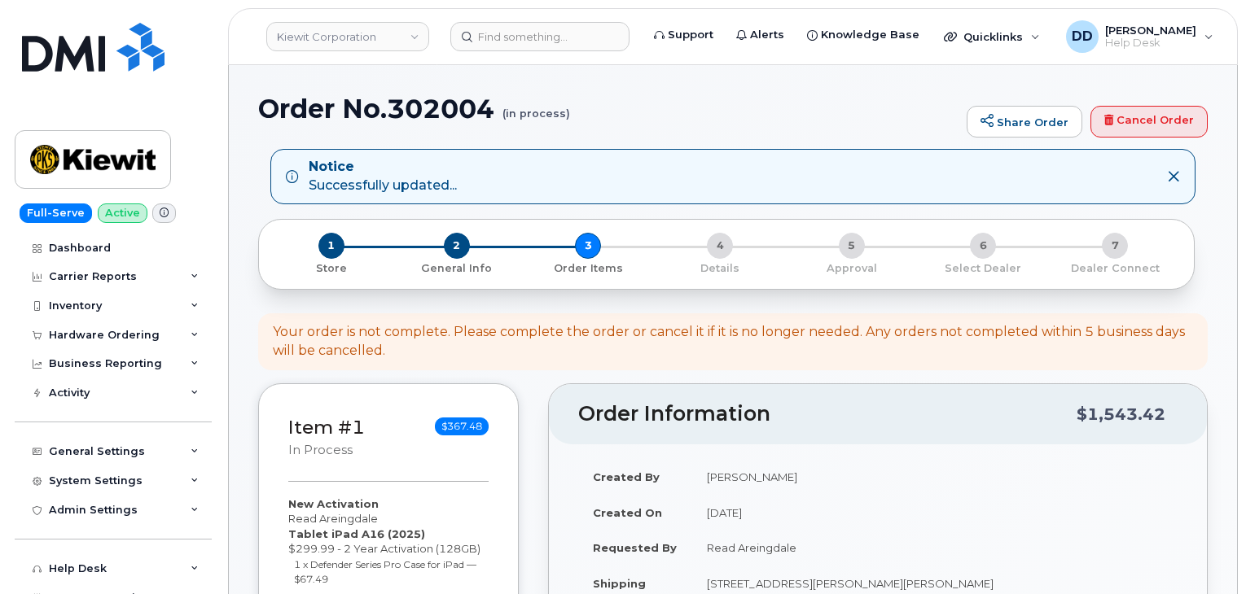
select select
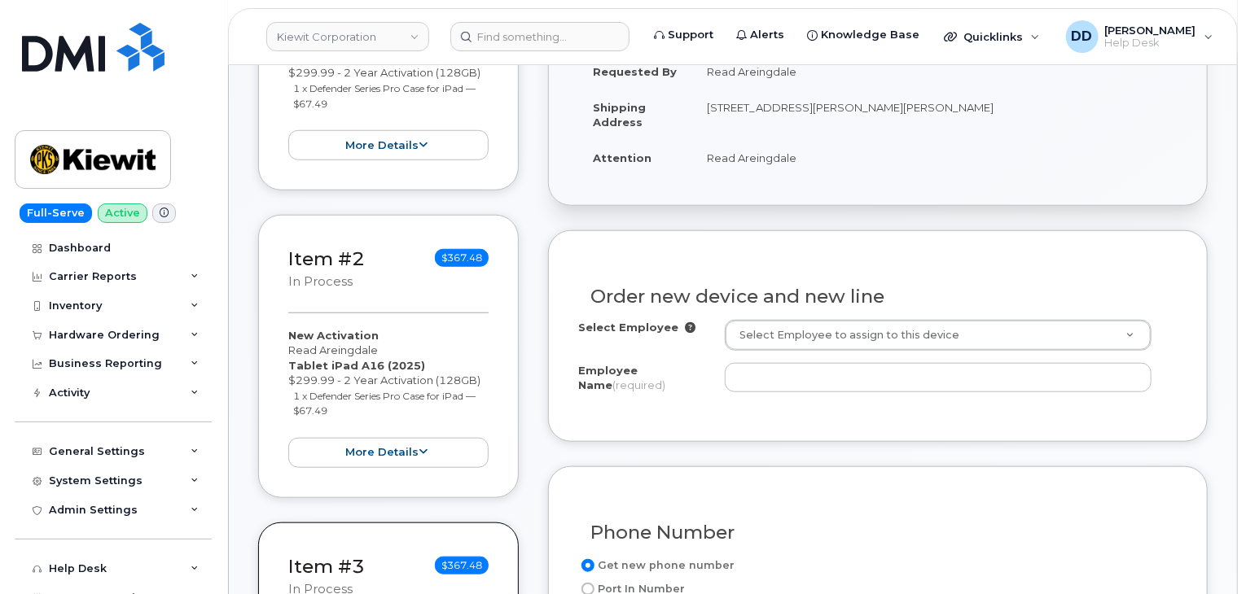
scroll to position [579, 0]
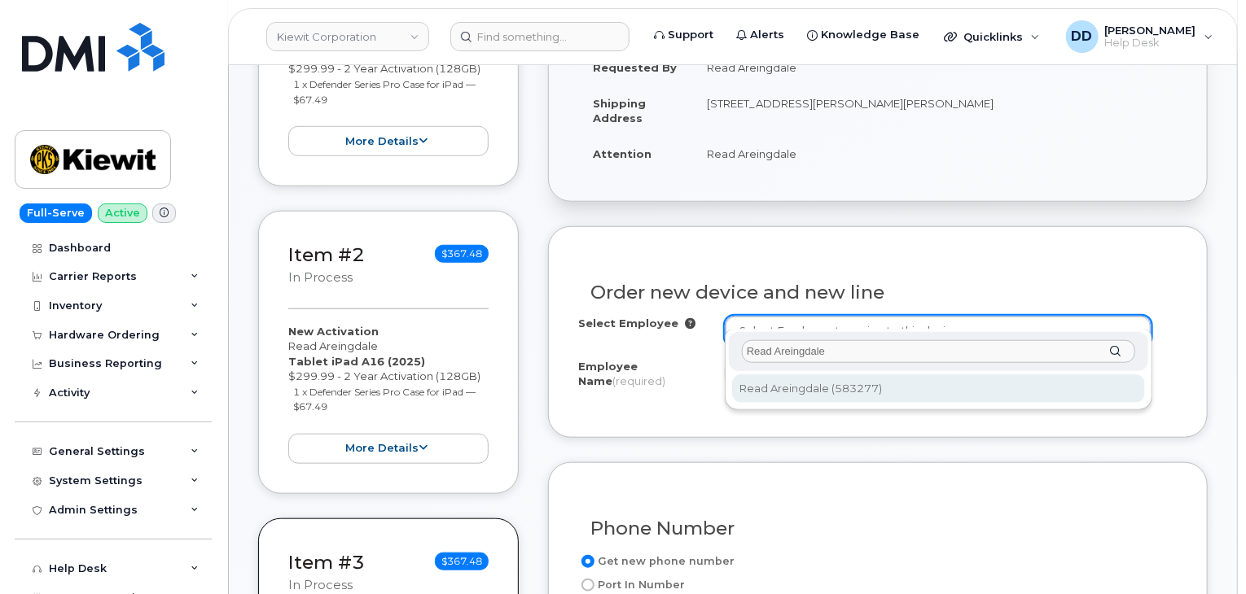
type input "Read Areingdale"
type input "2993661"
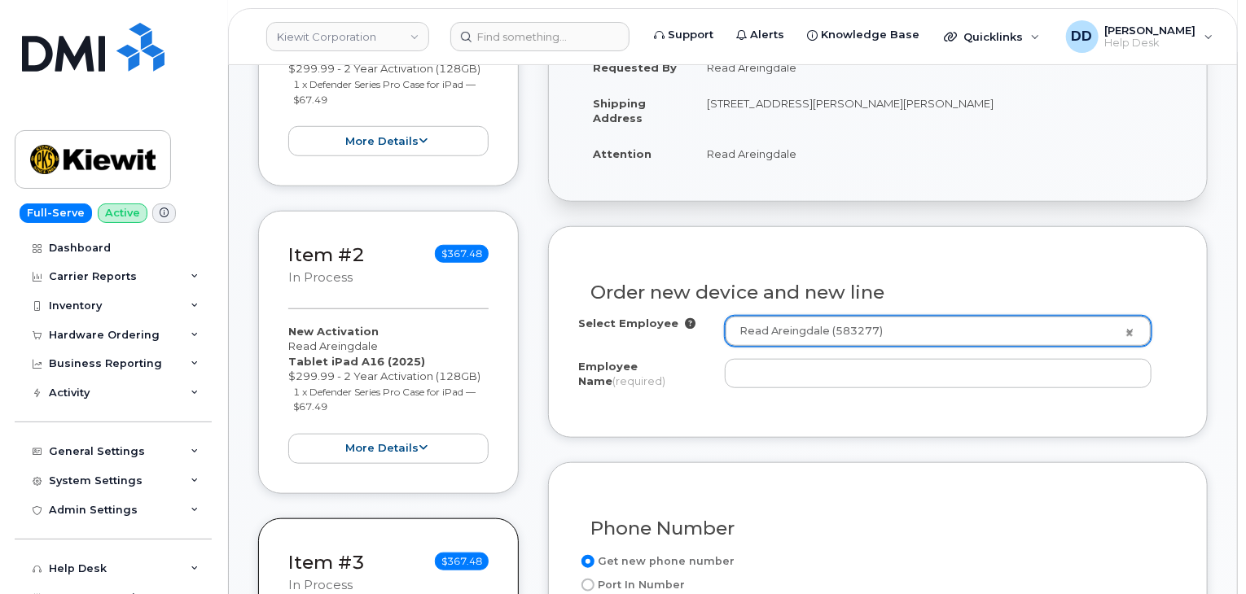
type input "Read Areingdale"
type input "[STREET_ADDRESS][PERSON_NAME][PERSON_NAME]"
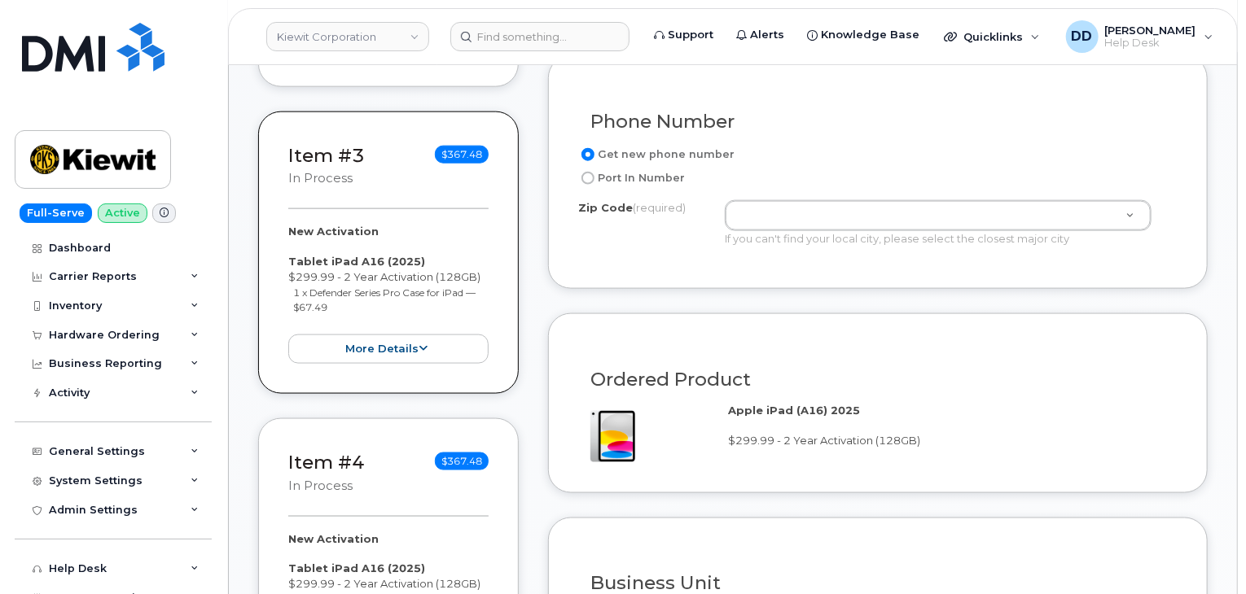
scroll to position [987, 0]
paste input "38701"
type input "38701"
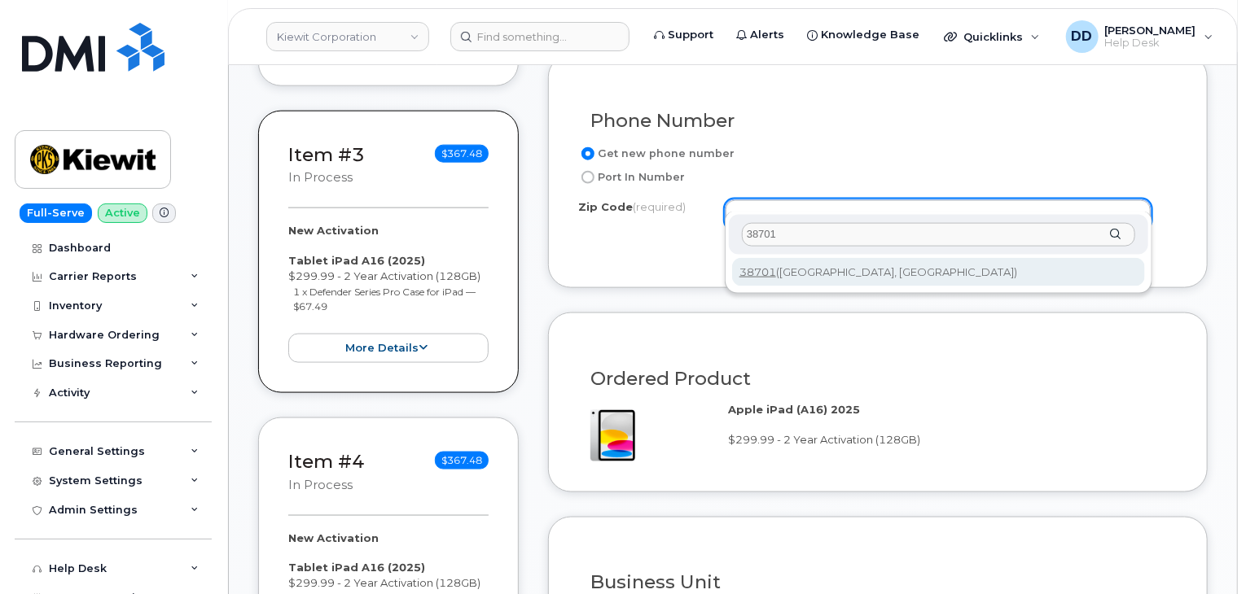
type input "38701"
type input "38701 ([GEOGRAPHIC_DATA], [GEOGRAPHIC_DATA])"
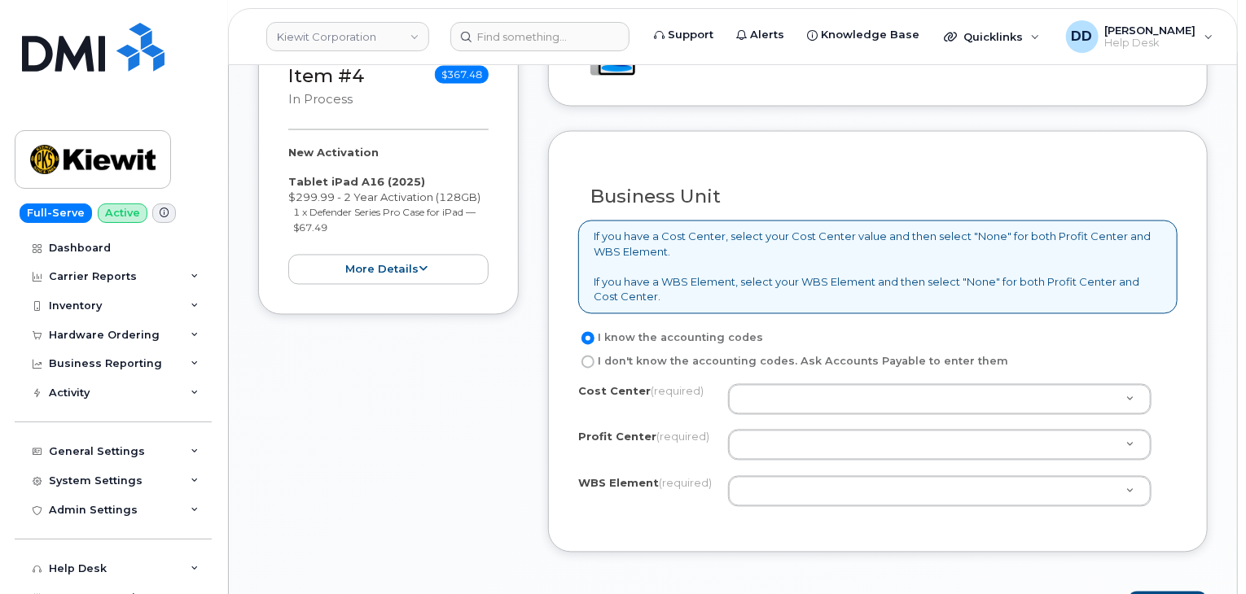
scroll to position [1396, 0]
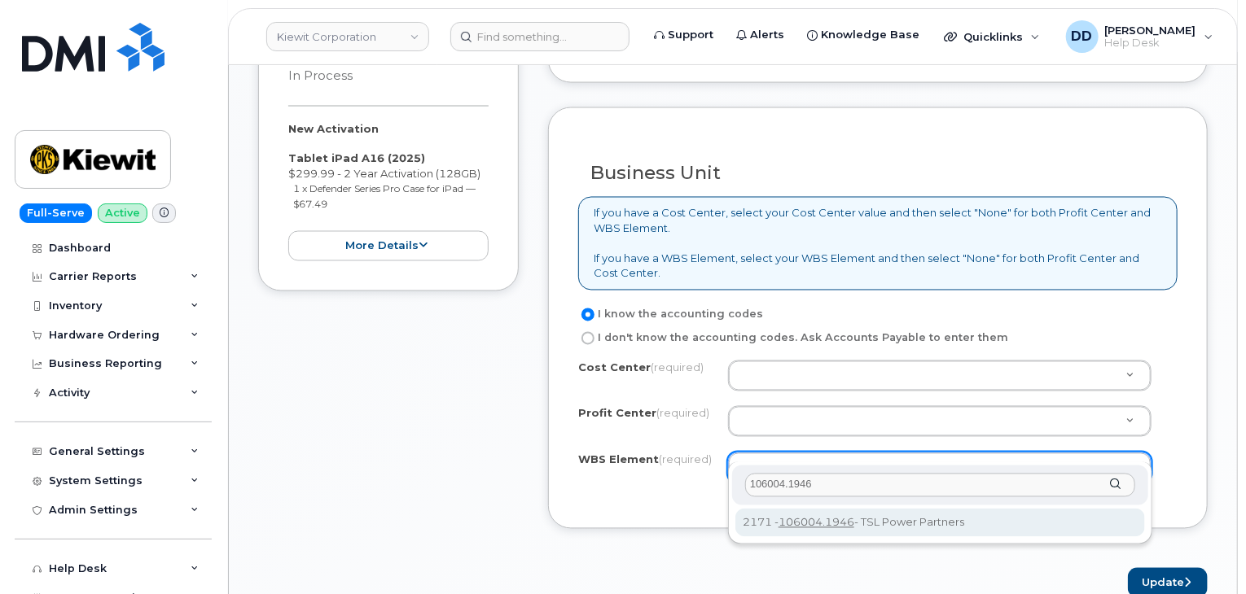
type input "106004.1946"
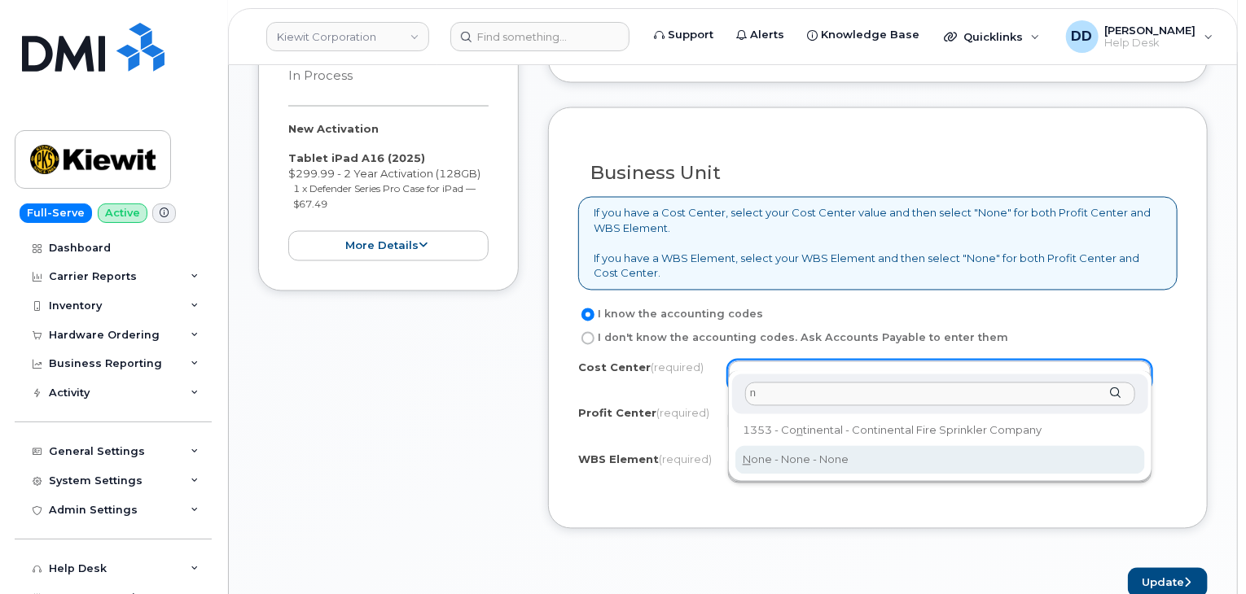
type input "n"
type input "None"
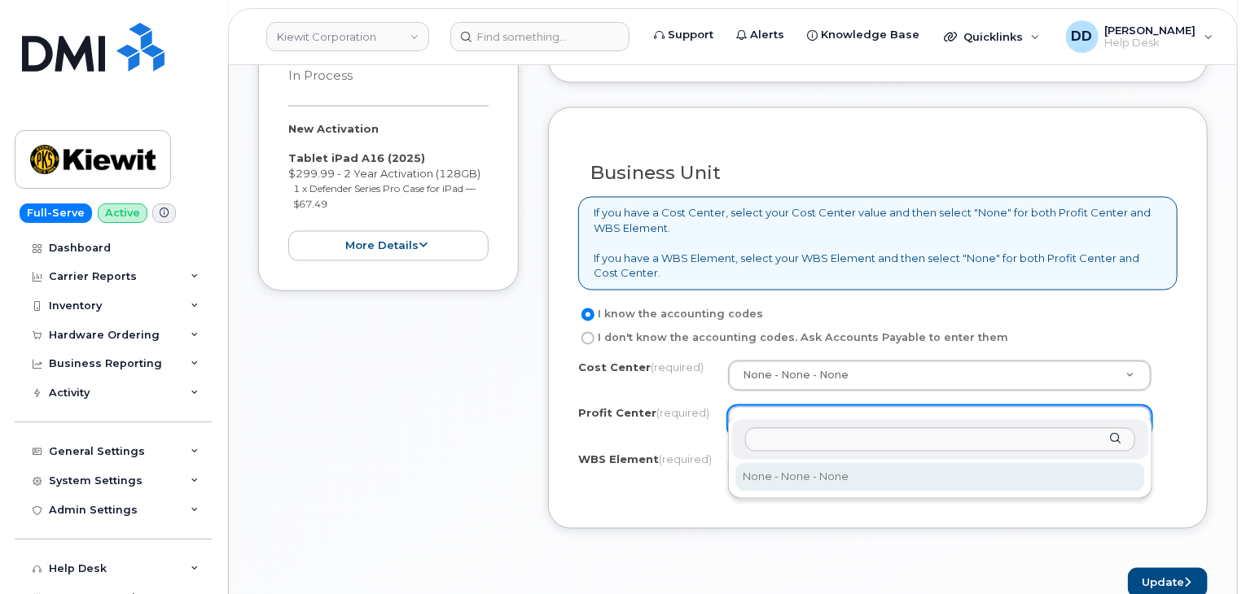
select select "None"
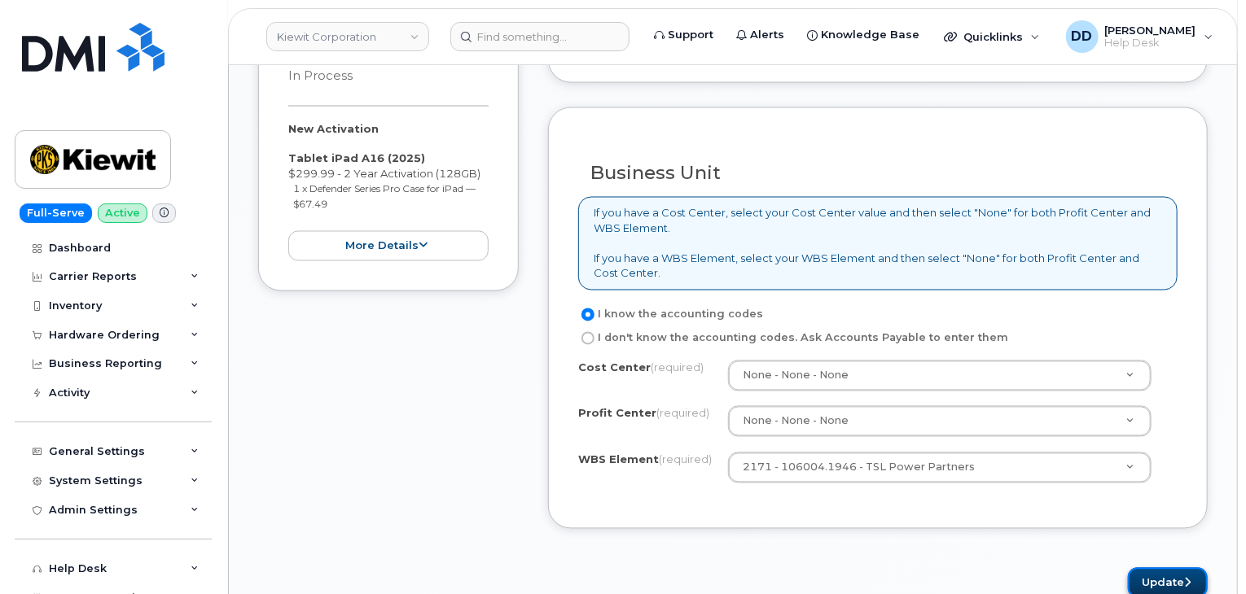
click at [1140, 568] on button "Update" at bounding box center [1168, 583] width 80 height 30
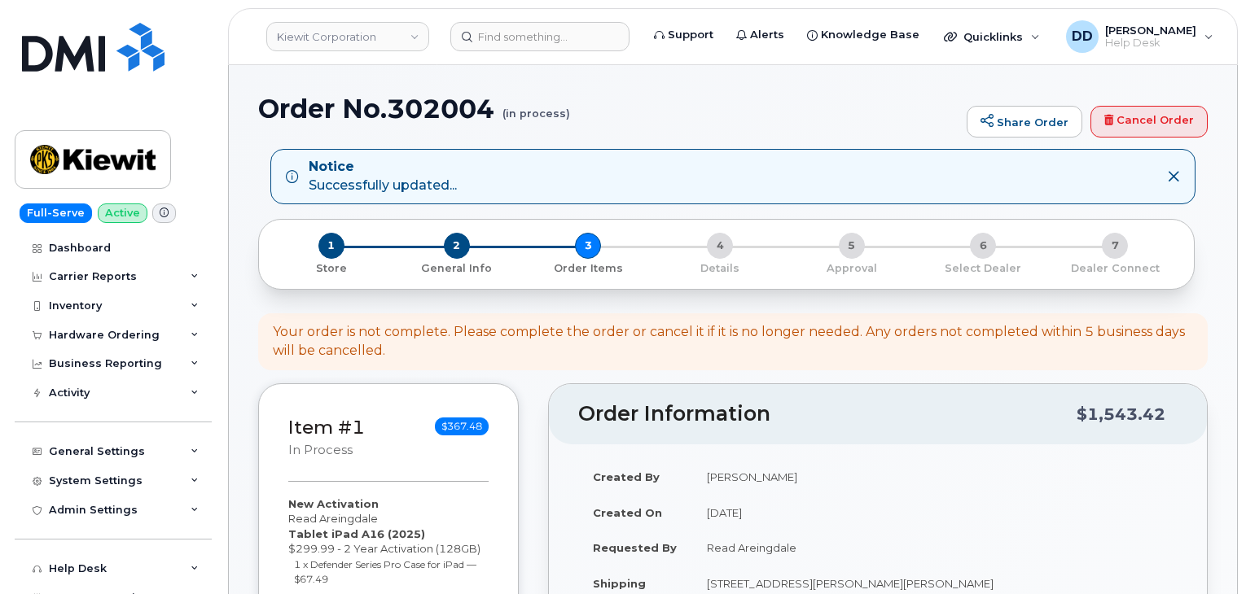
select select
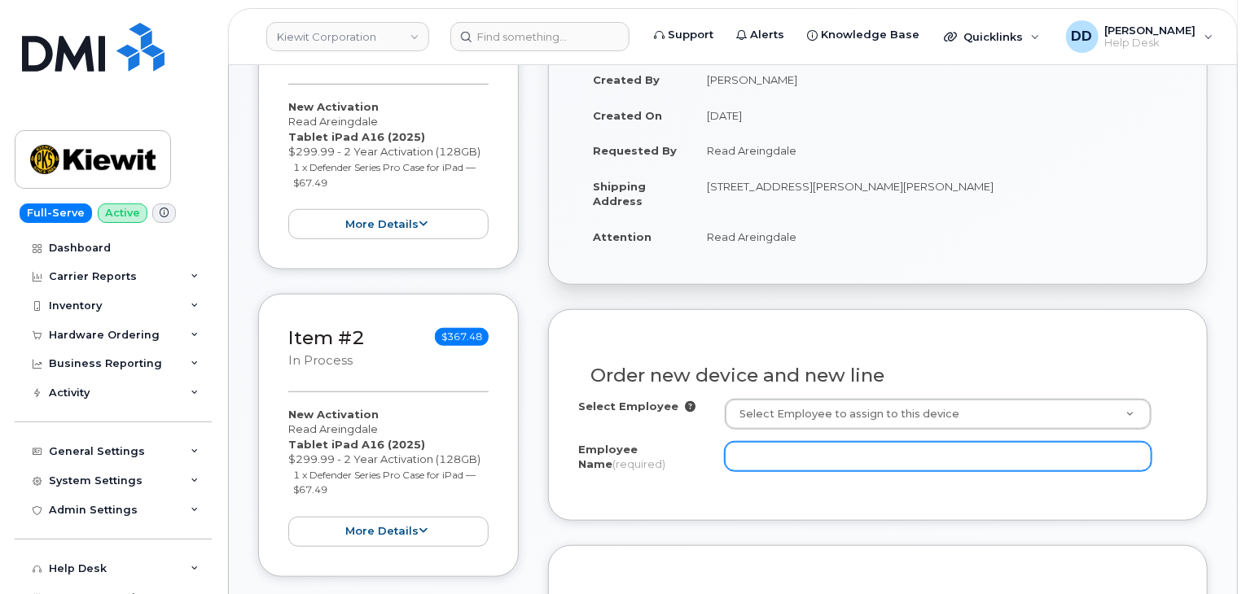
scroll to position [580, 0]
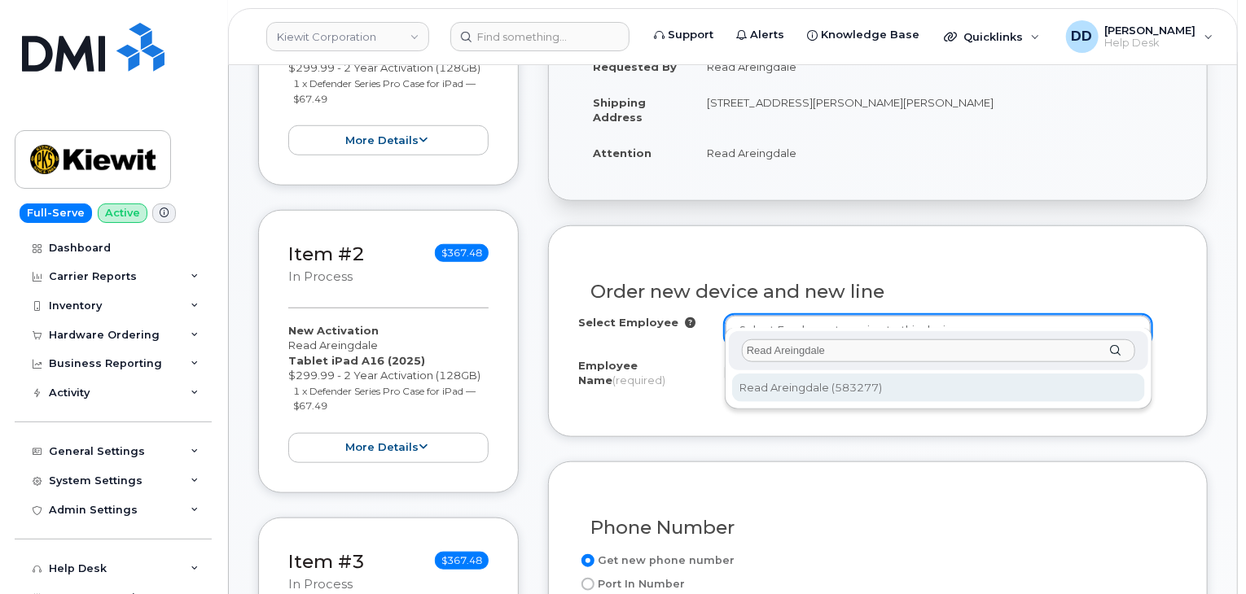
type input "Read Areingdale"
type input "2993661"
type input "Read Areingdale"
type input "[STREET_ADDRESS][PERSON_NAME][PERSON_NAME]"
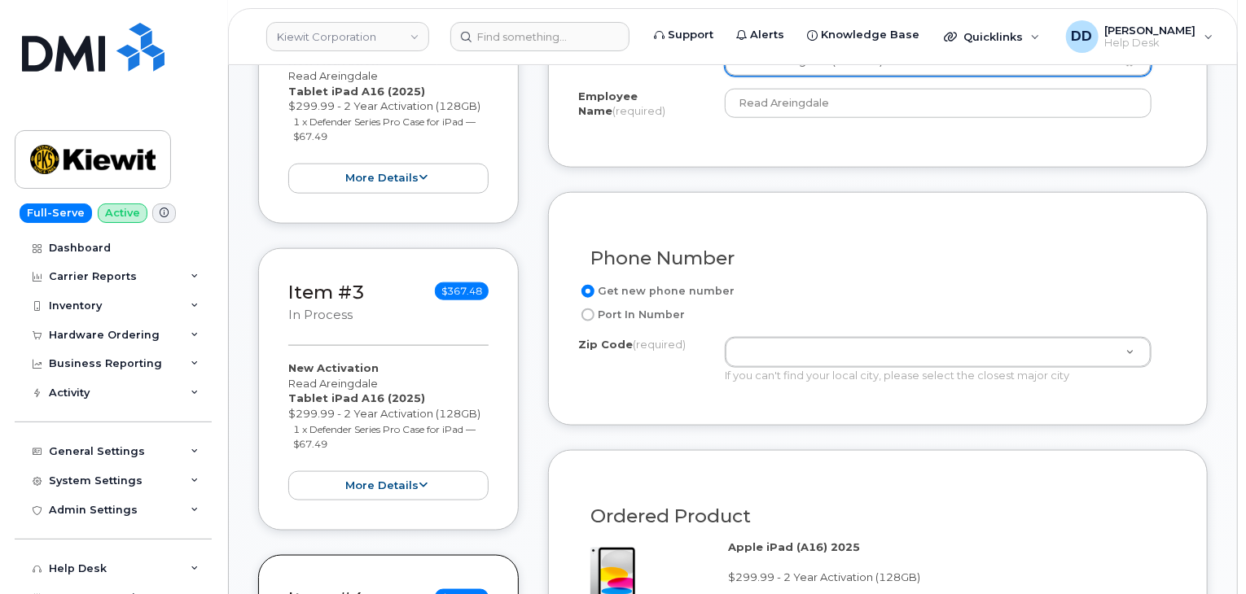
scroll to position [850, 0]
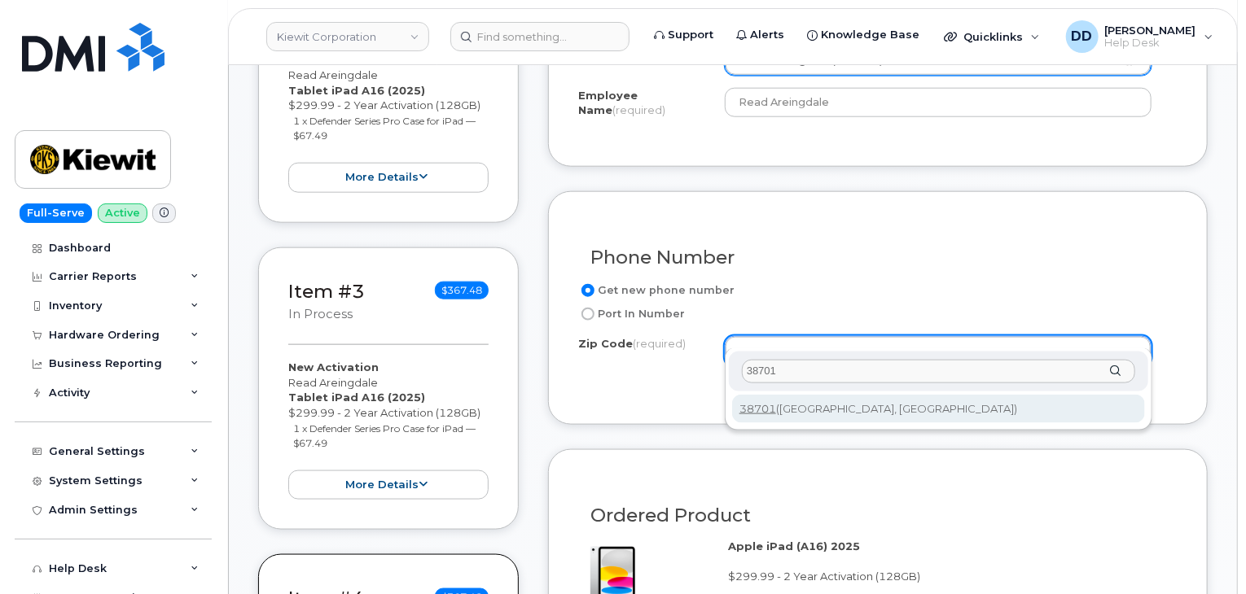
type input "38701"
type input "38701 ([GEOGRAPHIC_DATA], [GEOGRAPHIC_DATA])"
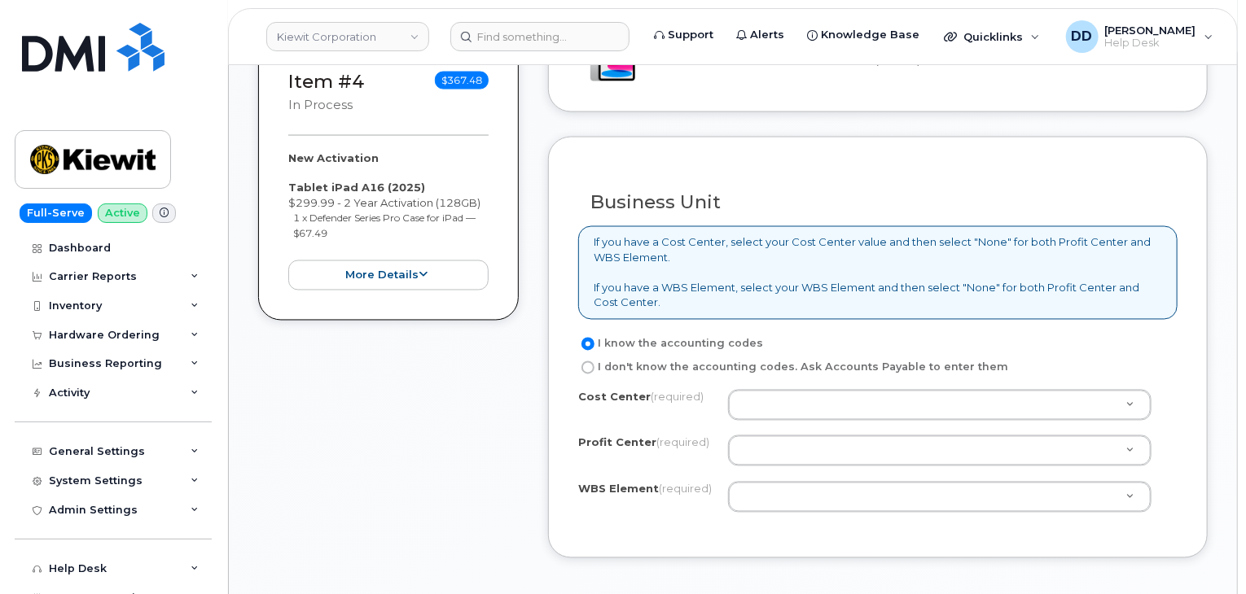
scroll to position [1371, 0]
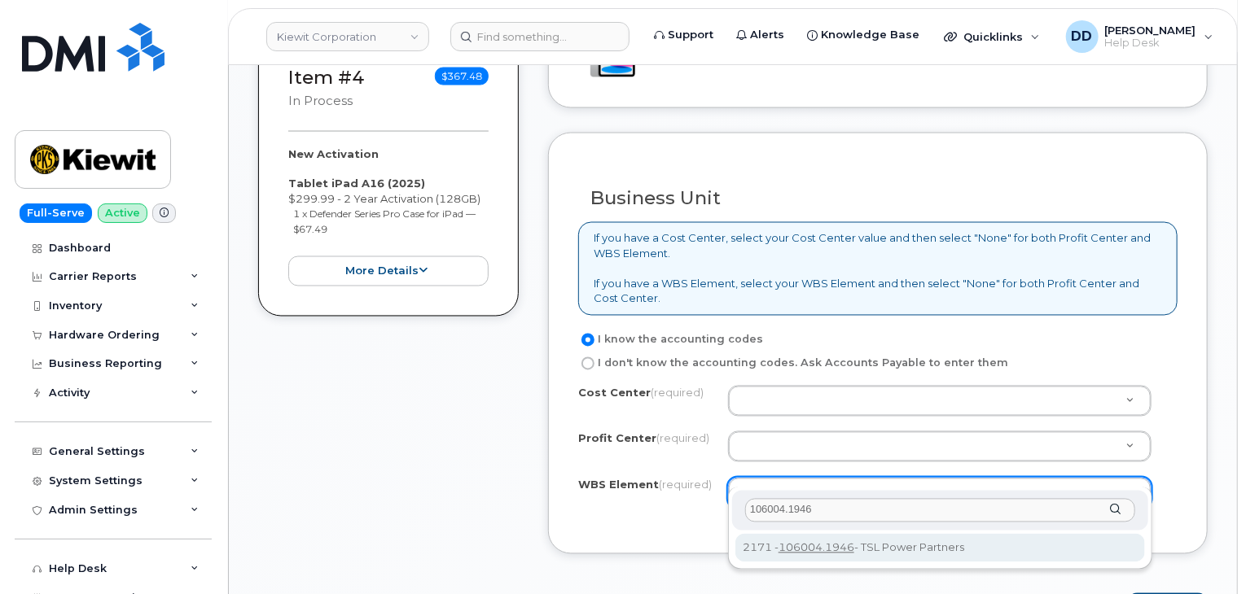
type input "106004.1946"
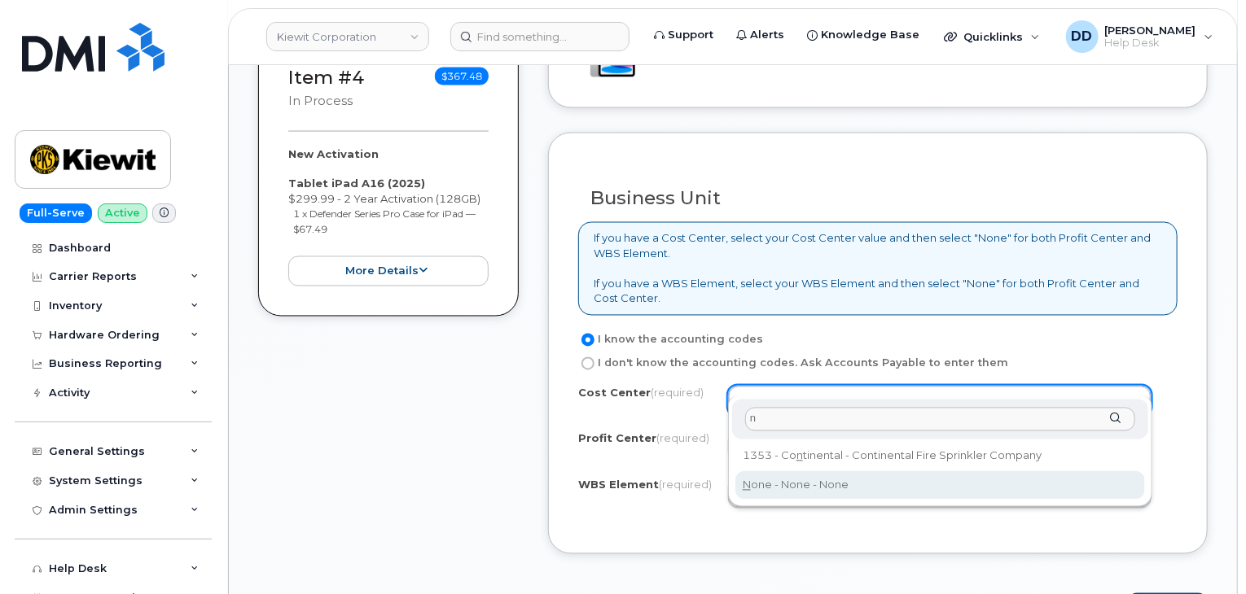
type input "n"
type input "None"
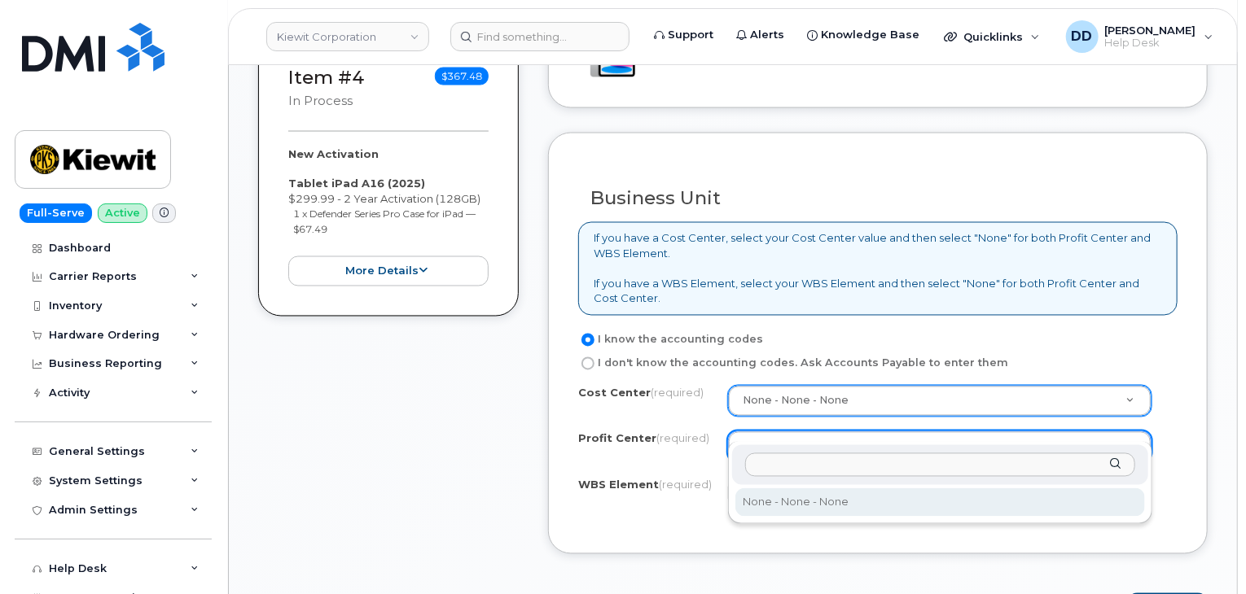
select select "None"
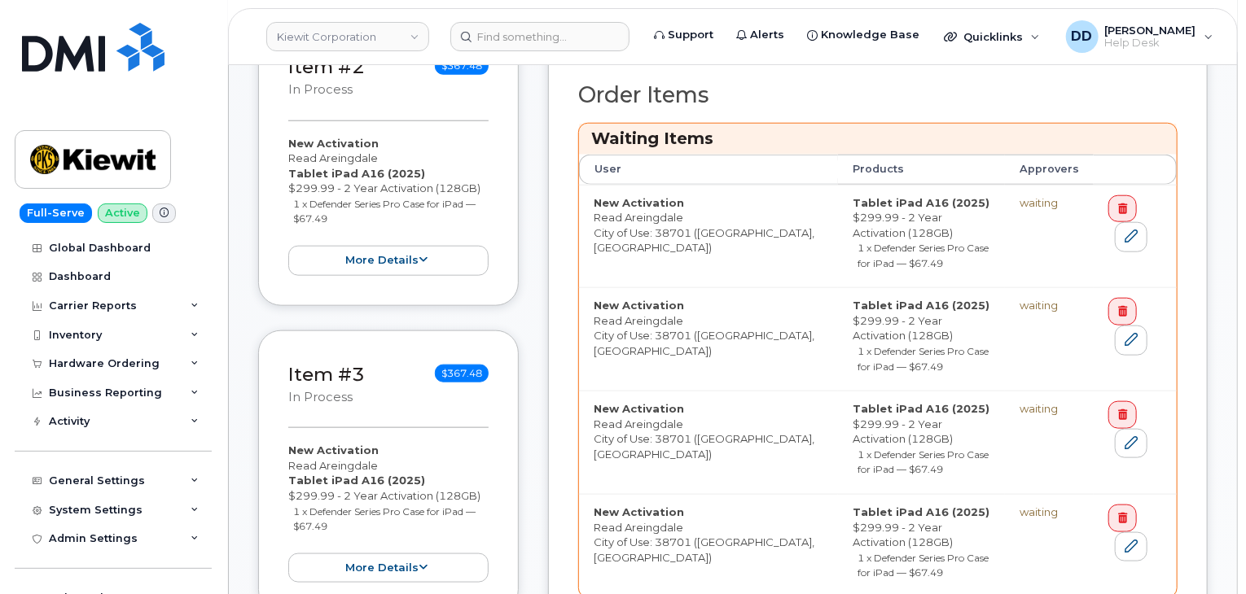
scroll to position [753, 0]
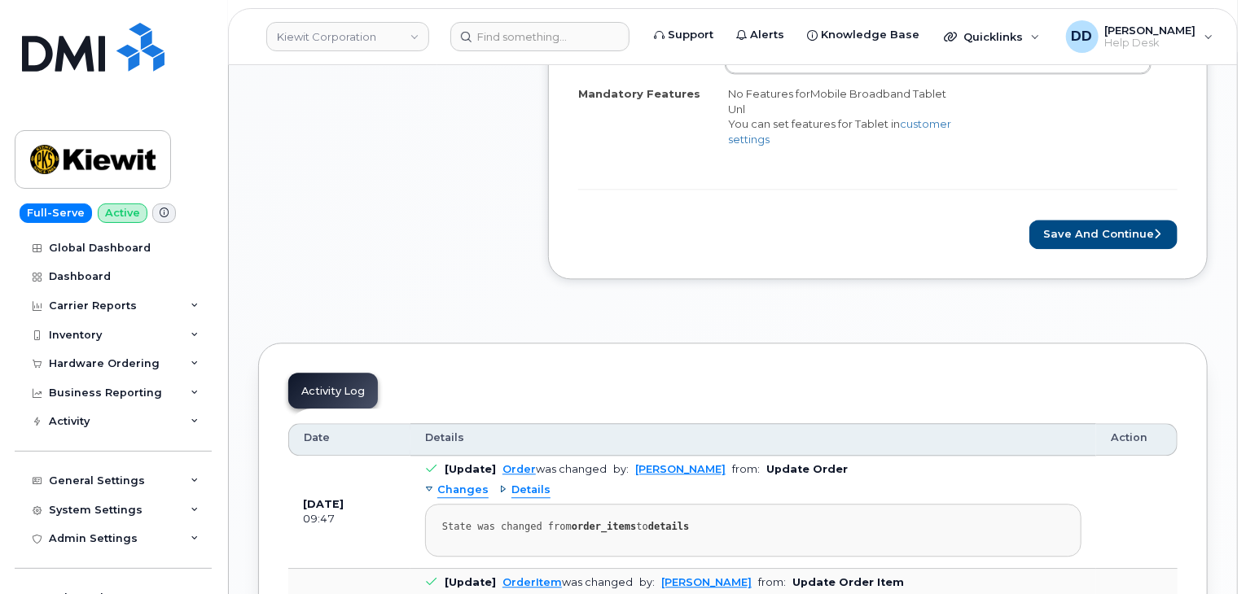
scroll to position [1781, 0]
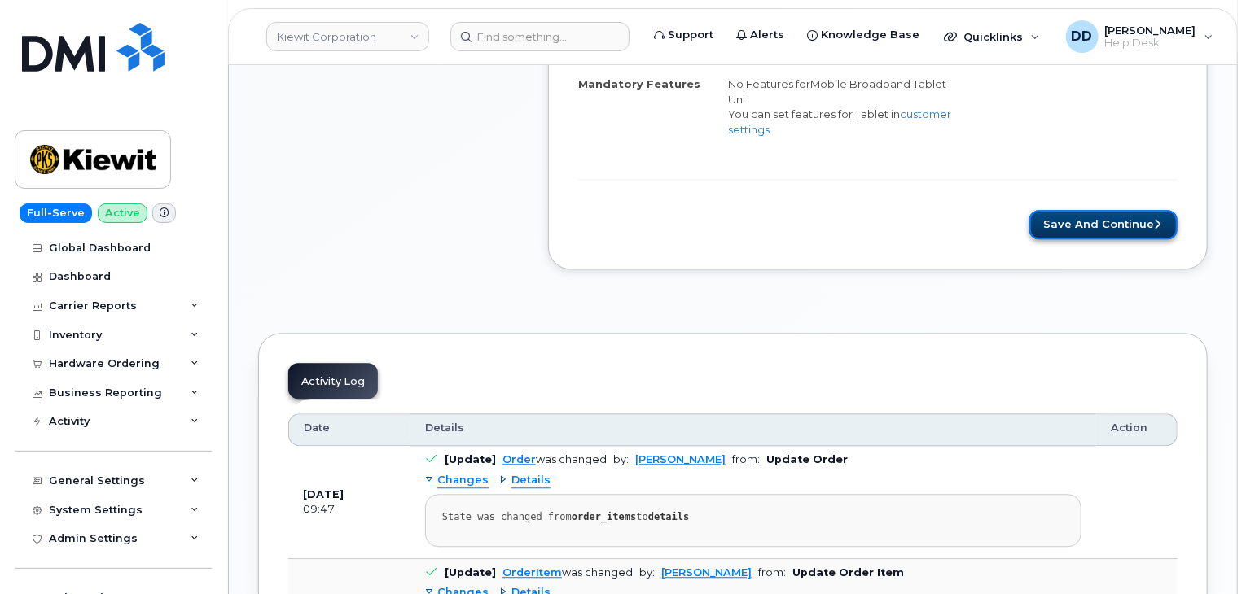
click at [1127, 210] on button "Save and Continue" at bounding box center [1103, 225] width 148 height 30
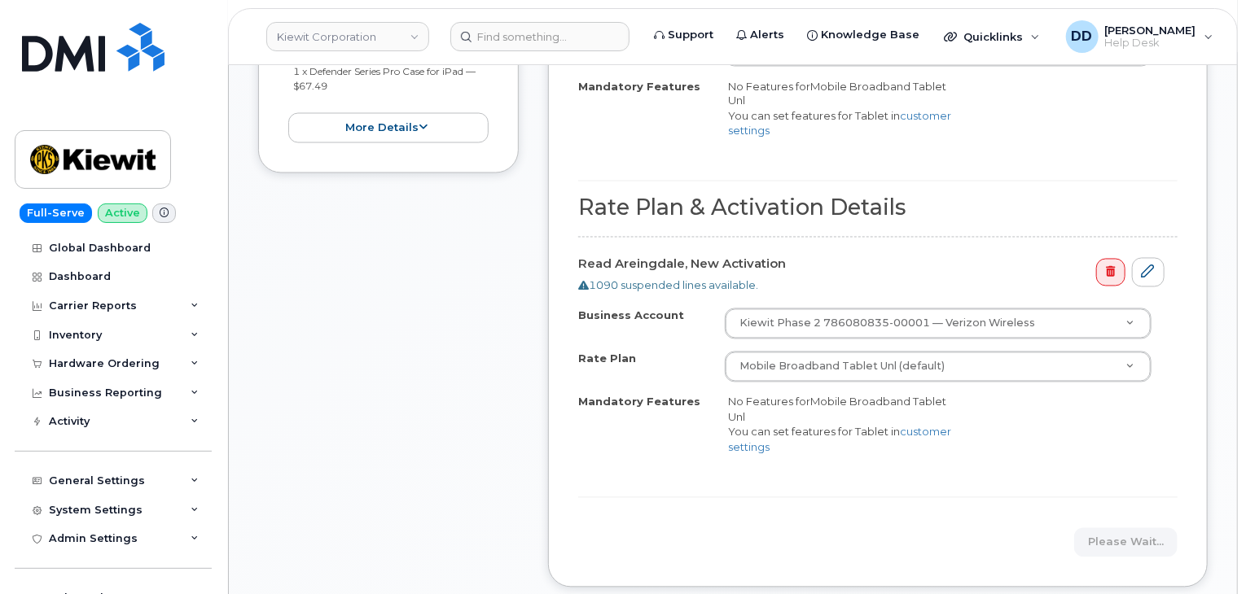
scroll to position [1460, 0]
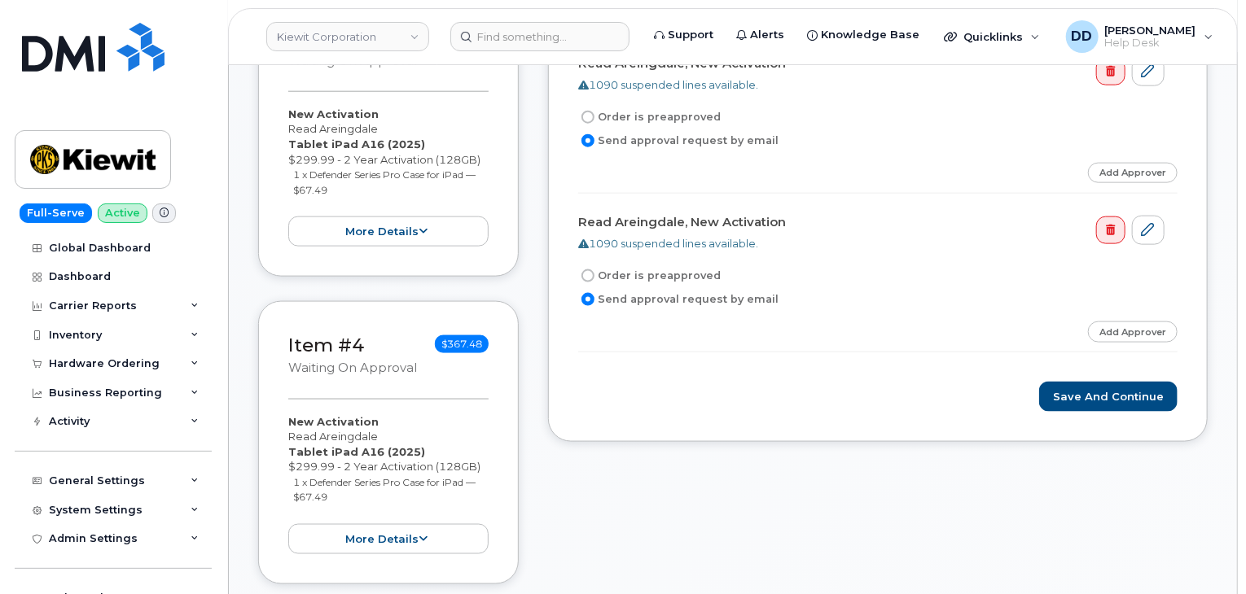
scroll to position [970, 0]
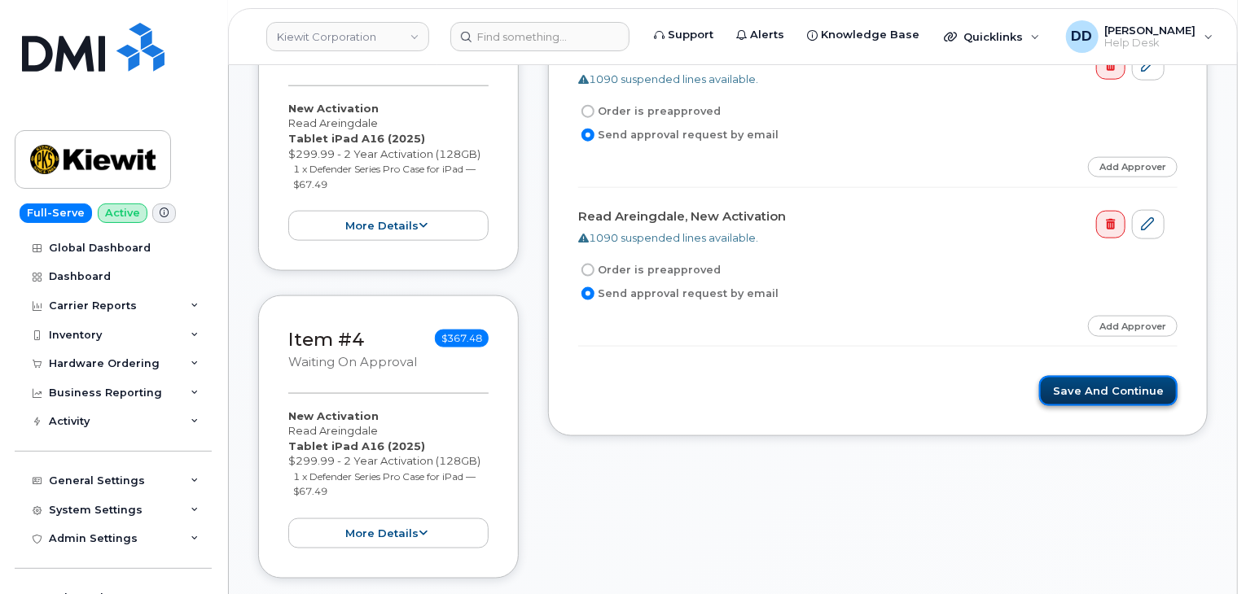
click at [1101, 376] on button "Save and Continue" at bounding box center [1108, 391] width 138 height 30
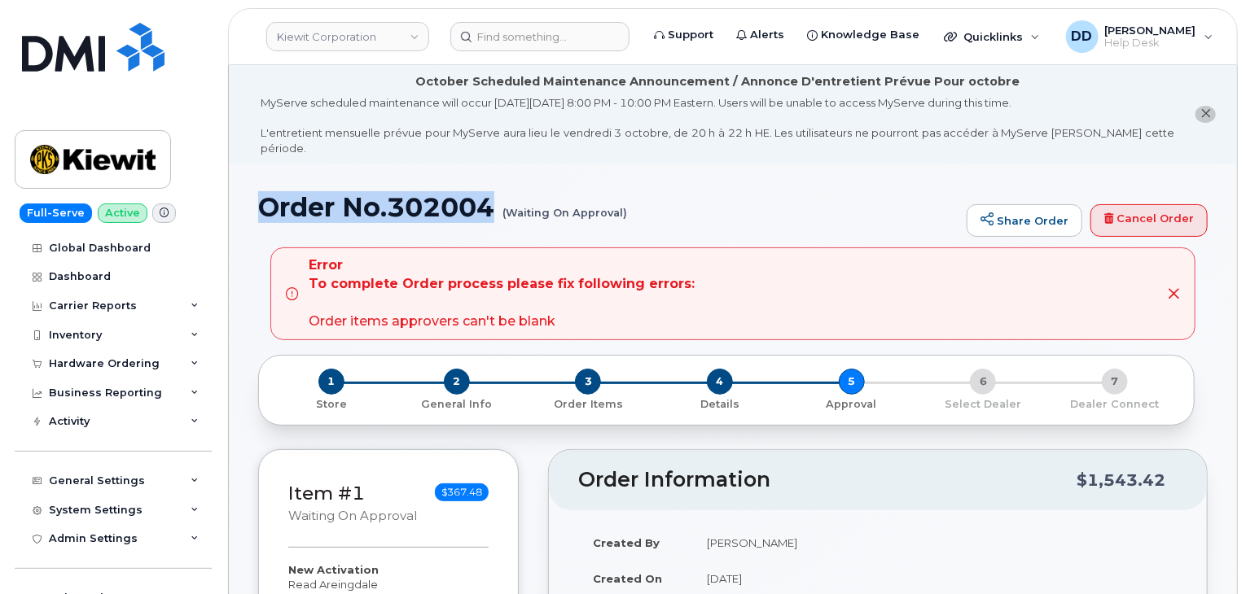
drag, startPoint x: 496, startPoint y: 187, endPoint x: 247, endPoint y: 196, distance: 249.3
copy h1 "Order No.302004"
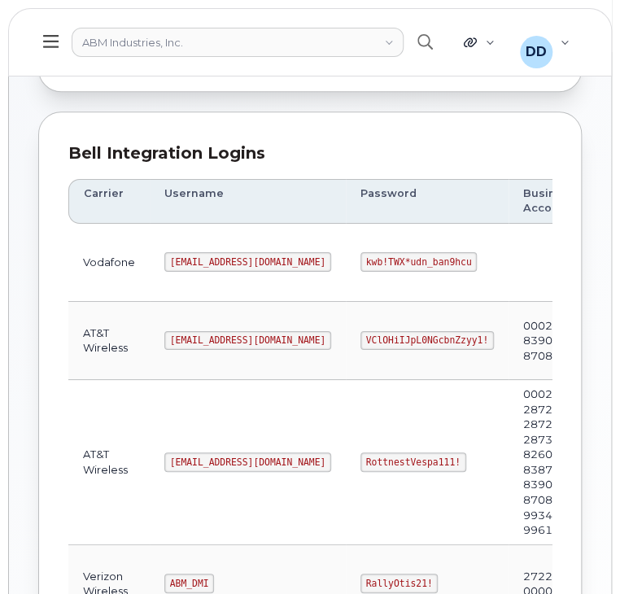
scroll to position [166, 0]
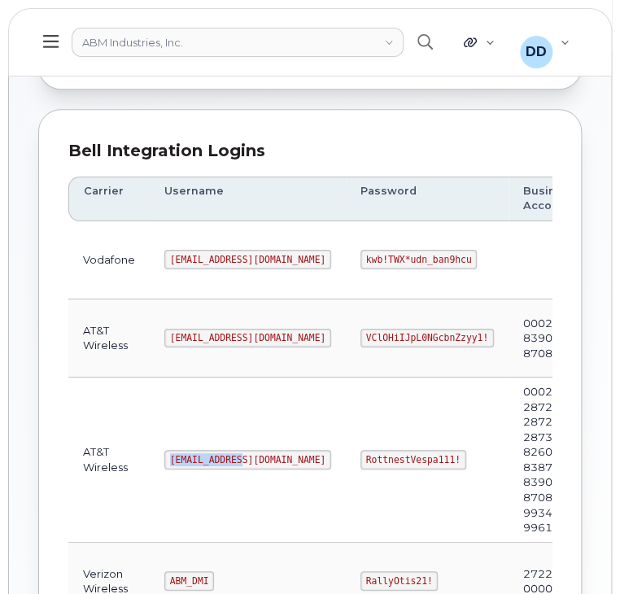
drag, startPoint x: 234, startPoint y: 457, endPoint x: 164, endPoint y: 462, distance: 70.2
click at [166, 462] on code "[EMAIL_ADDRESS][DOMAIN_NAME]" at bounding box center [247, 460] width 167 height 20
copy code "[EMAIL_ADDRESS][DOMAIN_NAME]"
drag, startPoint x: 392, startPoint y: 457, endPoint x: 287, endPoint y: 464, distance: 105.3
click at [346, 464] on td "RottnestVespa111!" at bounding box center [427, 460] width 163 height 165
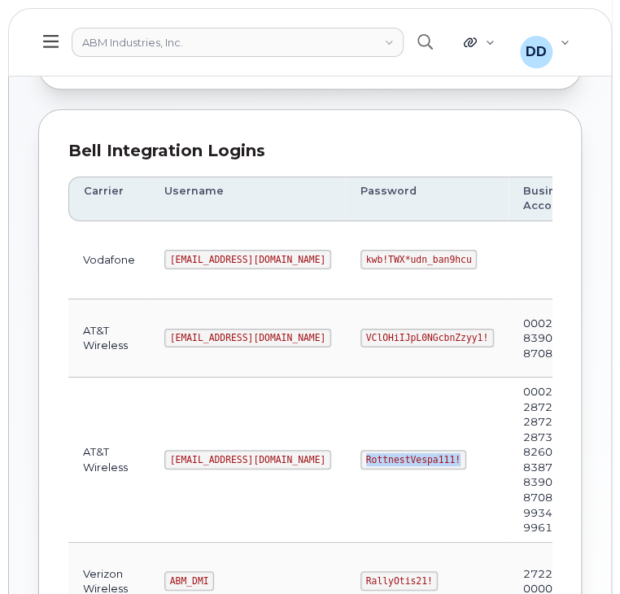
copy code "RottnestVespa111!"
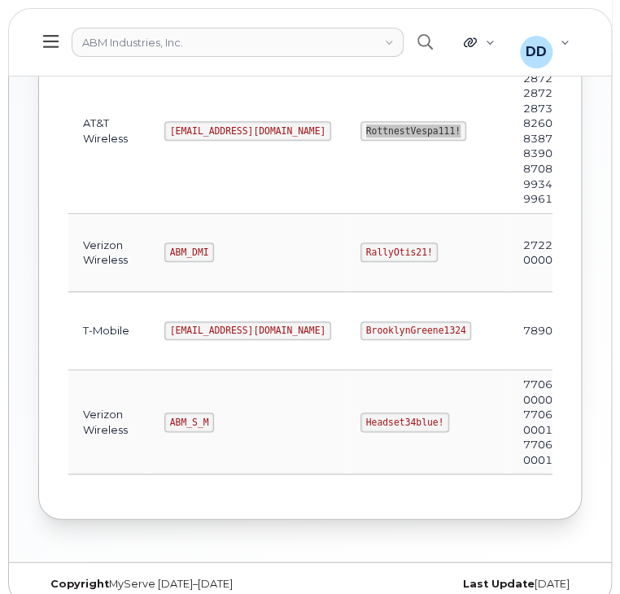
scroll to position [497, 0]
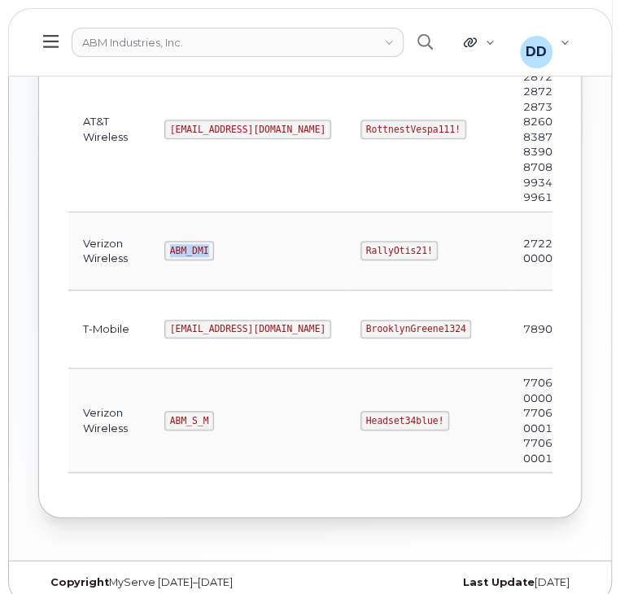
drag, startPoint x: 206, startPoint y: 250, endPoint x: 167, endPoint y: 252, distance: 39.1
click at [167, 252] on code "ABM_DMI" at bounding box center [189, 251] width 50 height 20
copy code "ABM_DMI"
drag, startPoint x: 366, startPoint y: 246, endPoint x: 309, endPoint y: 272, distance: 63.4
click at [361, 243] on code "RallyOtis21!" at bounding box center [399, 251] width 77 height 20
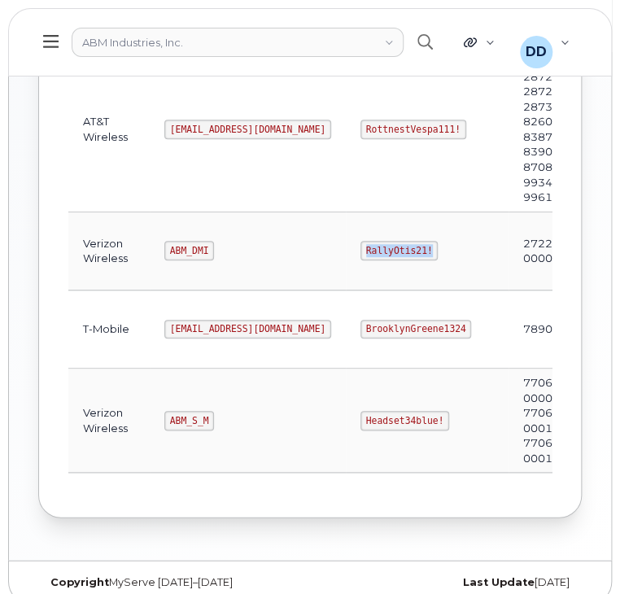
copy code "RallyOtis21!"
drag, startPoint x: 234, startPoint y: 326, endPoint x: 137, endPoint y: 326, distance: 97.7
click at [137, 326] on tr "T-Mobile [EMAIL_ADDRESS][DOMAIN_NAME] BrooklynGreene1324 789000373 Edit Delete" at bounding box center [426, 330] width 716 height 78
copy tr "[EMAIL_ADDRESS][DOMAIN_NAME]"
drag, startPoint x: 396, startPoint y: 323, endPoint x: 278, endPoint y: 323, distance: 118.9
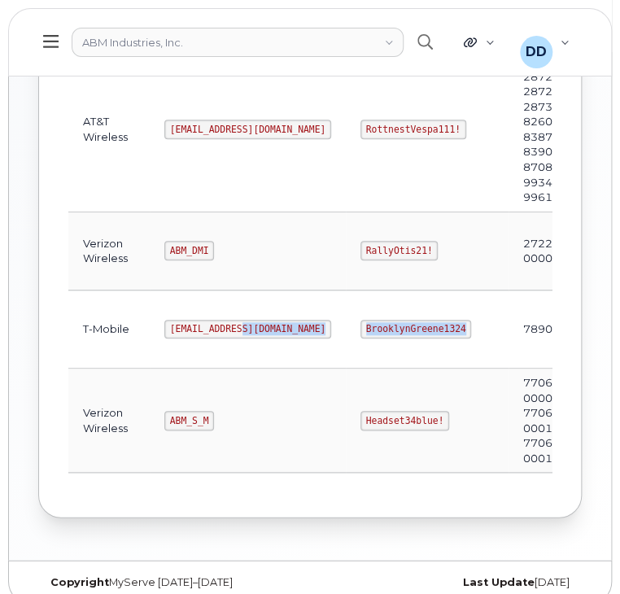
click at [278, 323] on tr "T-Mobile [EMAIL_ADDRESS][DOMAIN_NAME] BrooklynGreene1324 789000373 Edit Delete" at bounding box center [426, 330] width 716 height 78
copy tr "BrooklynGreene1324"
drag, startPoint x: 208, startPoint y: 411, endPoint x: 165, endPoint y: 419, distance: 43.9
click at [165, 419] on td "ABM_S_M" at bounding box center [248, 421] width 196 height 104
copy code "ABM_S_M"
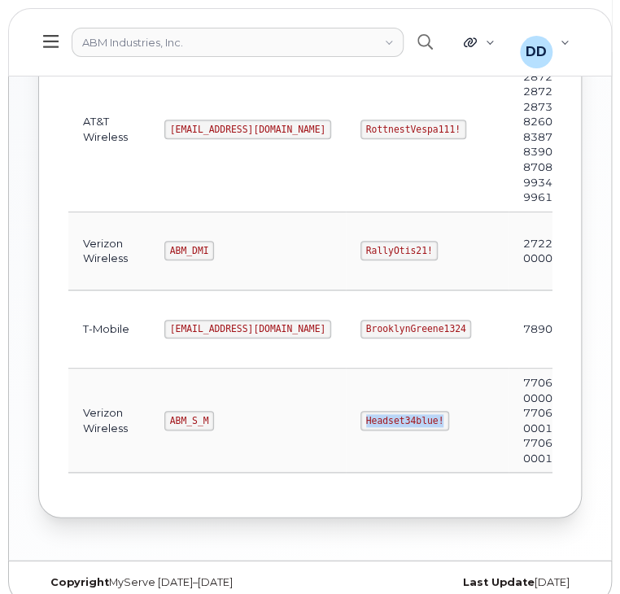
drag, startPoint x: 378, startPoint y: 416, endPoint x: 303, endPoint y: 417, distance: 74.9
click at [361, 417] on code "Headset34blue!" at bounding box center [405, 421] width 89 height 20
copy code "Headset34blue!"
